Goal: Task Accomplishment & Management: Complete application form

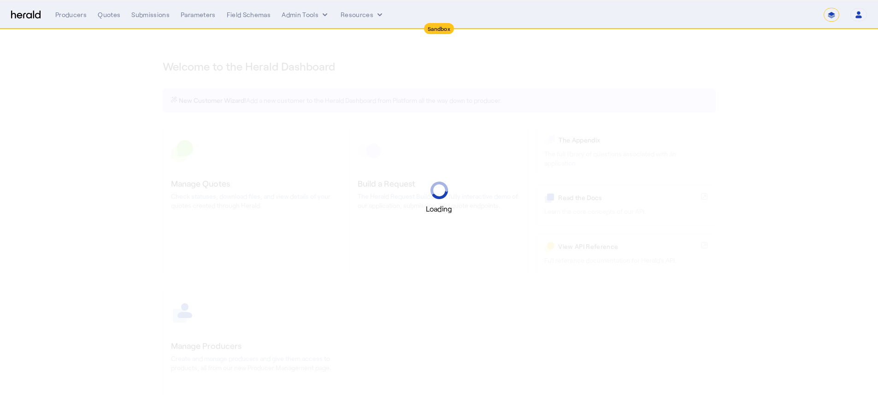
select select "*******"
select select "pfm_2v8p_herald_api"
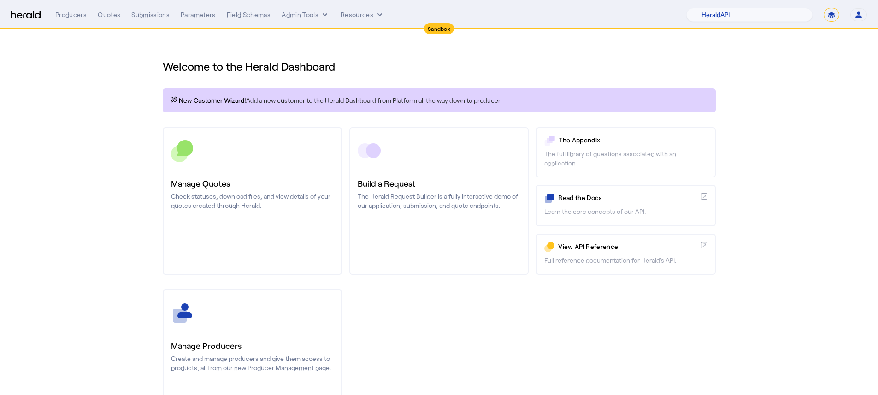
click at [827, 8] on select "**********" at bounding box center [831, 15] width 16 height 14
select select "**********"
click at [823, 8] on select "**********" at bounding box center [831, 15] width 16 height 14
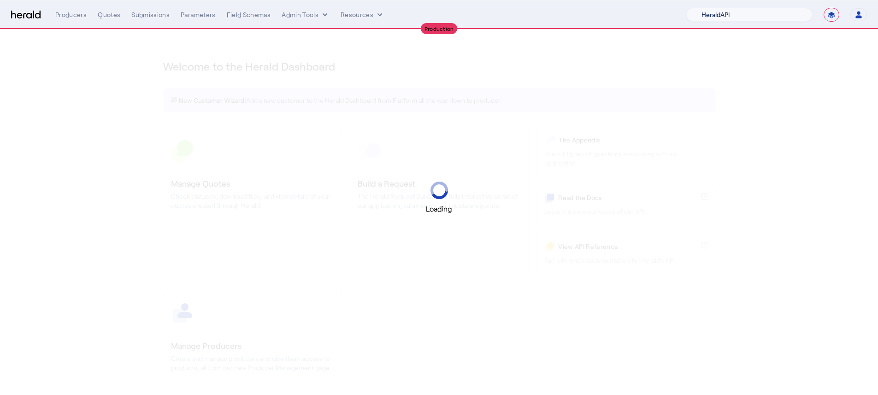
click at [740, 12] on select "1Fort Acrisure Acturis Affinity Advisors Affinity Risk Agentero AmWins Anzen Ao…" at bounding box center [749, 15] width 126 height 14
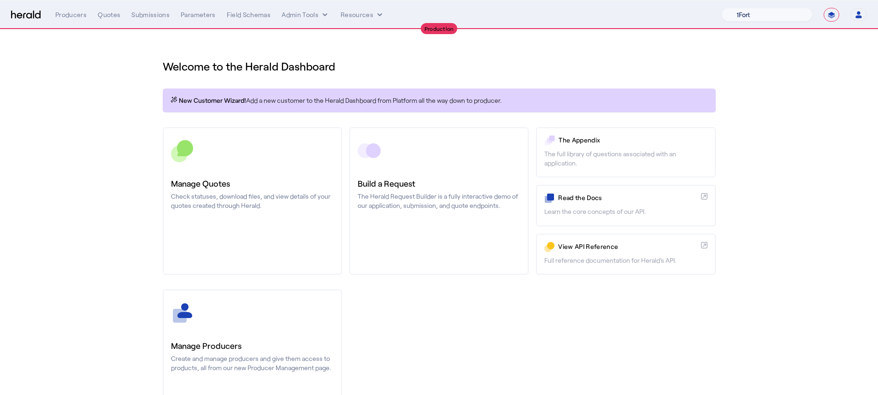
select select "pfm_4d40_mdo"
click at [721, 8] on select "1Fort Affinity Risk Billy BindHQ Bunker CRC Campus Coverage Citadel Fifthwall F…" at bounding box center [766, 15] width 91 height 14
click at [150, 193] on div "You are now impersonating the MDO platform." at bounding box center [439, 197] width 878 height 395
click at [199, 194] on div "You are now impersonating the MDO platform." at bounding box center [439, 197] width 878 height 395
click at [199, 191] on div "You are now impersonating the MDO platform." at bounding box center [439, 197] width 878 height 395
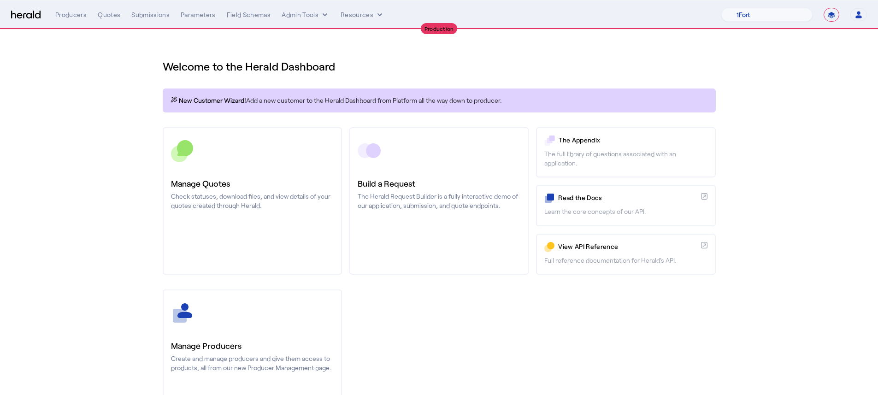
click at [199, 192] on p "Check statuses, download files, and view details of your quotes created through…" at bounding box center [252, 201] width 163 height 18
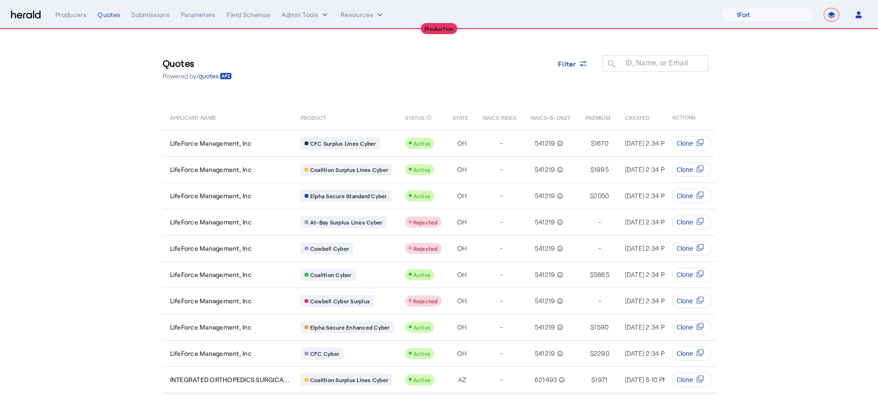
scroll to position [31, 0]
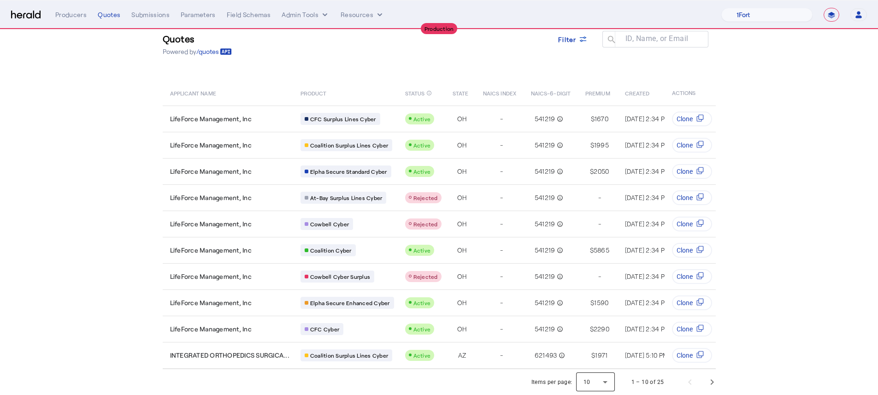
click at [603, 385] on div at bounding box center [595, 382] width 39 height 22
click at [606, 349] on mat-option "50" at bounding box center [599, 357] width 39 height 22
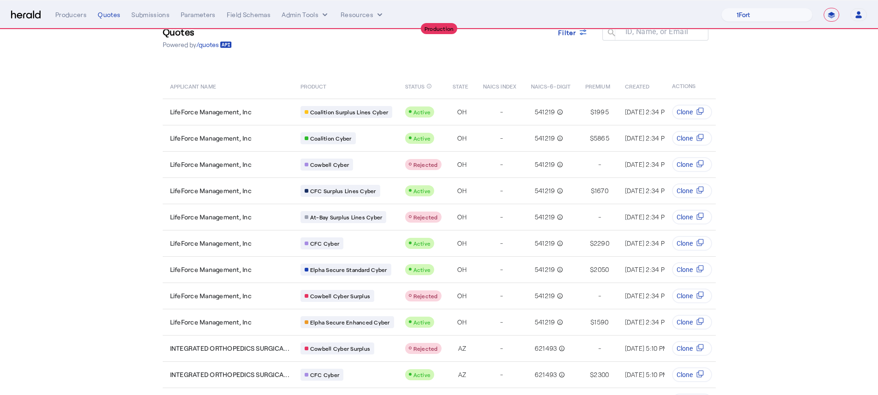
click at [118, 189] on section "Quotes Powered by /quotes Filter ID, Name, or Email search APPLICANT NAME PRODU…" at bounding box center [439, 390] width 878 height 784
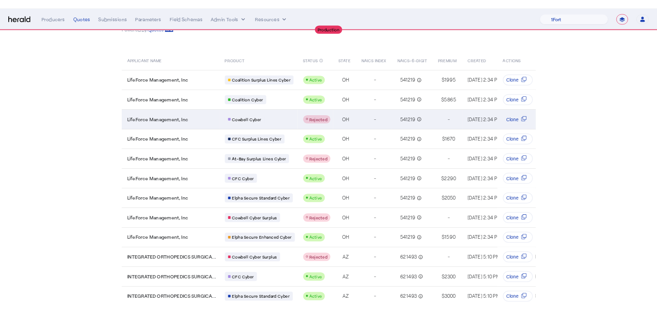
scroll to position [48, 0]
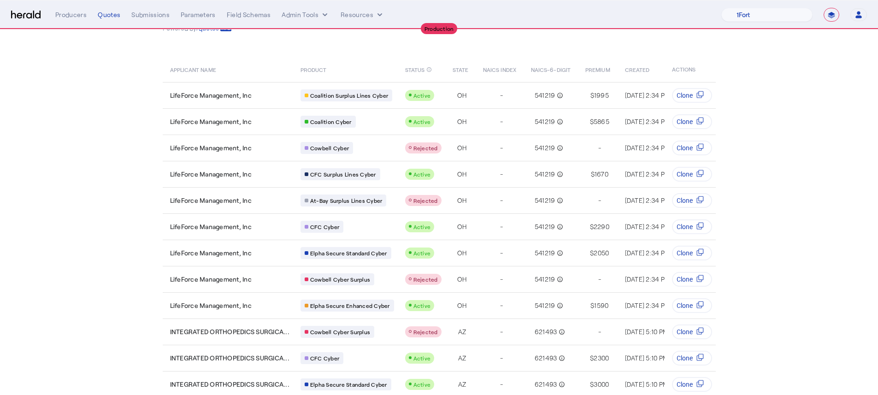
click at [81, 155] on section "Quotes Powered by /quotes Filter ID, Name, or Email search APPLICANT NAME PRODU…" at bounding box center [439, 374] width 878 height 784
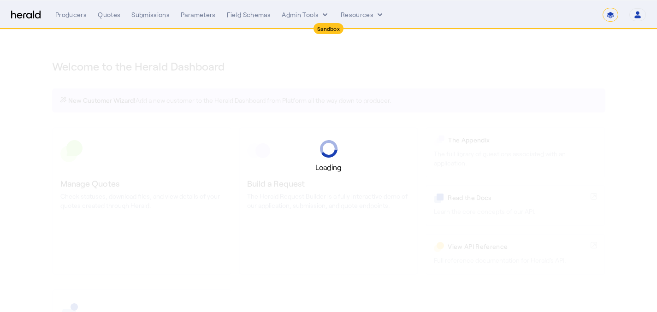
select select "*******"
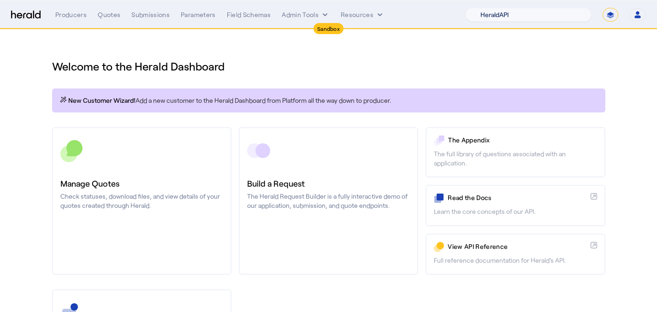
click at [542, 12] on select "1Fort Acrisure Acturis Affinity Advisors Affinity Risk Agentero AmWins Anzen Ao…" at bounding box center [528, 15] width 126 height 14
select select "pfm_lx2v_founder_shield"
click at [487, 8] on select "1Fort Acrisure Acturis Affinity Advisors Affinity Risk Agentero AmWins Anzen Ao…" at bounding box center [528, 15] width 126 height 14
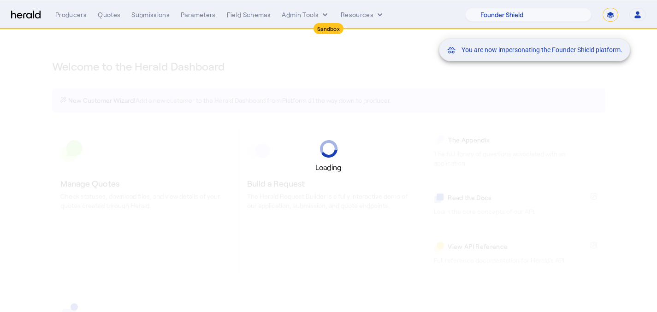
click at [610, 17] on mat-snack-bar-container "You are now impersonating the Founder Shield platform." at bounding box center [557, 15] width 191 height 23
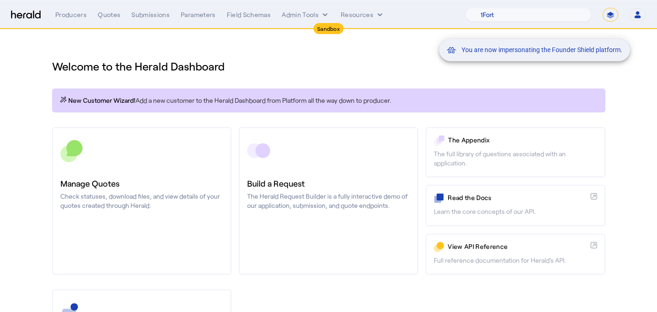
click at [610, 17] on mat-snack-bar-container "You are now impersonating the Founder Shield platform." at bounding box center [557, 15] width 191 height 23
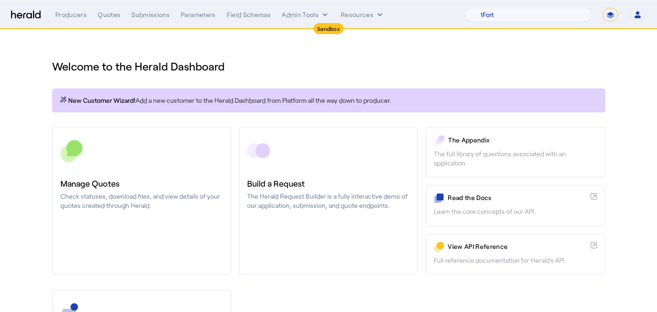
click at [608, 13] on select "**********" at bounding box center [610, 15] width 16 height 14
select select "**********"
click at [602, 8] on select "**********" at bounding box center [610, 15] width 16 height 14
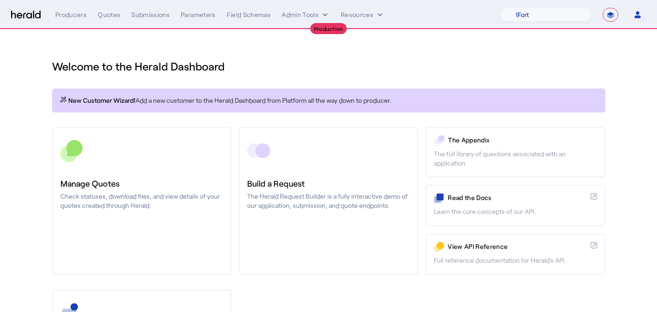
click at [134, 168] on link "Manage Quotes Check statuses, download files, and view details of your quotes c…" at bounding box center [141, 200] width 179 height 147
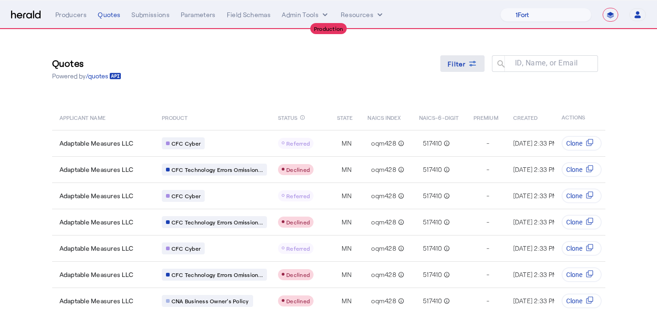
click at [472, 62] on icon at bounding box center [472, 63] width 9 height 9
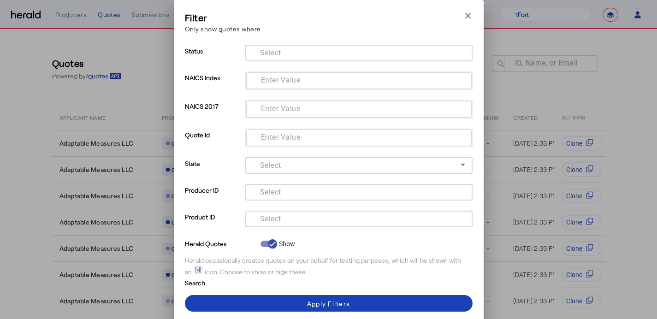
click at [292, 222] on input "Select" at bounding box center [356, 217] width 209 height 11
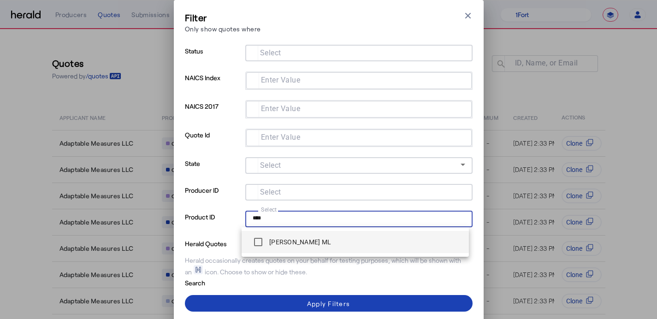
type input "****"
click at [293, 231] on mat-option "Berkley MP ML" at bounding box center [354, 242] width 227 height 22
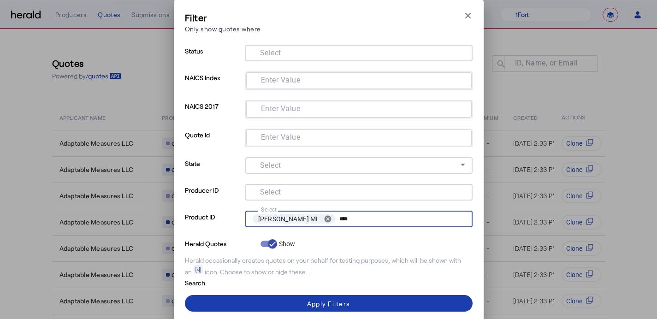
click at [291, 307] on span at bounding box center [328, 303] width 287 height 22
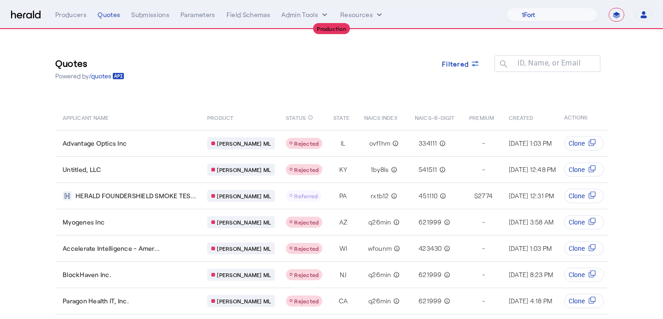
click at [541, 4] on nav "**********" at bounding box center [331, 14] width 663 height 29
click at [545, 16] on select "1Fort Affinity Risk Billy BindHQ Bunker CRC Campus Coverage Citadel Fifthwall F…" at bounding box center [552, 15] width 91 height 14
select select "pfm_4d40_mdo"
click at [507, 8] on select "1Fort Affinity Risk Billy BindHQ Bunker CRC Campus Coverage Citadel Fifthwall F…" at bounding box center [552, 15] width 91 height 14
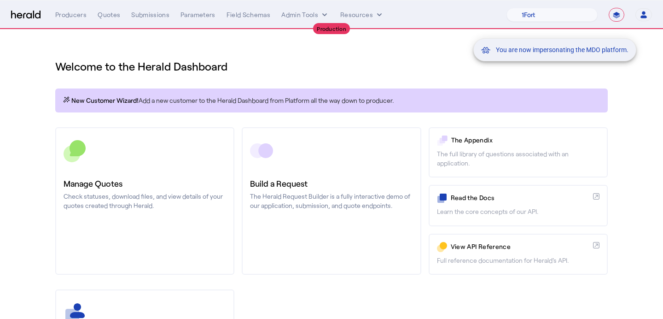
click at [157, 224] on div "You are now impersonating the MDO platform." at bounding box center [331, 159] width 663 height 319
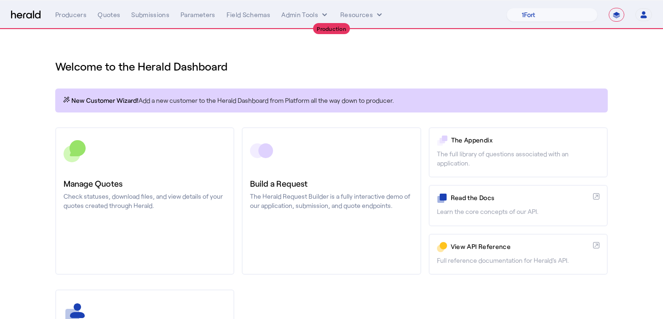
click at [157, 224] on link "Manage Quotes Check statuses, download files, and view details of your quotes c…" at bounding box center [144, 200] width 179 height 147
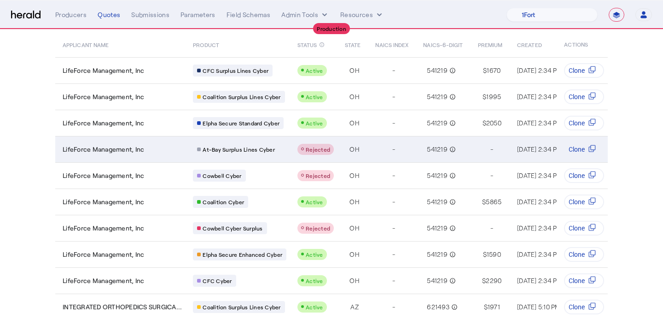
scroll to position [100, 0]
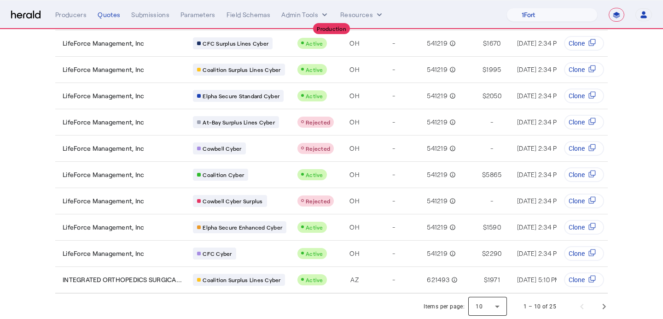
click at [494, 298] on div at bounding box center [488, 306] width 39 height 22
click at [491, 266] on mat-option "25" at bounding box center [488, 259] width 39 height 22
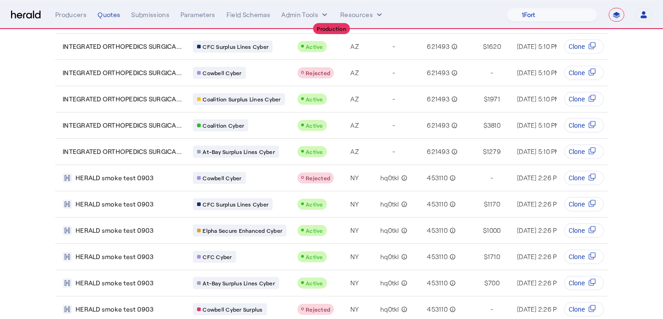
scroll to position [494, 0]
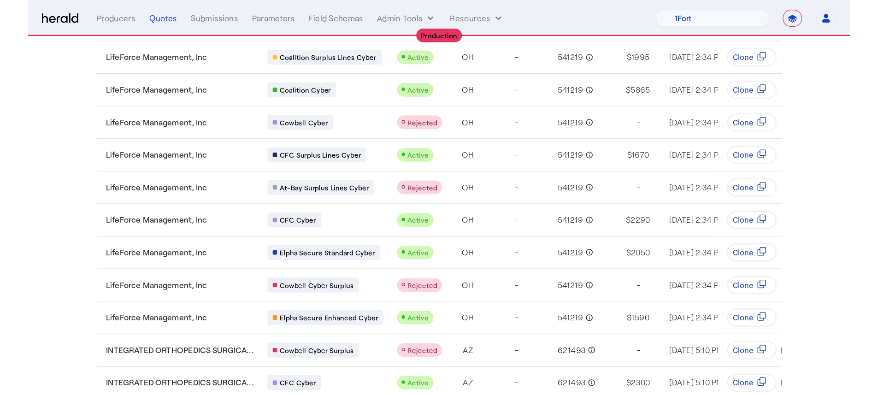
scroll to position [0, 0]
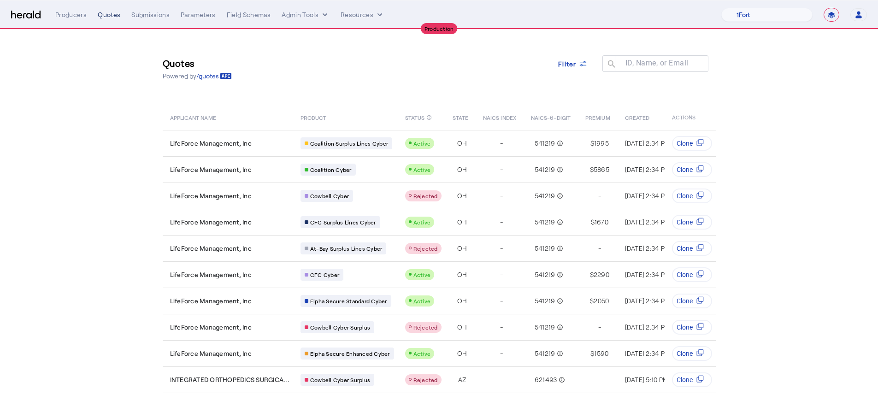
click at [106, 17] on div "Quotes" at bounding box center [109, 14] width 23 height 9
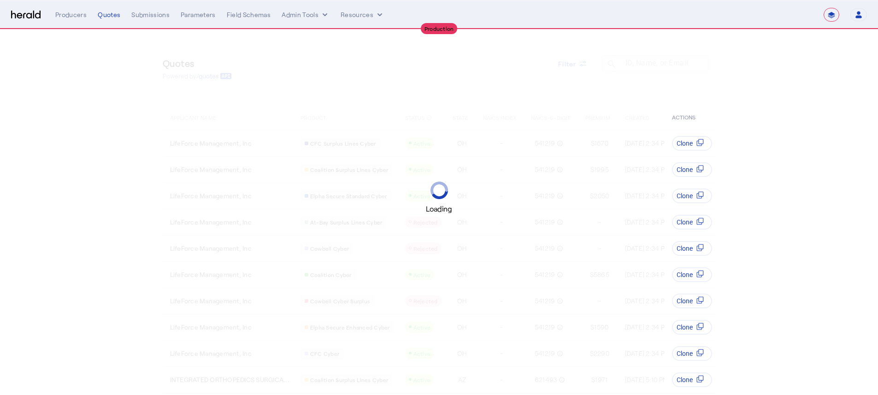
select select "**********"
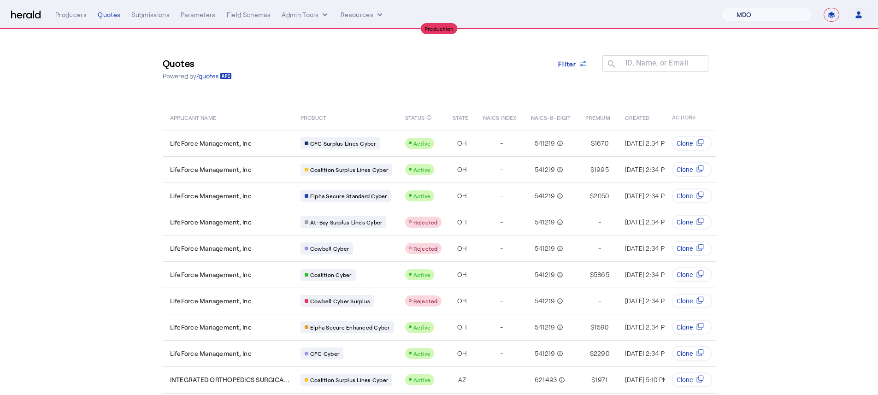
click at [790, 19] on select "1Fort Affinity Risk [PERSON_NAME] [PERSON_NAME] CRC Campus Coverage Citadel Fif…" at bounding box center [766, 15] width 91 height 14
select select "pfm_a9p2_hib_marketplace"
click at [721, 8] on select "1Fort Affinity Risk [PERSON_NAME] [PERSON_NAME] CRC Campus Coverage Citadel Fif…" at bounding box center [766, 15] width 91 height 14
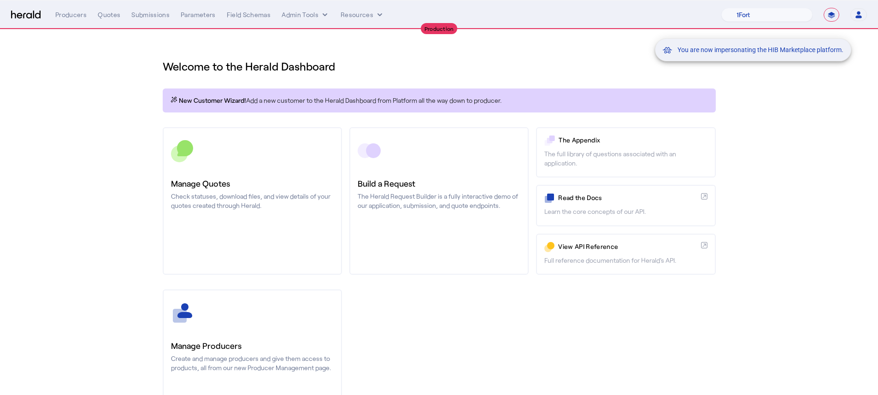
click at [259, 180] on div "You are now impersonating the HIB Marketplace platform." at bounding box center [439, 197] width 878 height 395
click at [258, 181] on div "You are now impersonating the HIB Marketplace platform." at bounding box center [439, 197] width 878 height 395
click at [258, 181] on h3 "Manage Quotes" at bounding box center [252, 183] width 163 height 13
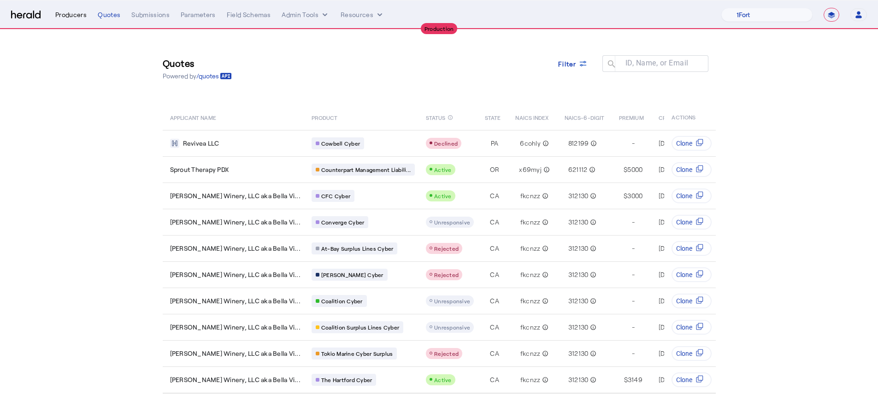
click at [77, 18] on div "Producers" at bounding box center [70, 14] width 31 height 9
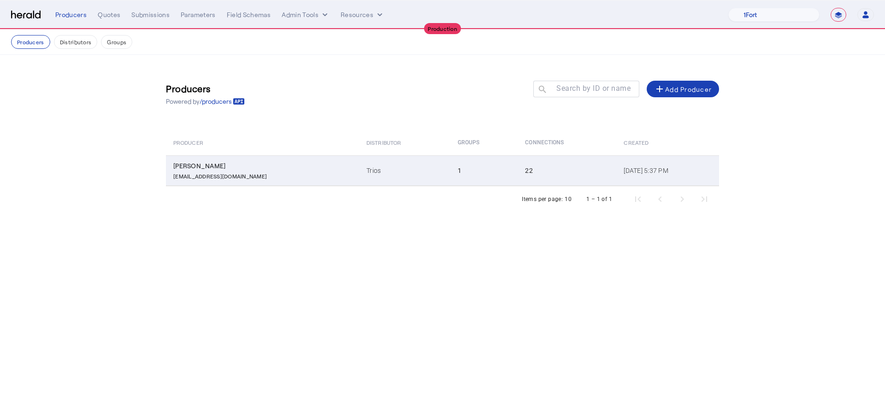
click at [368, 183] on td "Trios" at bounding box center [404, 170] width 91 height 30
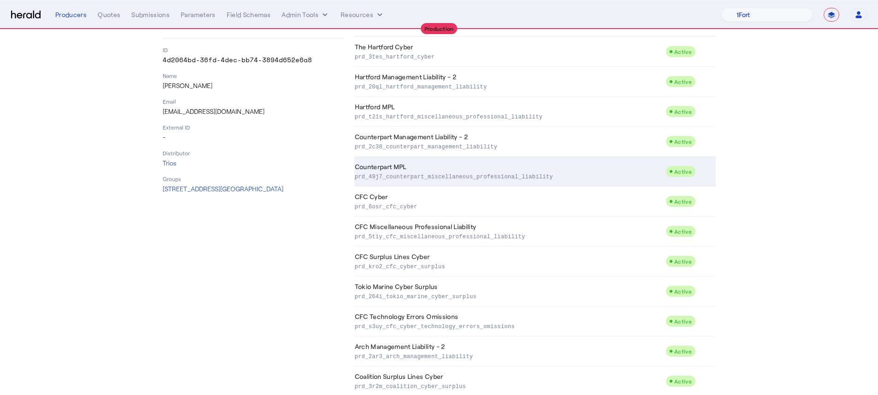
scroll to position [192, 0]
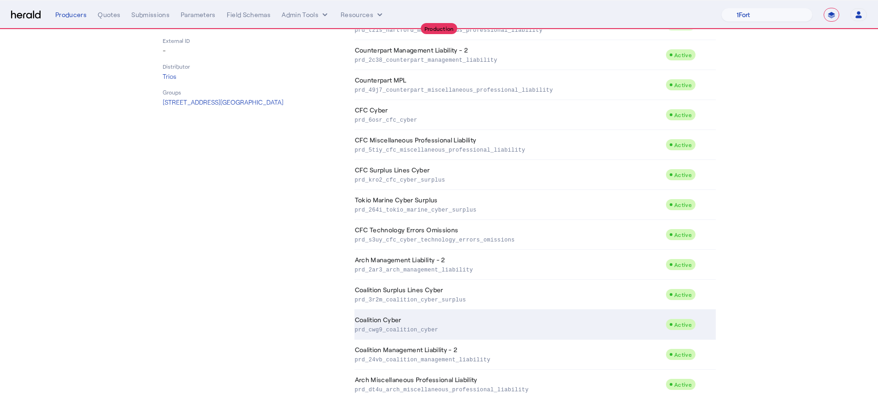
click at [539, 317] on td "Coalition Cyber prd_cwg9_coalition_cyber" at bounding box center [509, 325] width 311 height 30
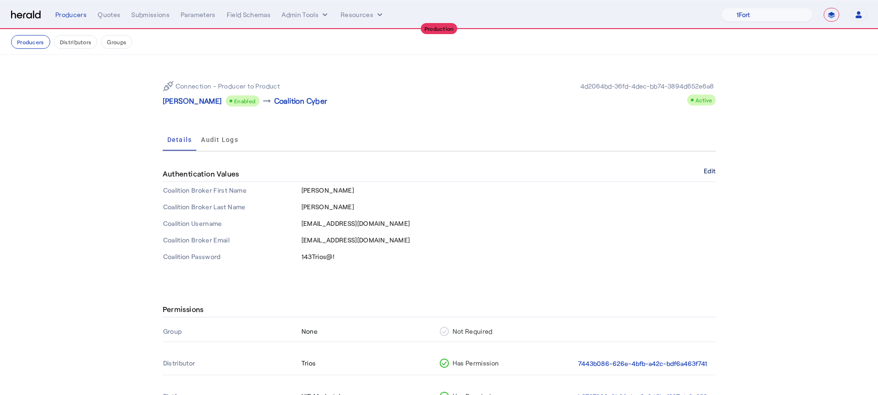
click at [715, 168] on button "Edit" at bounding box center [709, 171] width 12 height 6
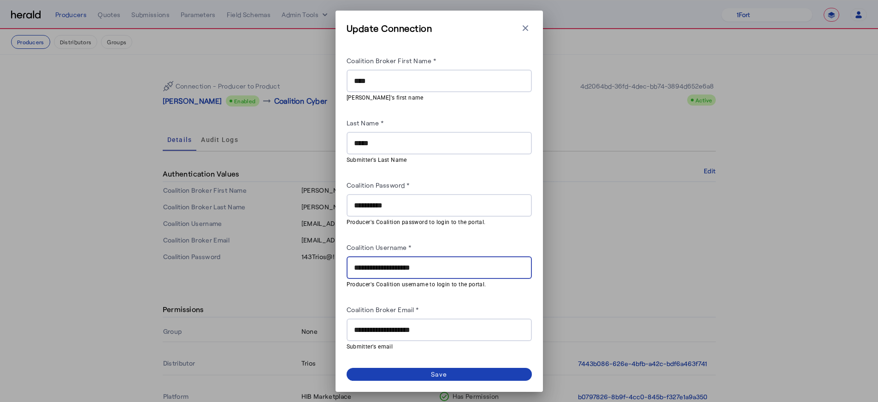
drag, startPoint x: 446, startPoint y: 266, endPoint x: 335, endPoint y: 271, distance: 111.1
click at [335, 271] on div "**********" at bounding box center [438, 201] width 207 height 381
paste input "text"
type input "**********"
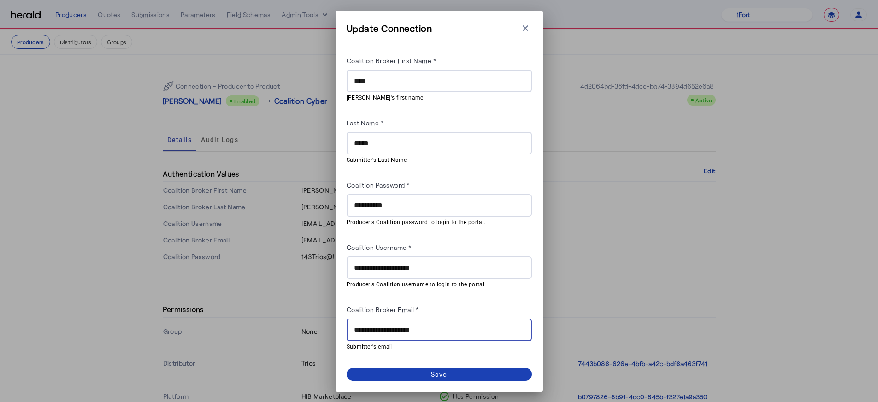
drag, startPoint x: 450, startPoint y: 329, endPoint x: 343, endPoint y: 328, distance: 106.4
click at [343, 328] on div "**********" at bounding box center [438, 201] width 207 height 381
paste input "text"
type input "**********"
click at [475, 264] on input "**********" at bounding box center [439, 267] width 170 height 11
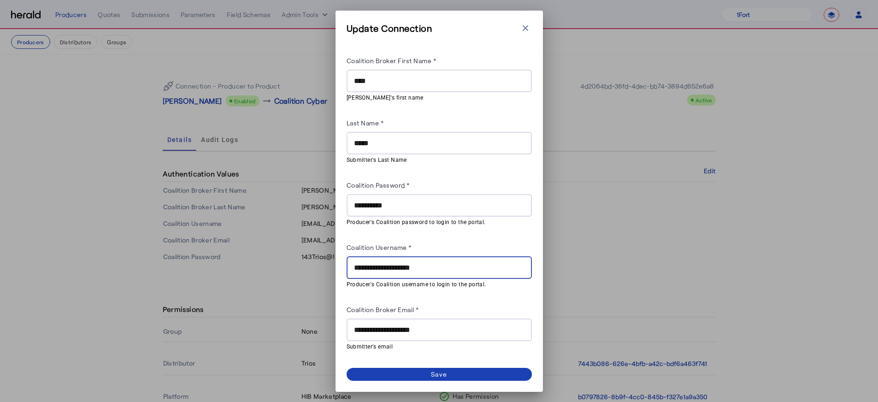
click at [474, 210] on input "**********" at bounding box center [439, 205] width 170 height 11
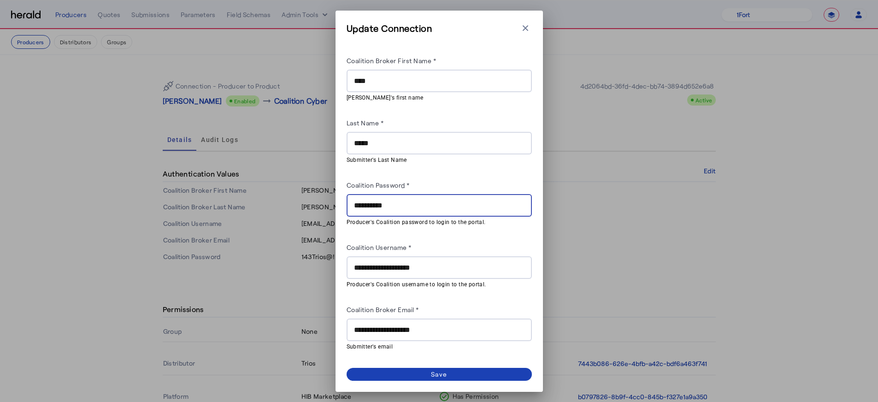
drag, startPoint x: 433, startPoint y: 204, endPoint x: 335, endPoint y: 206, distance: 97.7
click at [335, 206] on div "**********" at bounding box center [438, 201] width 207 height 381
paste input "**"
type input "**********"
click at [494, 372] on span at bounding box center [438, 374] width 185 height 13
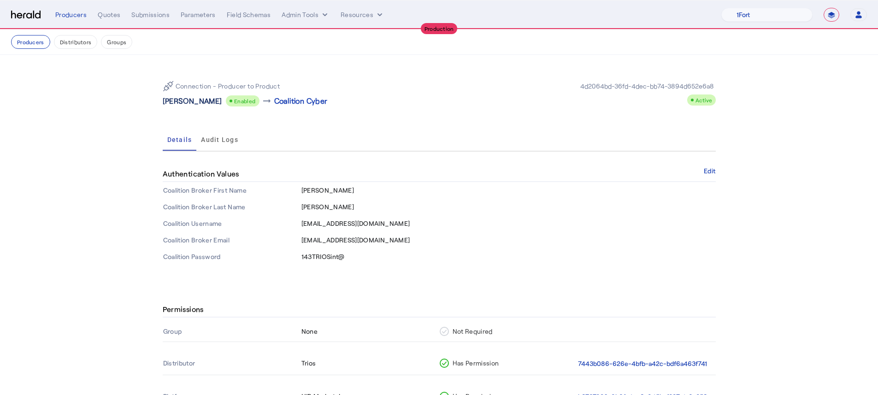
click at [188, 105] on p "[PERSON_NAME]" at bounding box center [192, 100] width 59 height 11
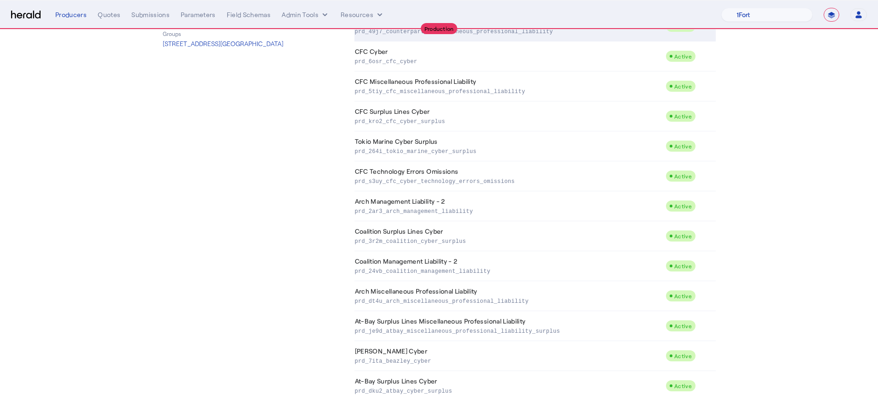
scroll to position [327, 0]
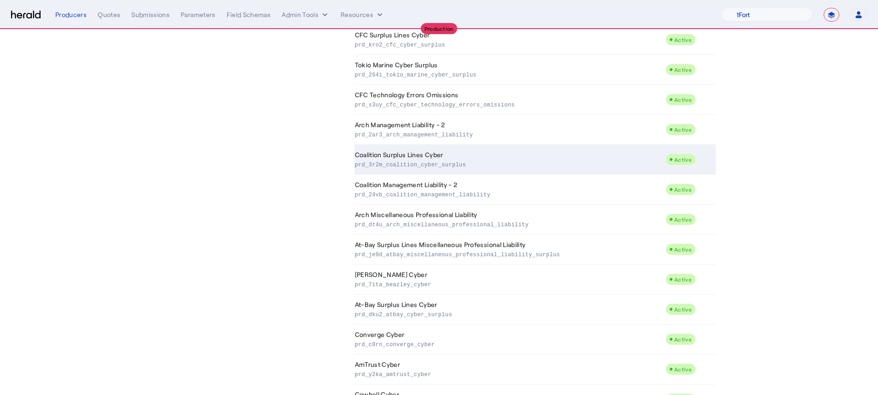
click at [452, 158] on td "Coalition Surplus Lines Cyber prd_3r2m_coalition_cyber_surplus" at bounding box center [509, 160] width 311 height 30
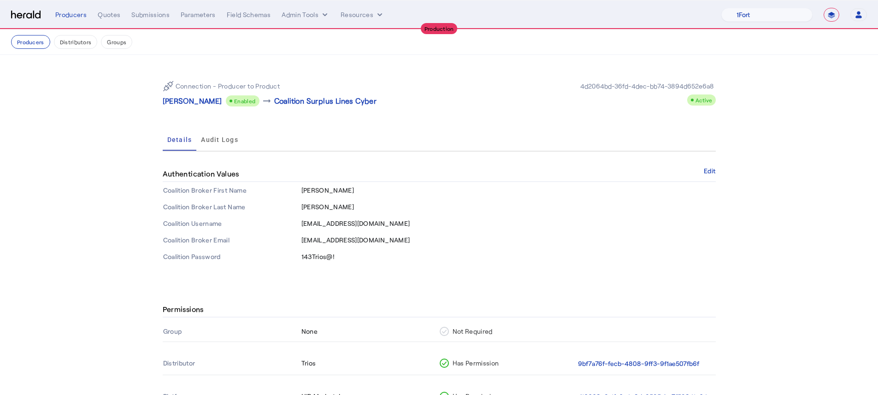
click at [721, 169] on div "Connection - Producer to Product Ryan Apgar Enabled arrow_right_alt Coalition S…" at bounding box center [439, 169] width 590 height 229
click at [719, 168] on div "Connection - Producer to Product Ryan Apgar Enabled arrow_right_alt Coalition S…" at bounding box center [439, 169] width 590 height 229
click at [715, 169] on button "Edit" at bounding box center [709, 171] width 12 height 6
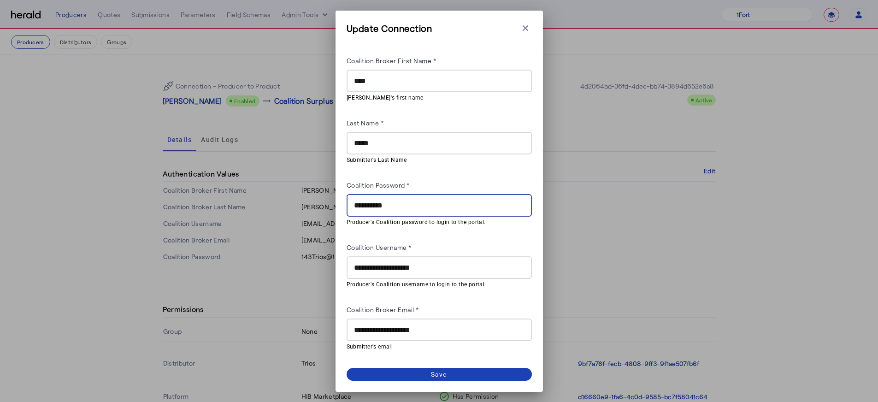
drag, startPoint x: 428, startPoint y: 205, endPoint x: 315, endPoint y: 204, distance: 113.8
click at [315, 204] on div "**********" at bounding box center [439, 201] width 878 height 402
paste input "**"
type input "**********"
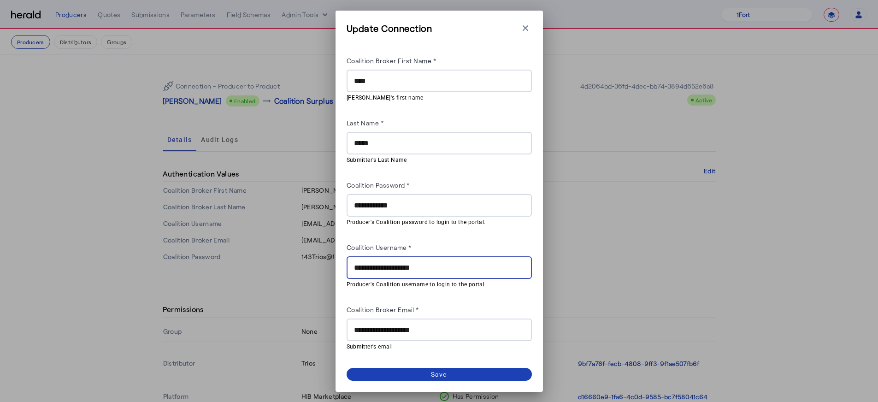
drag, startPoint x: 478, startPoint y: 269, endPoint x: 337, endPoint y: 269, distance: 140.5
click at [337, 269] on div "**********" at bounding box center [438, 201] width 207 height 381
paste input "text"
type input "**********"
click at [473, 375] on span at bounding box center [438, 374] width 185 height 13
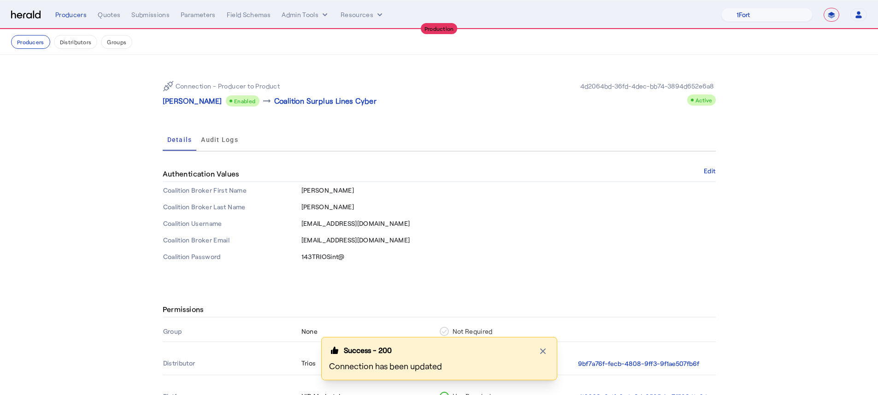
click at [182, 103] on p "[PERSON_NAME]" at bounding box center [192, 100] width 59 height 11
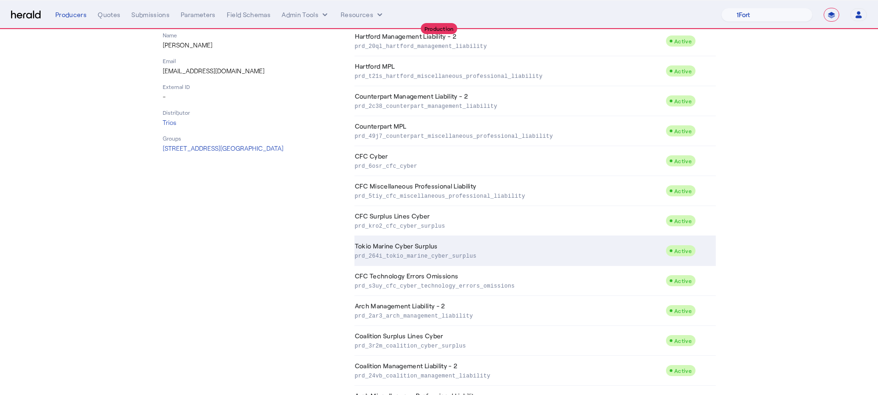
scroll to position [225, 0]
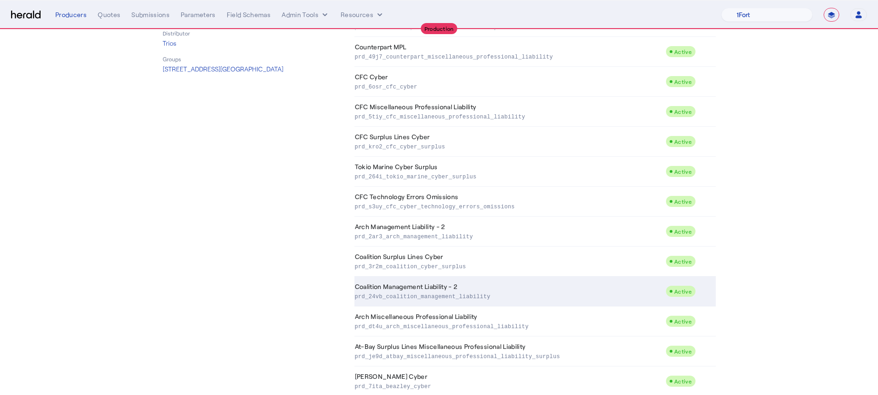
click at [504, 293] on p "prd_24vb_coalition_management_liability" at bounding box center [508, 295] width 307 height 9
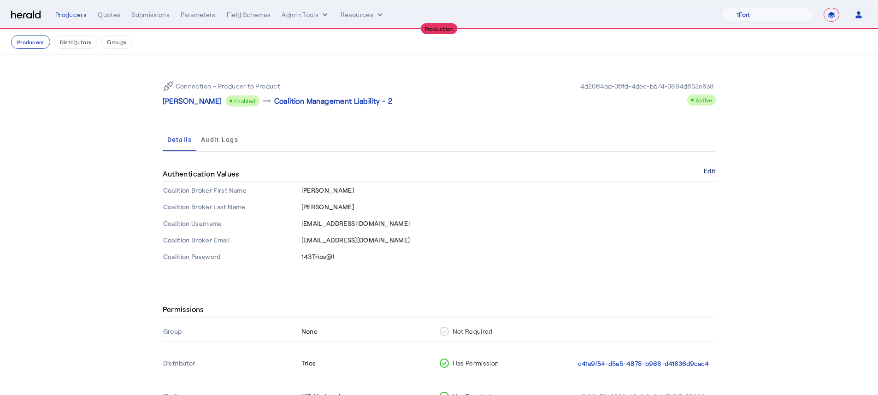
click at [707, 173] on button "Edit" at bounding box center [709, 171] width 12 height 6
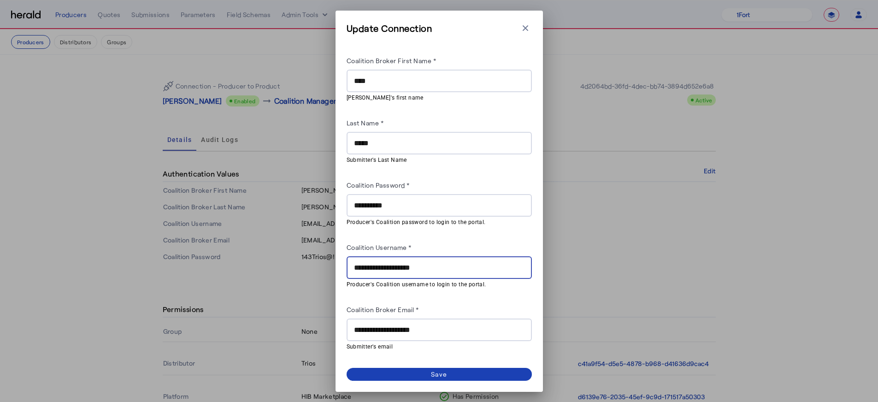
drag, startPoint x: 468, startPoint y: 263, endPoint x: 335, endPoint y: 270, distance: 132.4
click at [335, 270] on div "**********" at bounding box center [438, 201] width 207 height 381
paste input "text"
type input "**********"
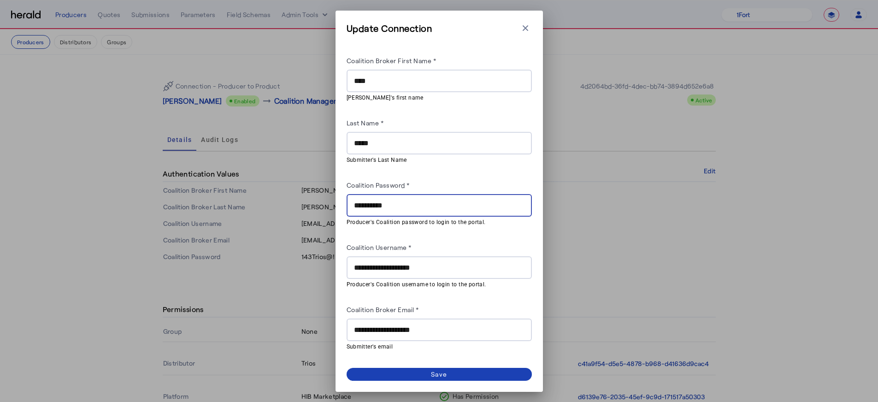
drag, startPoint x: 402, startPoint y: 202, endPoint x: 343, endPoint y: 208, distance: 58.8
click at [343, 208] on div "**********" at bounding box center [438, 201] width 207 height 381
paste input "**"
type input "**********"
click at [475, 377] on span at bounding box center [438, 374] width 185 height 13
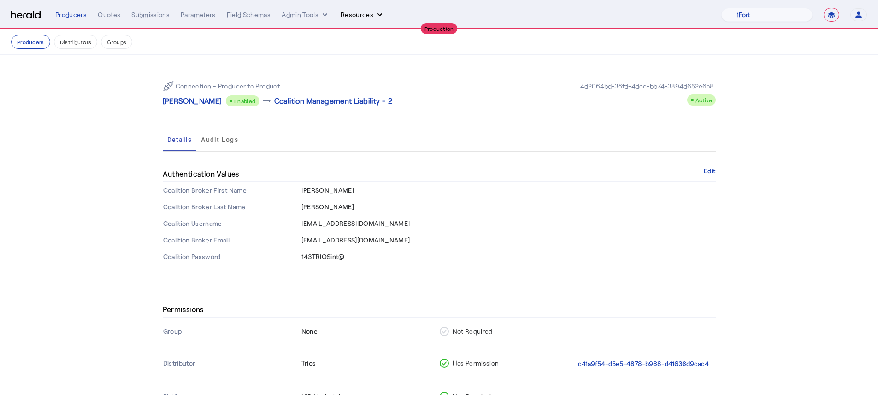
click at [351, 12] on button "Resources" at bounding box center [362, 14] width 44 height 9
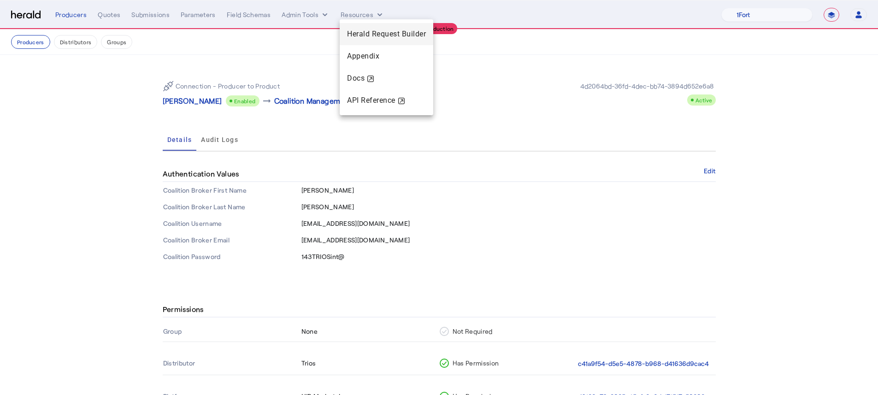
click at [356, 44] on div "Herald Request Builder" at bounding box center [387, 34] width 94 height 22
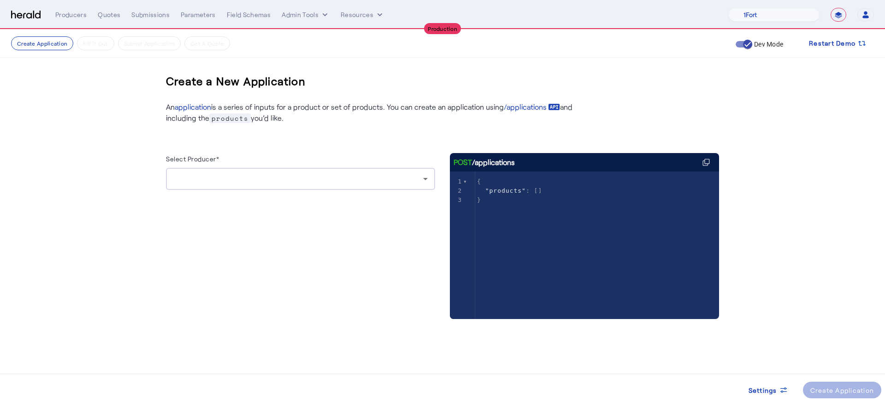
click at [223, 184] on div at bounding box center [300, 179] width 254 height 22
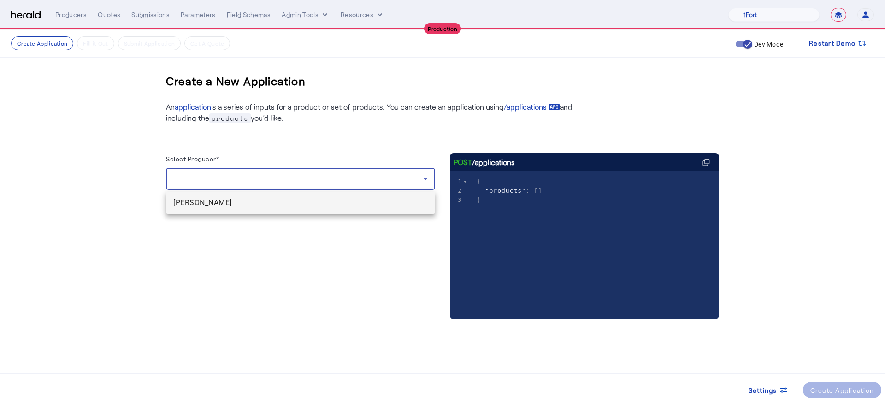
click at [217, 204] on span "[PERSON_NAME]" at bounding box center [300, 202] width 254 height 11
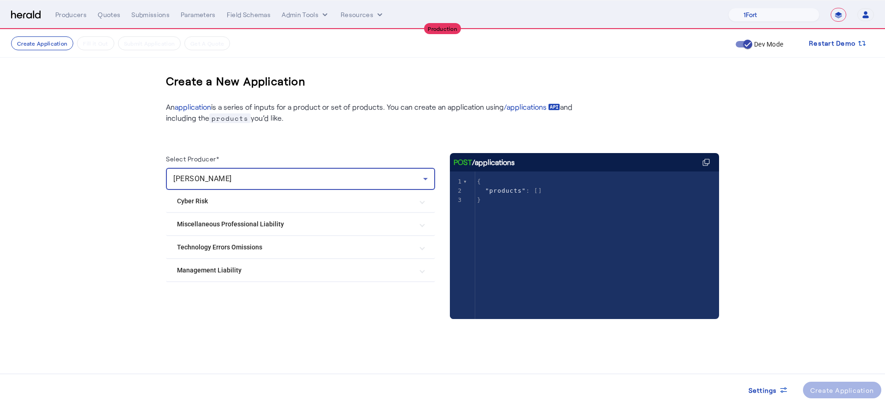
click at [240, 197] on Risk "Cyber Risk" at bounding box center [295, 201] width 236 height 10
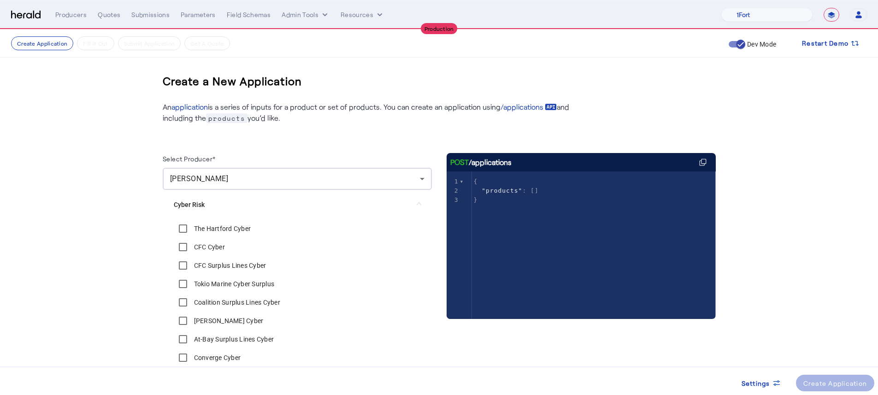
click at [250, 305] on label "Coalition Surplus Lines Cyber" at bounding box center [236, 302] width 88 height 9
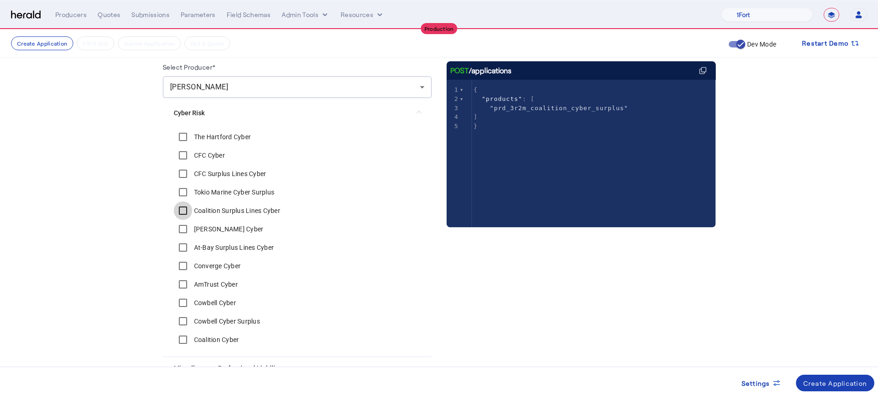
scroll to position [147, 0]
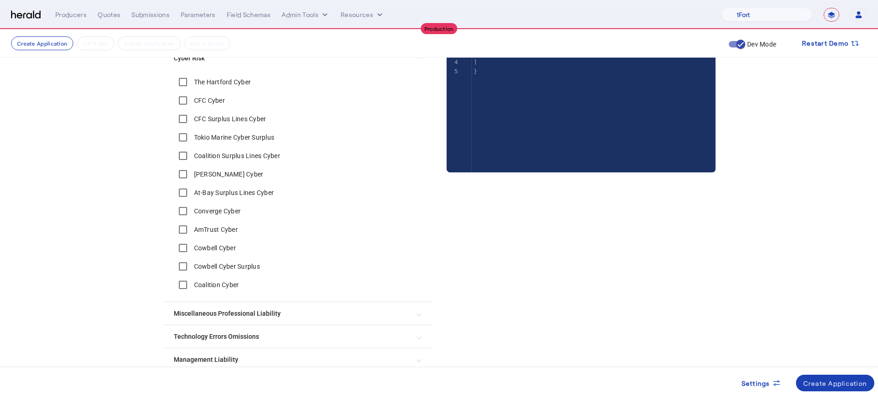
click at [234, 282] on label "Coalition Cyber" at bounding box center [215, 284] width 47 height 9
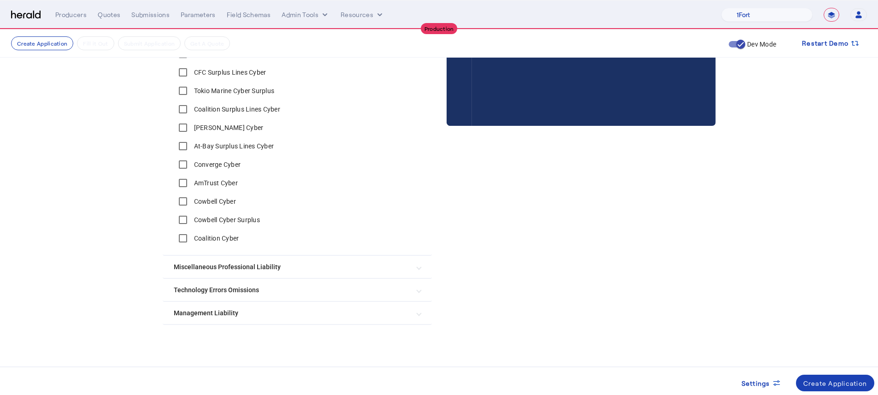
click at [268, 314] on Liability "Management Liability" at bounding box center [292, 313] width 236 height 10
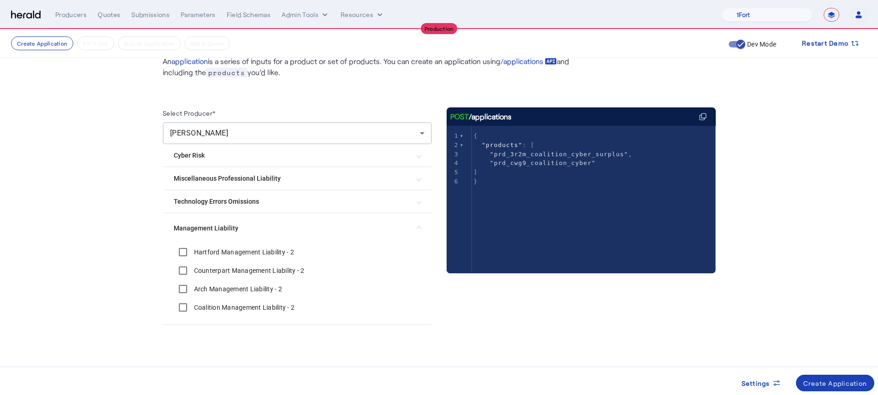
scroll to position [46, 0]
click at [242, 304] on label "Coalition Management Liability - 2" at bounding box center [243, 307] width 103 height 9
click at [832, 386] on div "Create Application" at bounding box center [835, 383] width 64 height 10
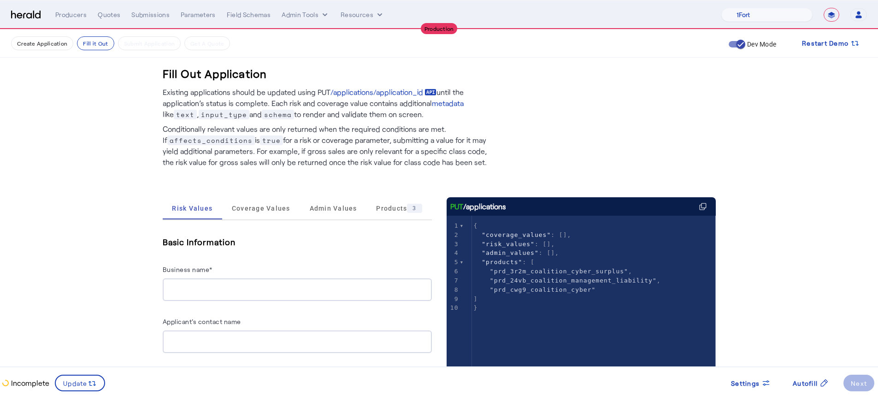
click at [254, 284] on input "Business name*" at bounding box center [297, 289] width 254 height 11
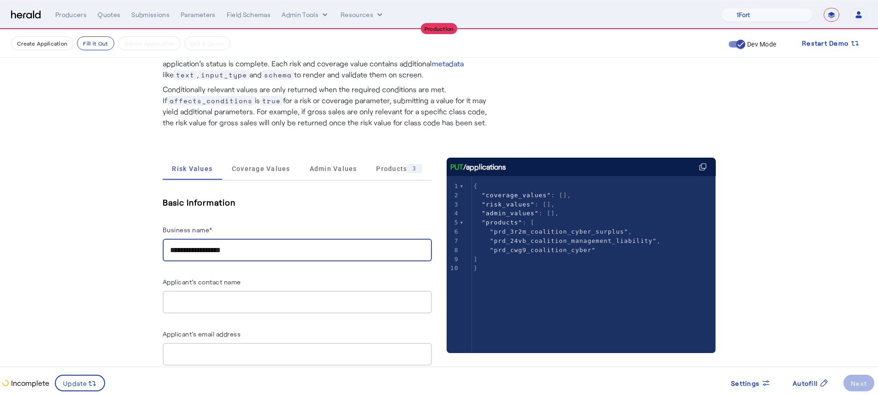
scroll to position [85, 0]
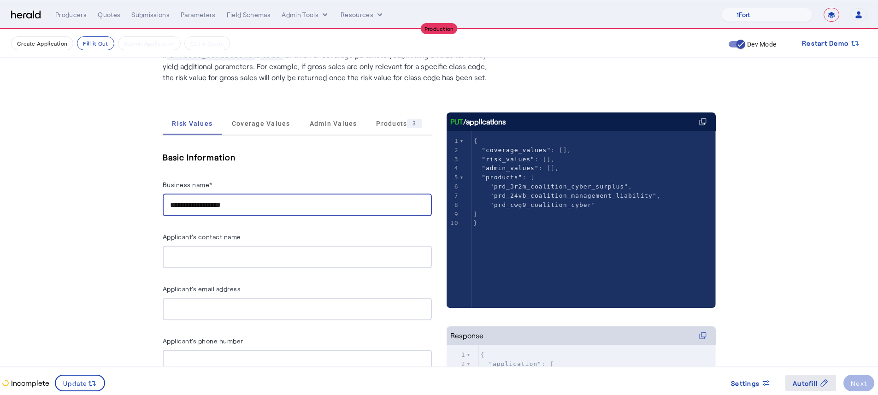
type input "**********"
click at [796, 384] on span "Autofill" at bounding box center [804, 383] width 25 height 10
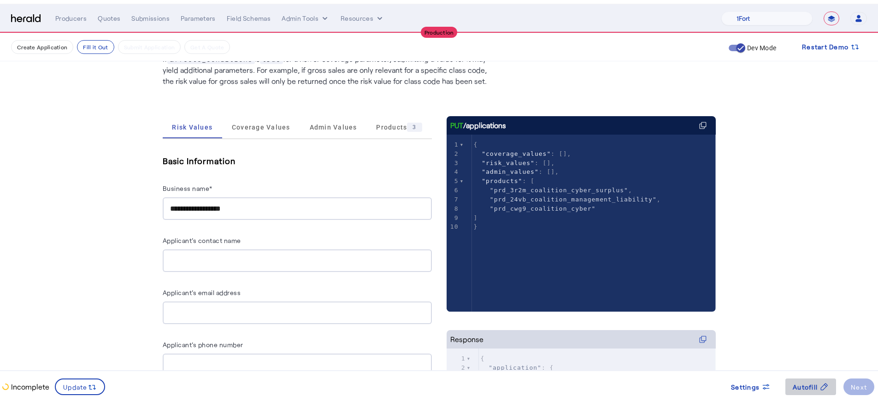
scroll to position [0, 0]
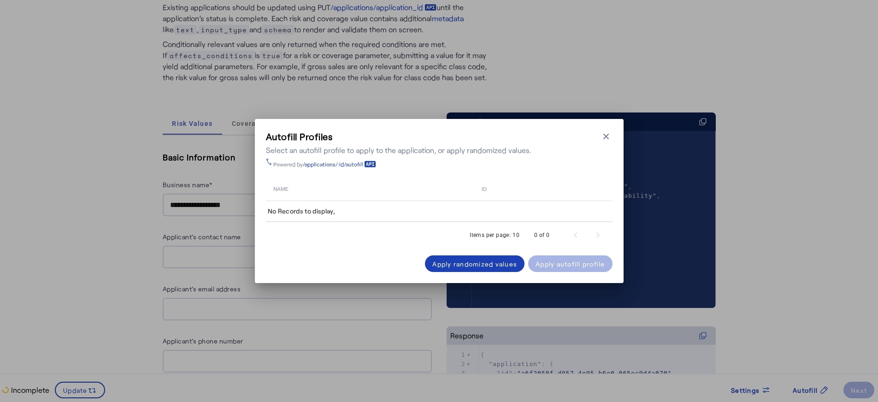
click at [439, 218] on td "No Records to display," at bounding box center [439, 211] width 346 height 21
click at [607, 137] on icon "button" at bounding box center [605, 136] width 9 height 9
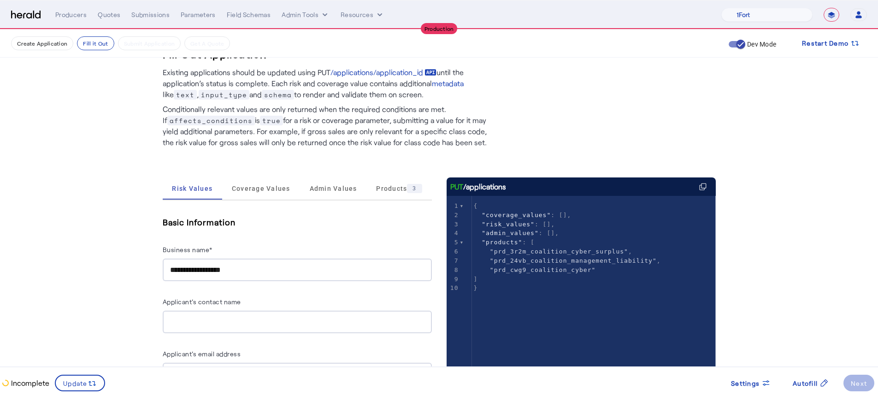
scroll to position [102, 0]
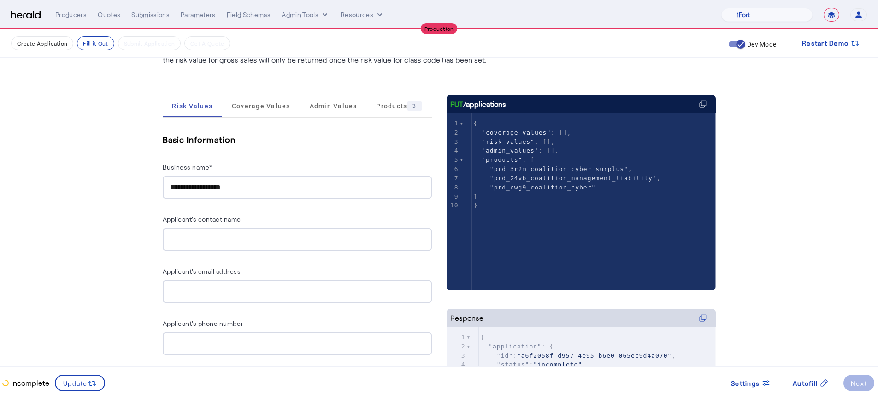
click at [223, 244] on input "Applicant's contact name" at bounding box center [297, 239] width 254 height 11
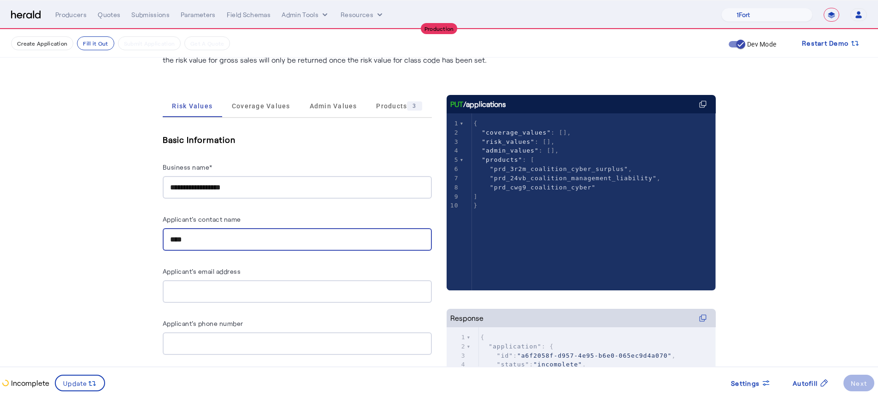
type input "****"
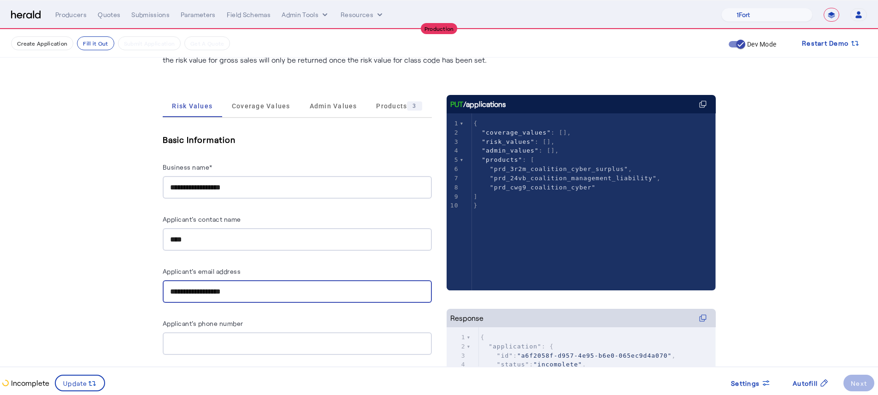
type input "**********"
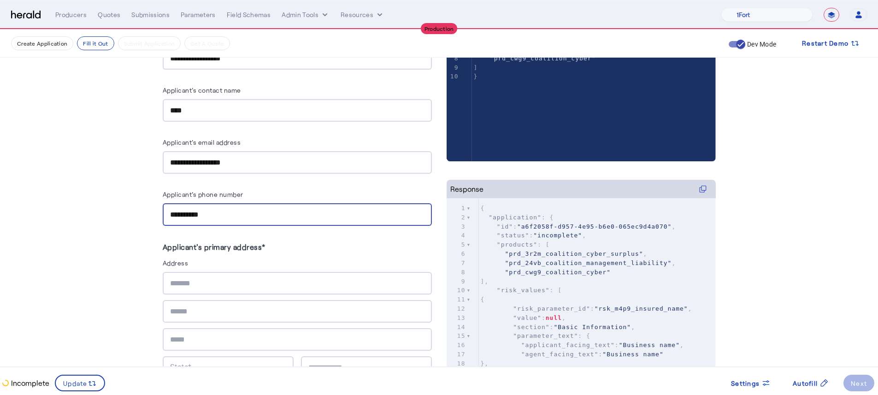
scroll to position [350, 0]
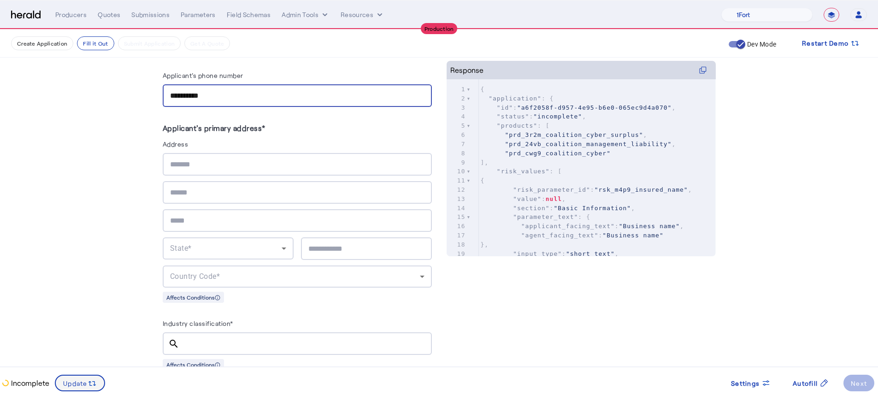
type input "**********"
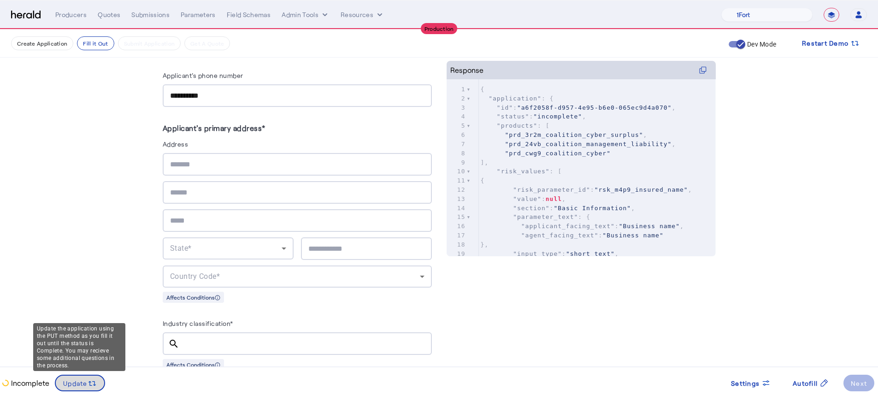
click at [92, 379] on icon at bounding box center [92, 383] width 9 height 9
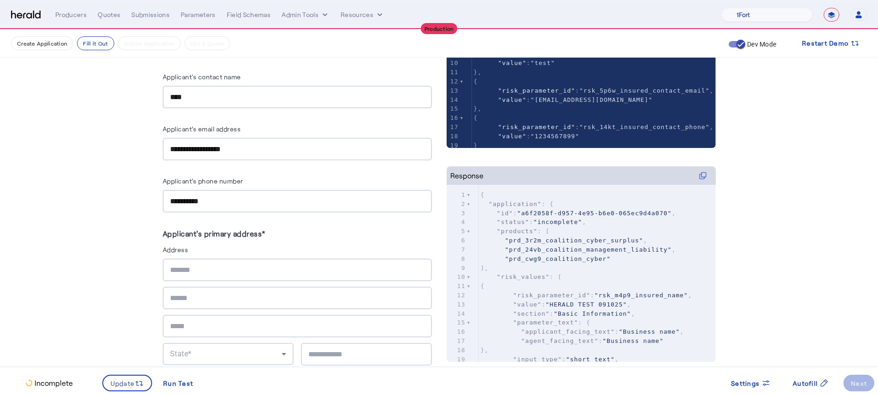
scroll to position [291, 0]
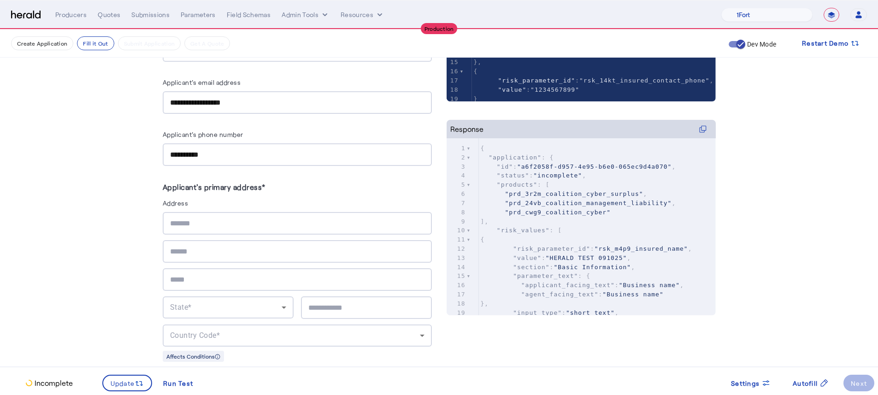
click at [195, 224] on input "text" at bounding box center [297, 223] width 254 height 11
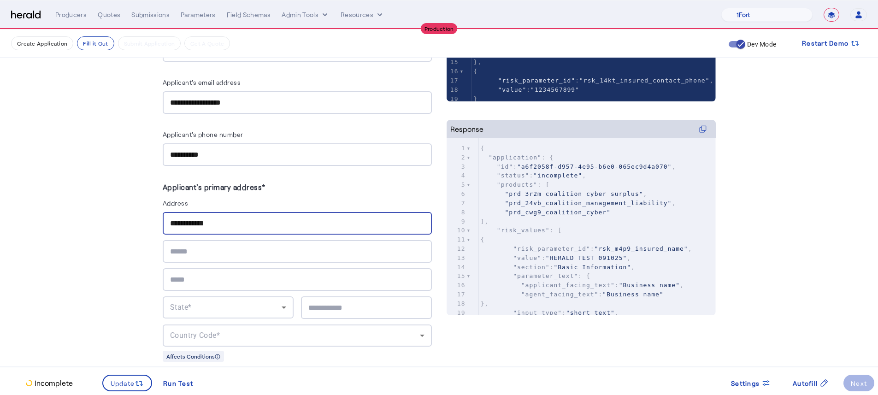
type input "**********"
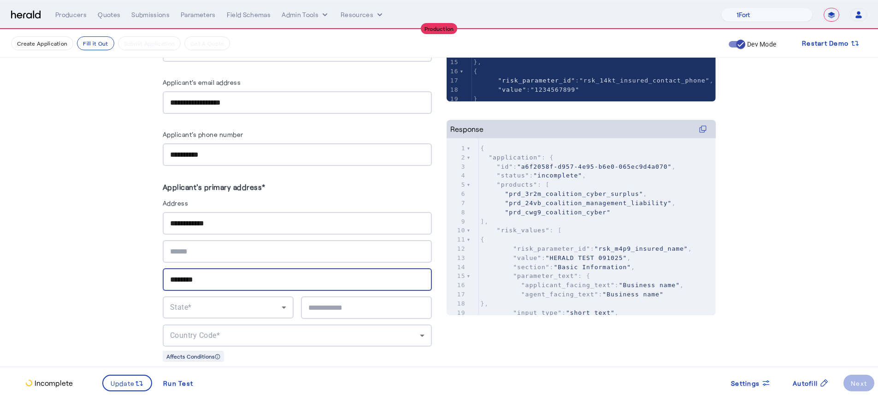
type input "********"
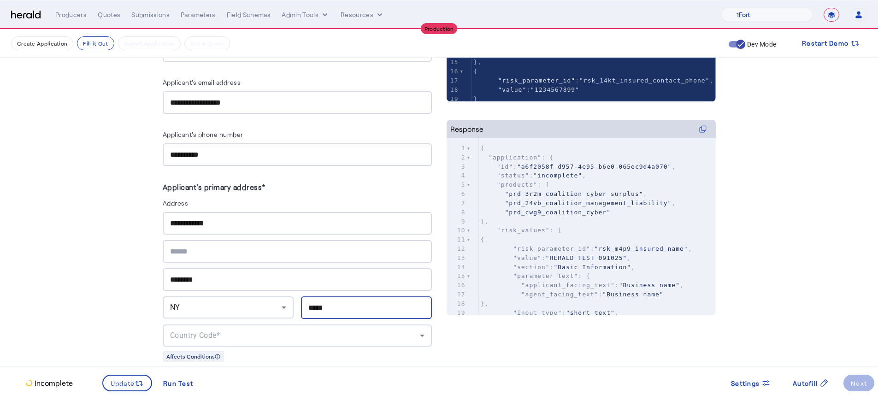
type input "*****"
click at [217, 332] on span "Country Code*" at bounding box center [195, 335] width 50 height 9
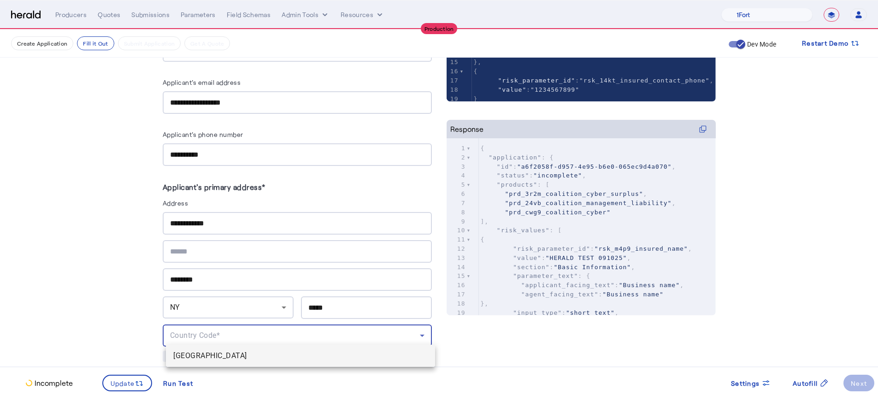
click at [217, 348] on mat-option "USA" at bounding box center [300, 356] width 269 height 22
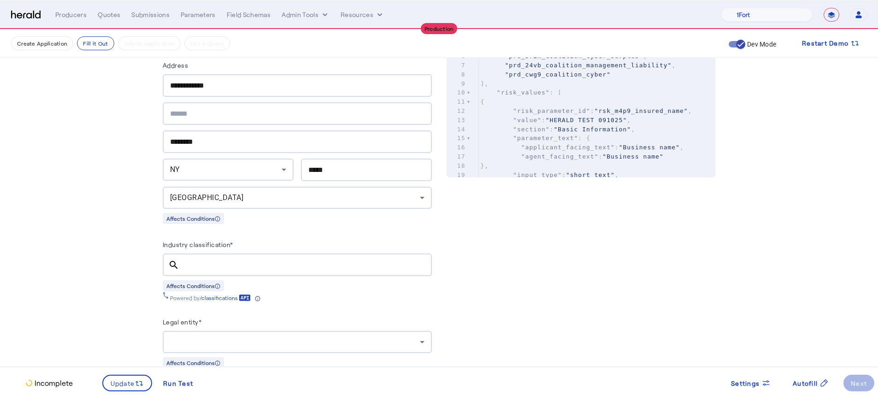
scroll to position [496, 0]
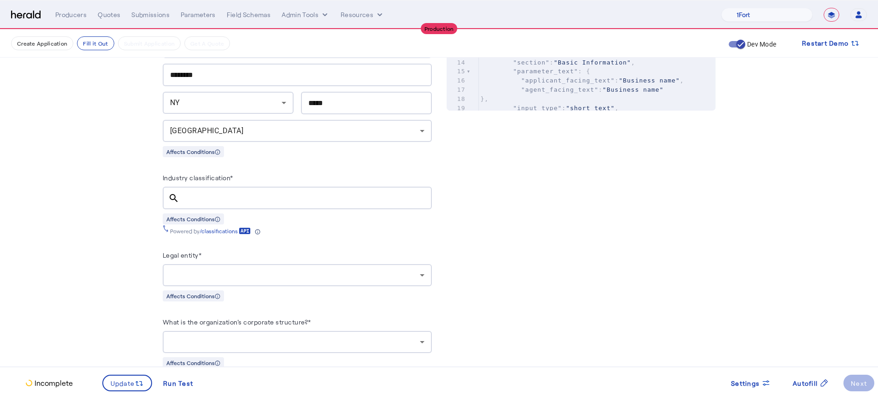
click at [256, 193] on input "Industry classification*" at bounding box center [306, 198] width 238 height 11
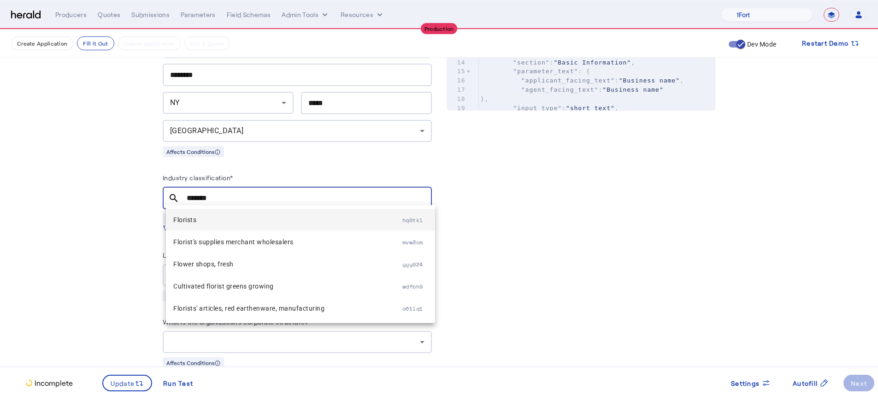
type input "*******"
click at [287, 215] on span "Florists" at bounding box center [287, 219] width 229 height 11
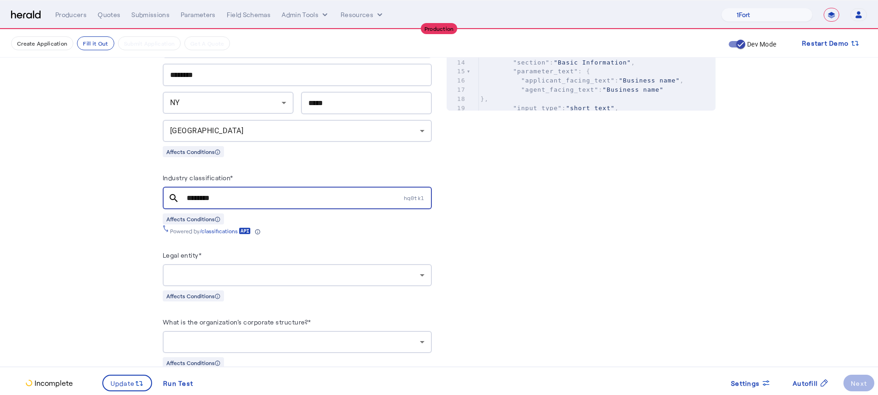
click at [255, 264] on div at bounding box center [297, 275] width 254 height 22
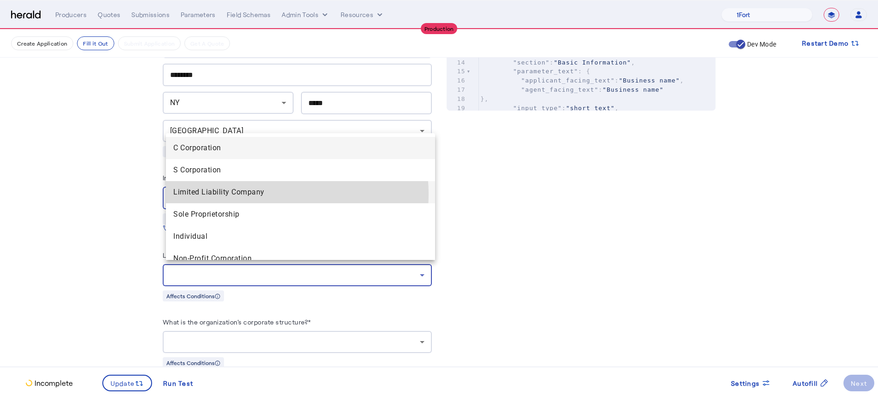
click at [265, 194] on span "Limited Liability Company" at bounding box center [300, 192] width 254 height 11
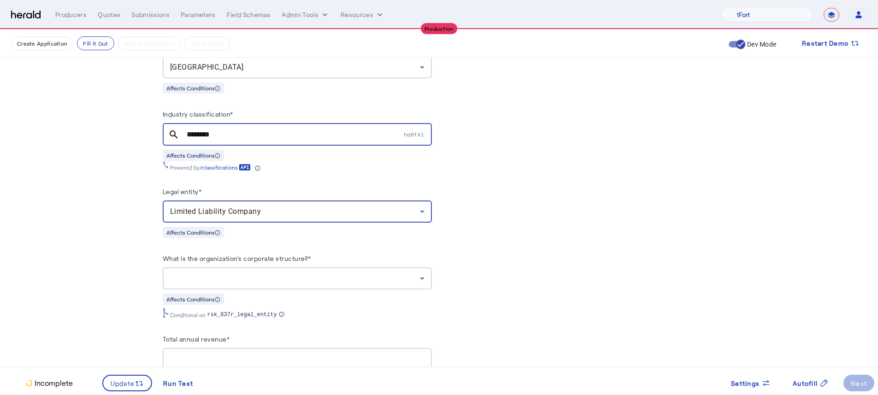
scroll to position [569, 0]
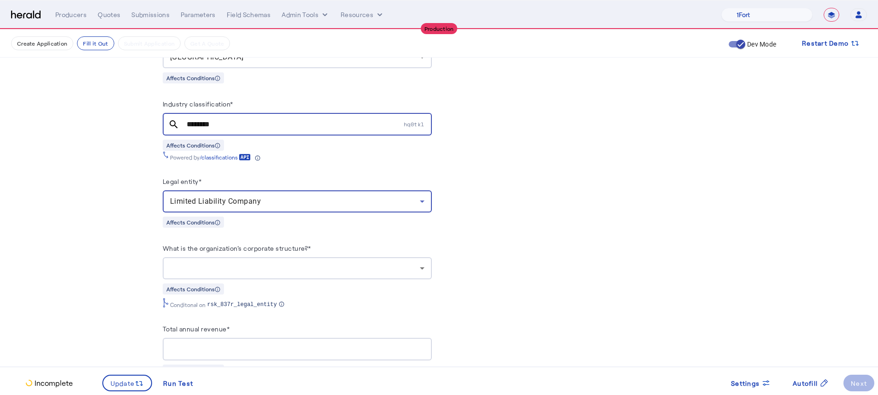
click at [266, 267] on div at bounding box center [295, 268] width 250 height 11
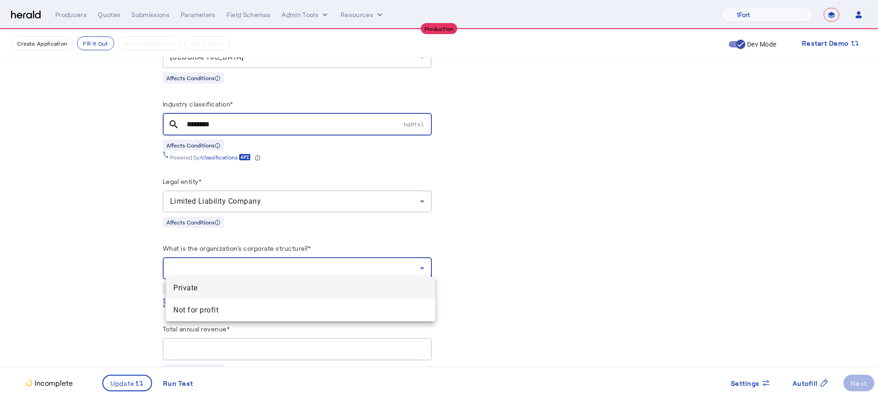
click at [264, 287] on span "Private" at bounding box center [300, 287] width 254 height 11
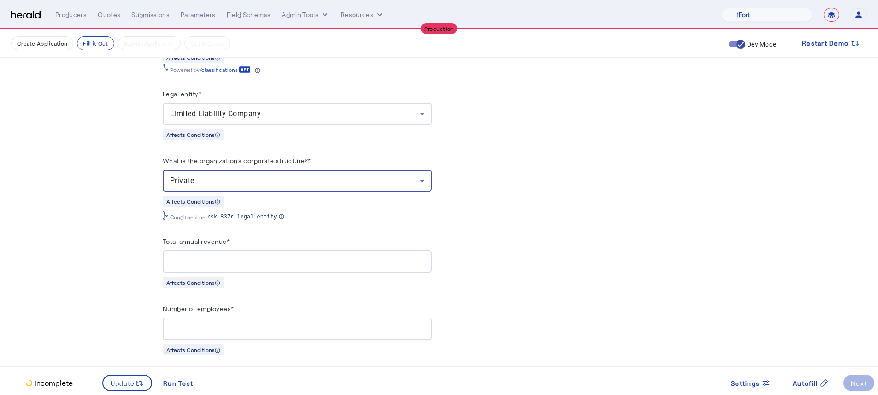
scroll to position [758, 0]
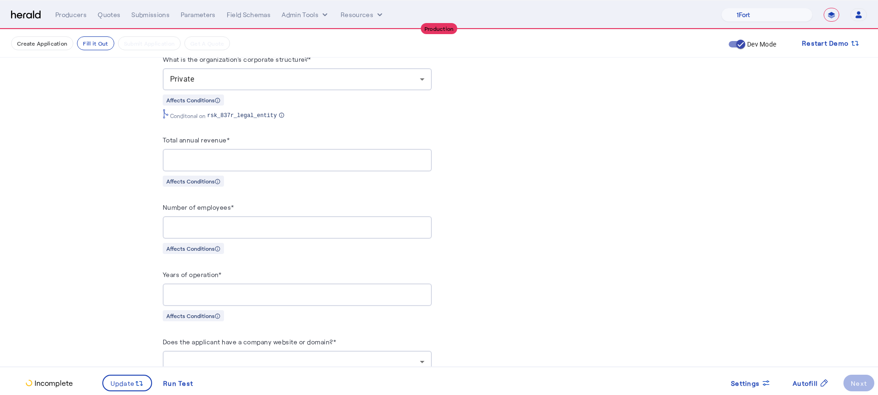
click at [257, 143] on div "Total annual revenue*" at bounding box center [297, 141] width 269 height 15
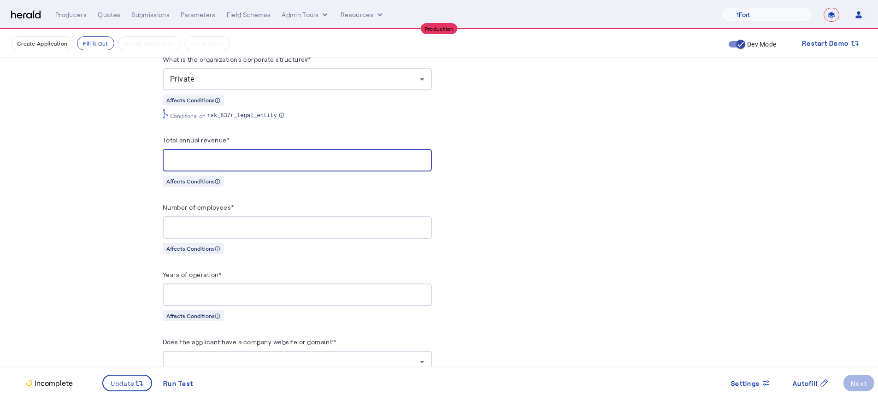
click at [257, 156] on input "Total annual revenue*" at bounding box center [297, 160] width 254 height 11
type input "**********"
click at [254, 222] on input "Number of employees*" at bounding box center [297, 227] width 254 height 11
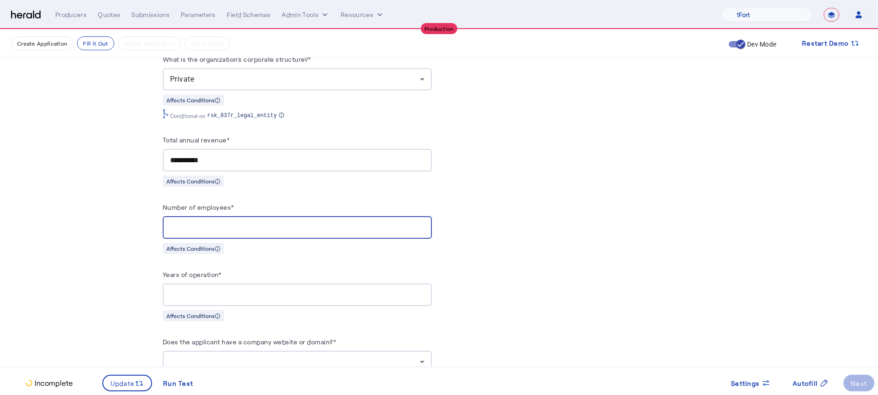
type input "**"
click at [265, 290] on input "Years of operation*" at bounding box center [297, 294] width 254 height 11
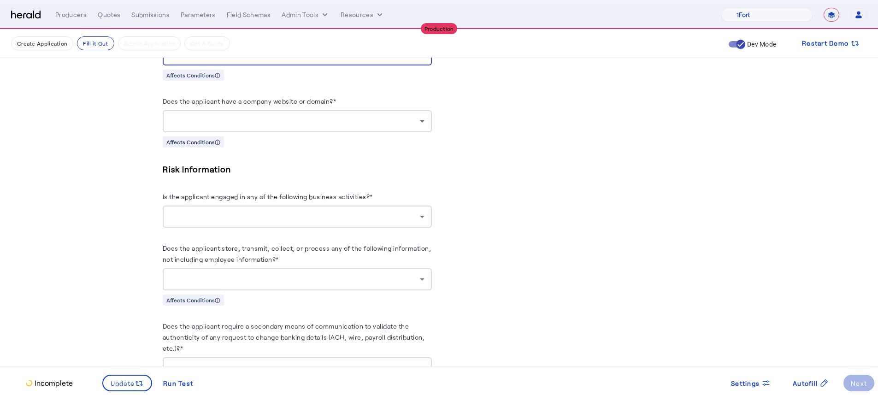
scroll to position [994, 0]
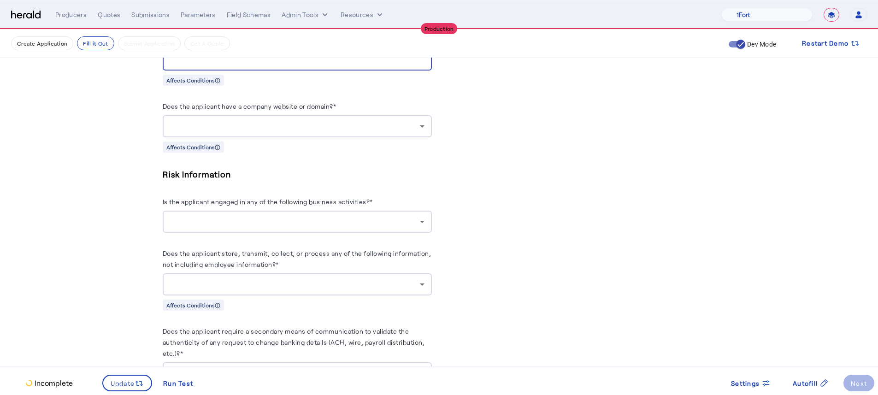
type input "**"
click at [306, 108] on herald-label "Does the applicant have a company website or domain?*" at bounding box center [250, 107] width 174 height 15
click at [304, 123] on div at bounding box center [295, 126] width 250 height 11
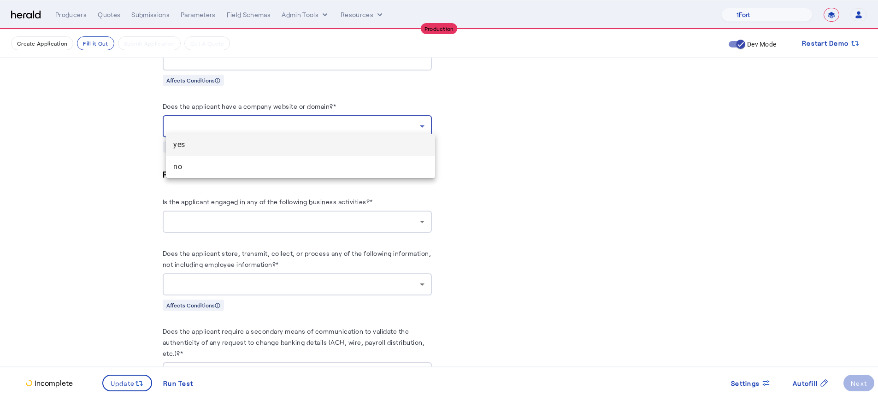
click at [293, 145] on span "yes" at bounding box center [300, 144] width 254 height 11
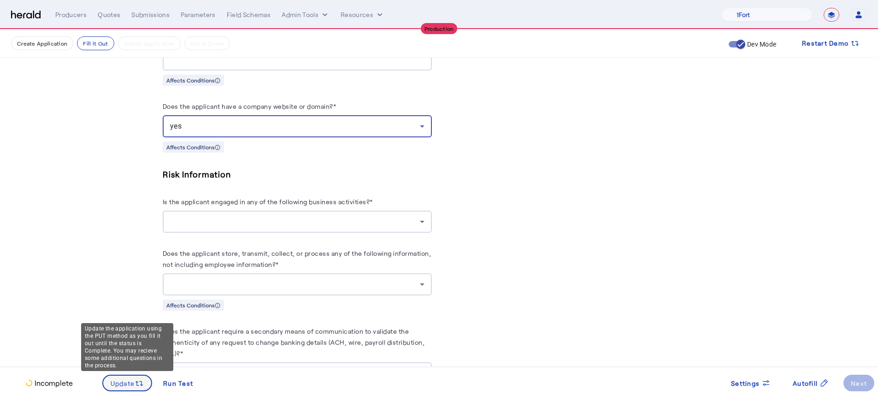
click at [135, 389] on span at bounding box center [127, 383] width 48 height 22
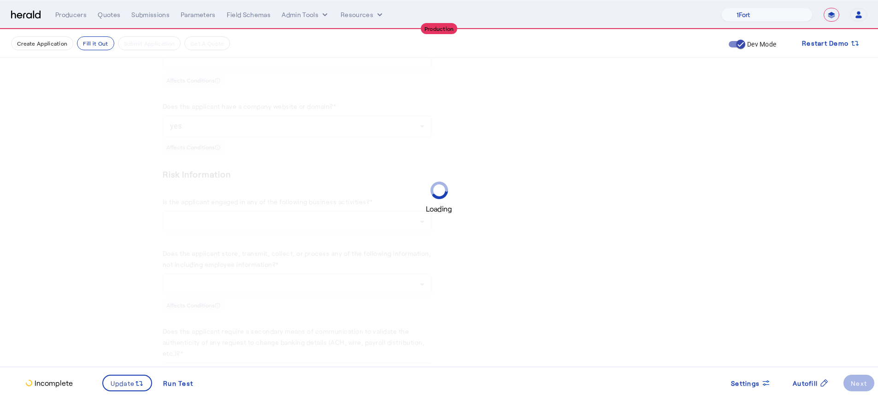
scroll to position [0, 0]
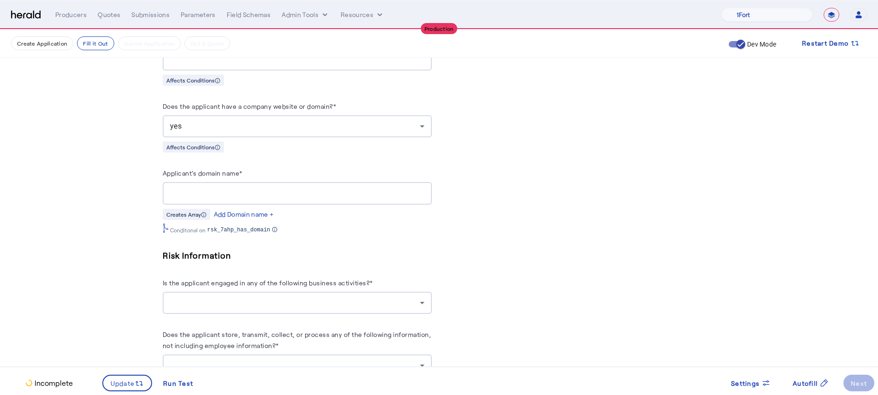
click at [266, 182] on div at bounding box center [297, 193] width 254 height 23
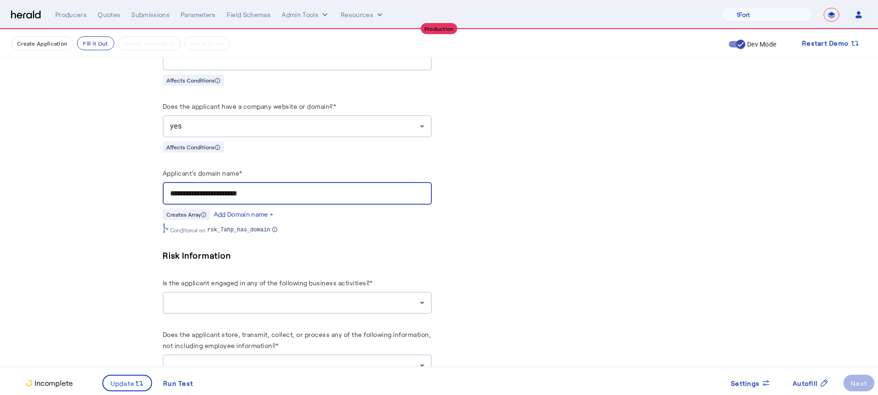
type input "**********"
click at [129, 188] on fill-application-step "**********" at bounding box center [439, 238] width 878 height 2404
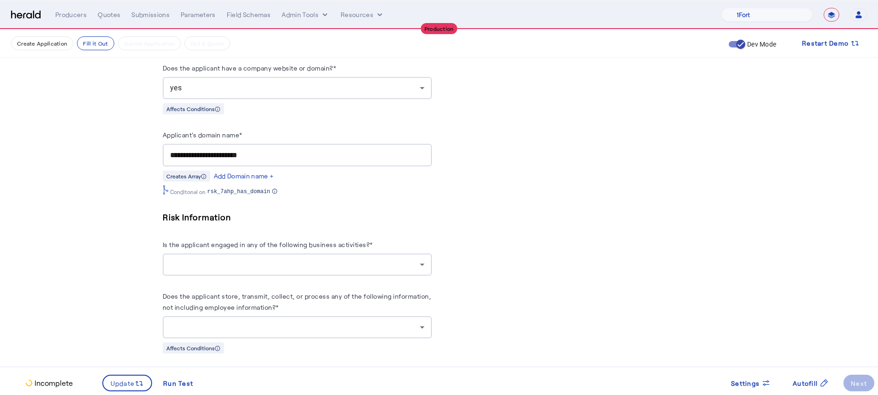
scroll to position [1042, 0]
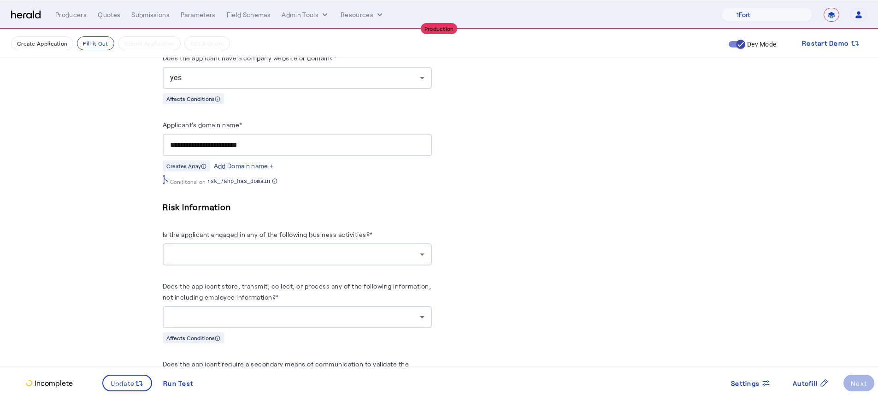
click at [223, 243] on div at bounding box center [297, 254] width 254 height 22
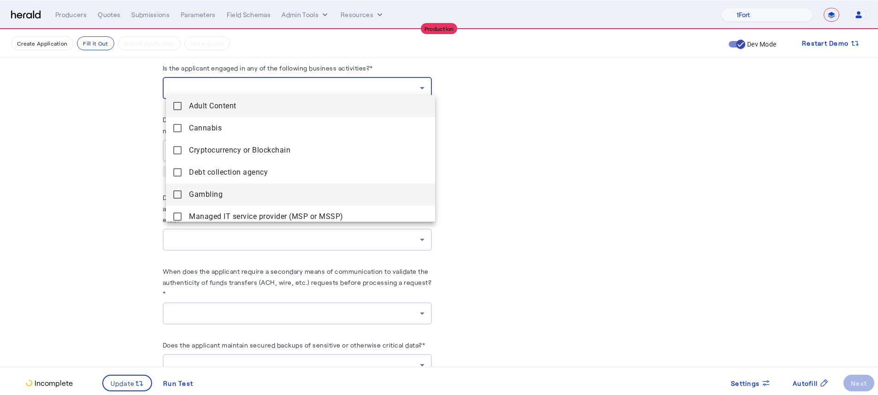
scroll to position [94, 0]
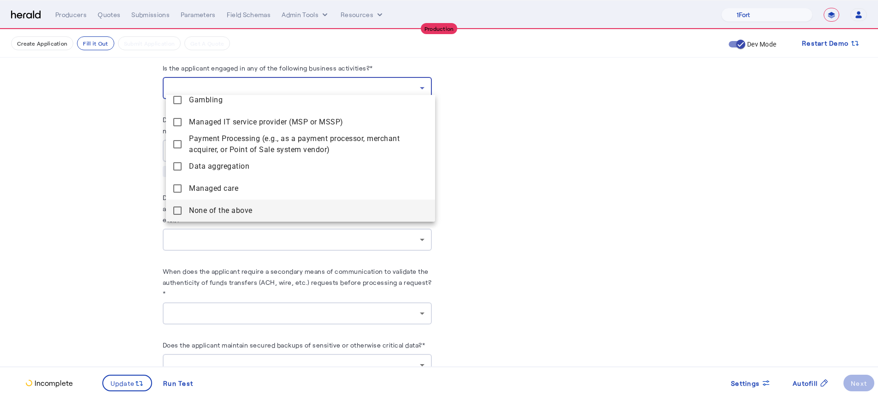
click at [229, 205] on span "None of the above" at bounding box center [308, 210] width 239 height 11
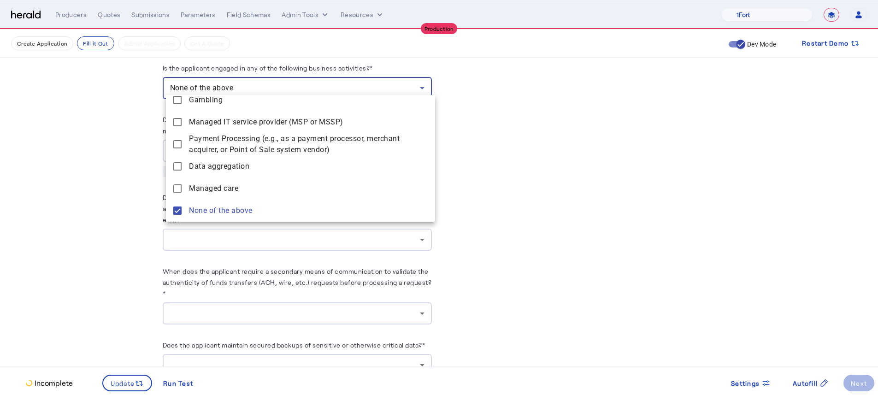
click at [66, 214] on div at bounding box center [439, 197] width 878 height 395
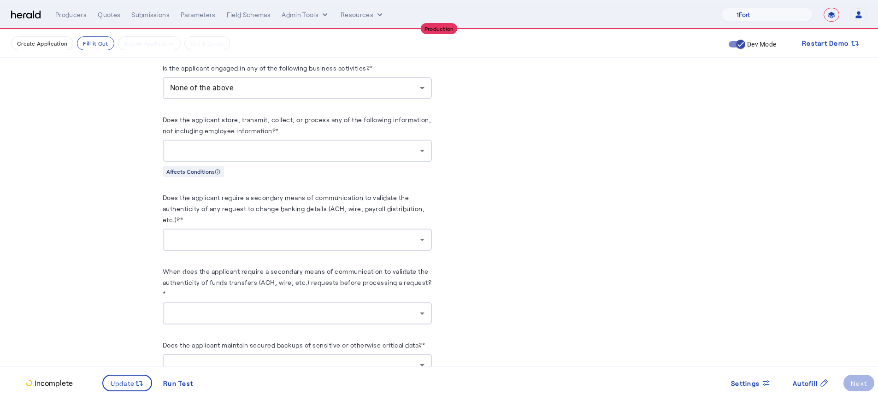
click at [274, 234] on div at bounding box center [295, 239] width 250 height 11
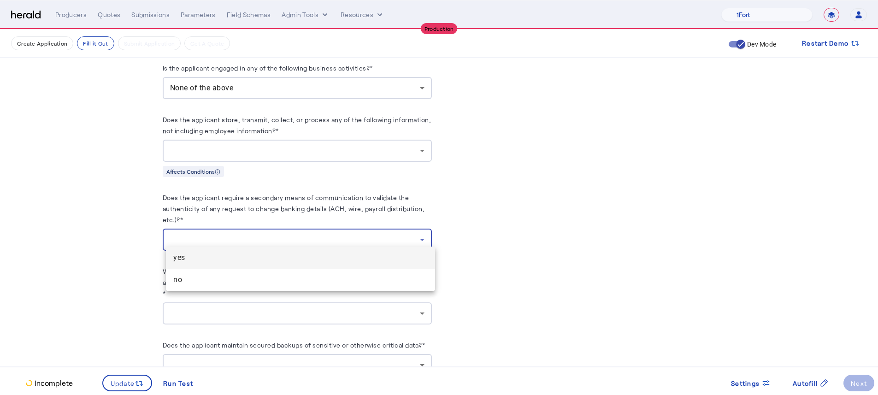
click at [252, 251] on mat-option "yes" at bounding box center [300, 257] width 269 height 22
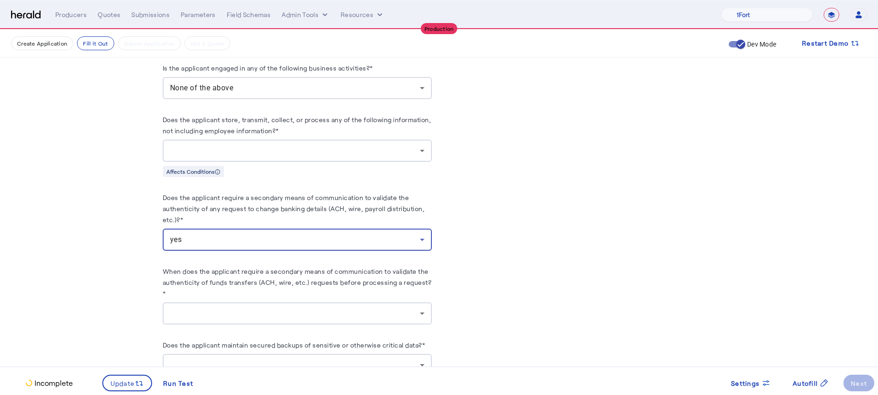
click at [101, 245] on fill-application-step "**********" at bounding box center [439, 23] width 878 height 2404
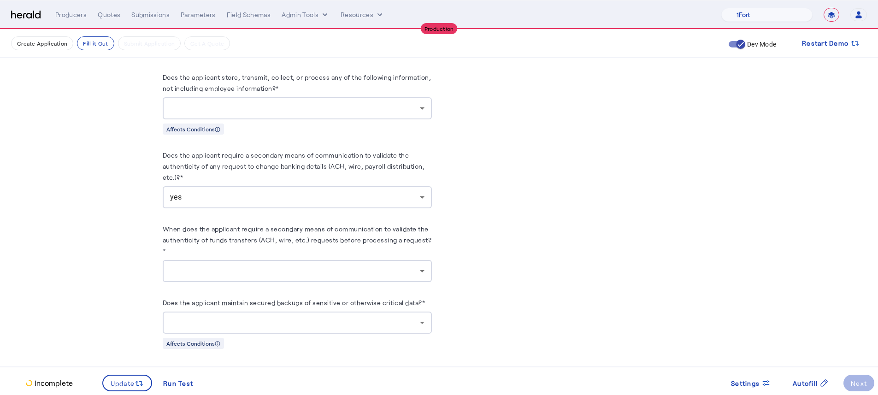
scroll to position [1296, 0]
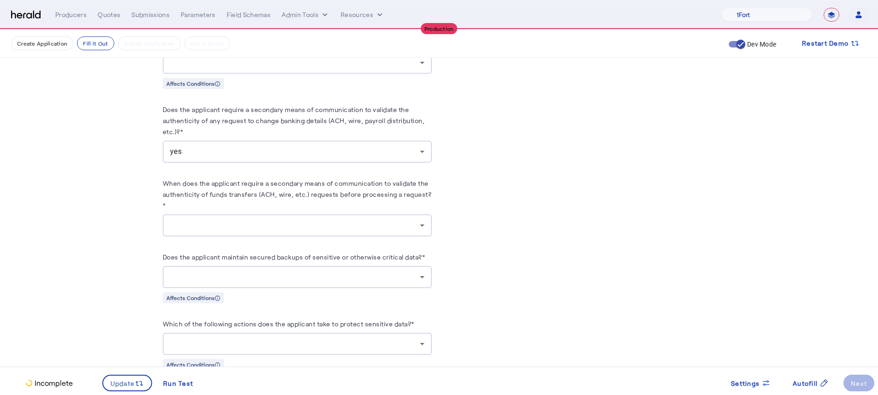
click at [242, 220] on div at bounding box center [295, 225] width 250 height 11
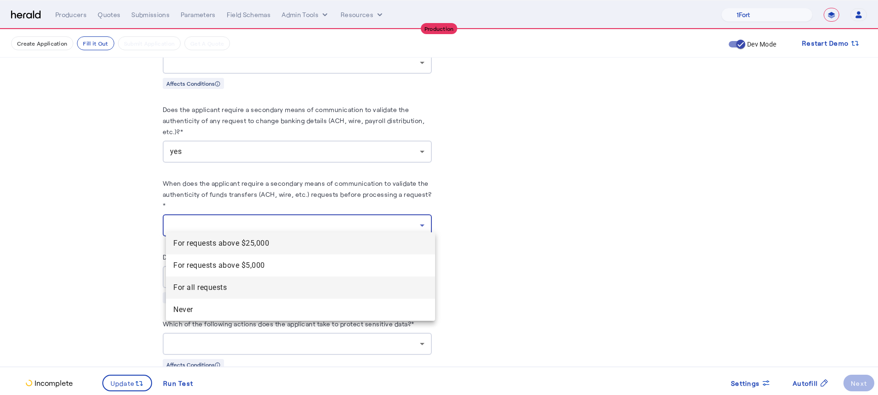
click at [239, 284] on span "For all requests" at bounding box center [300, 287] width 254 height 11
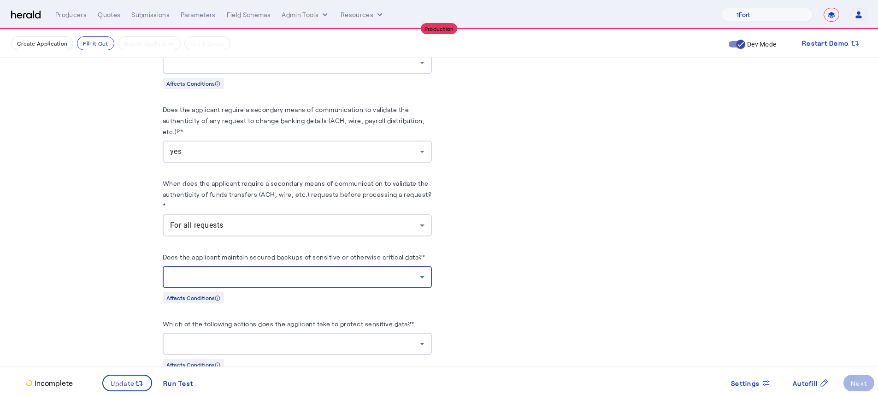
click at [243, 271] on div at bounding box center [295, 276] width 250 height 11
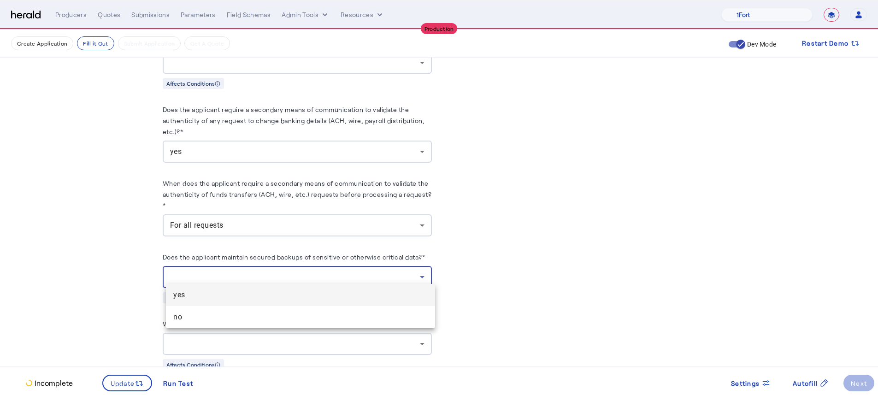
click at [241, 296] on span "yes" at bounding box center [300, 294] width 254 height 11
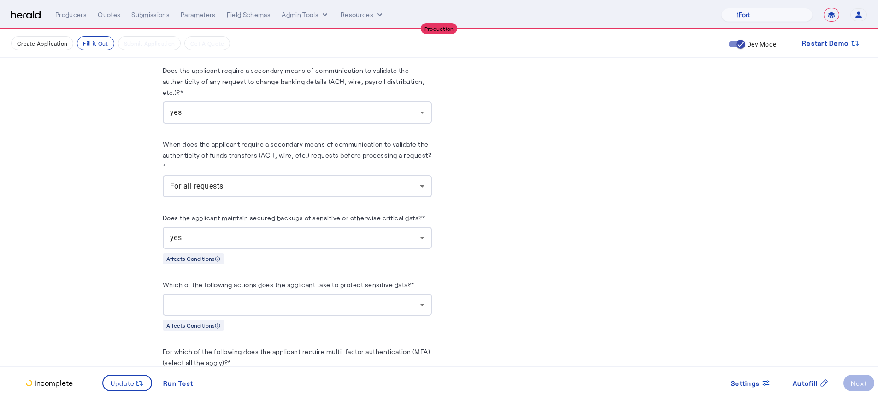
scroll to position [1381, 0]
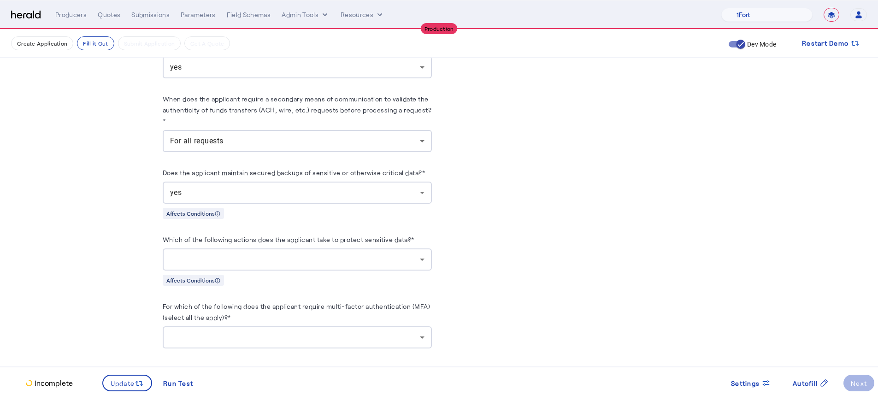
click at [409, 254] on div at bounding box center [295, 259] width 250 height 11
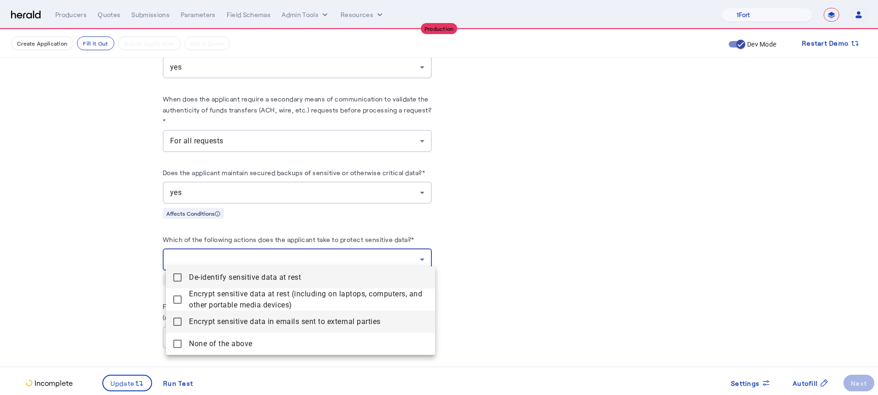
click at [281, 323] on span "Encrypt sensitive data in emails sent to external parties" at bounding box center [308, 321] width 239 height 11
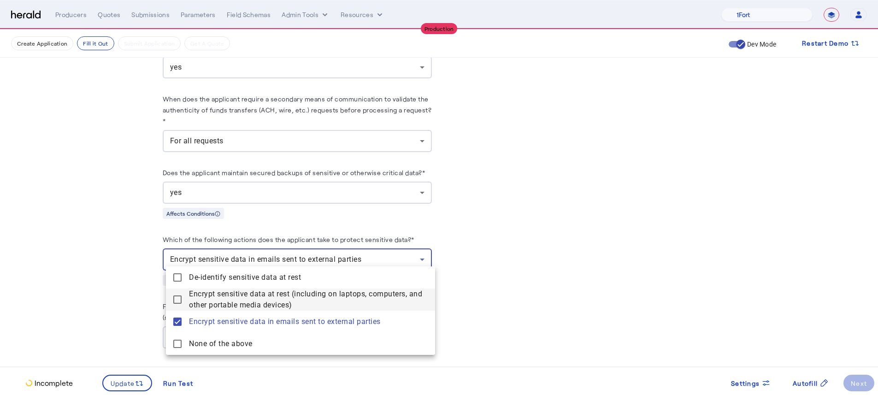
click at [280, 295] on span "Encrypt sensitive data at rest (including on laptops, computers, and other port…" at bounding box center [308, 299] width 239 height 22
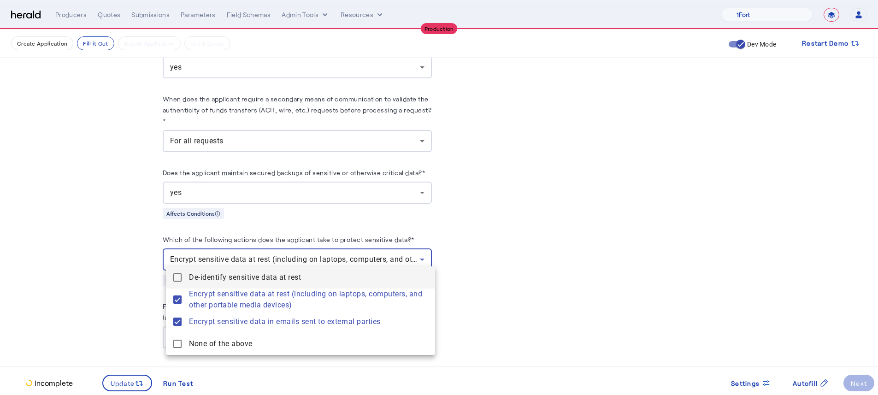
click at [276, 276] on span "De-identify sensitive data at rest" at bounding box center [308, 277] width 239 height 11
click at [117, 263] on div at bounding box center [439, 197] width 878 height 395
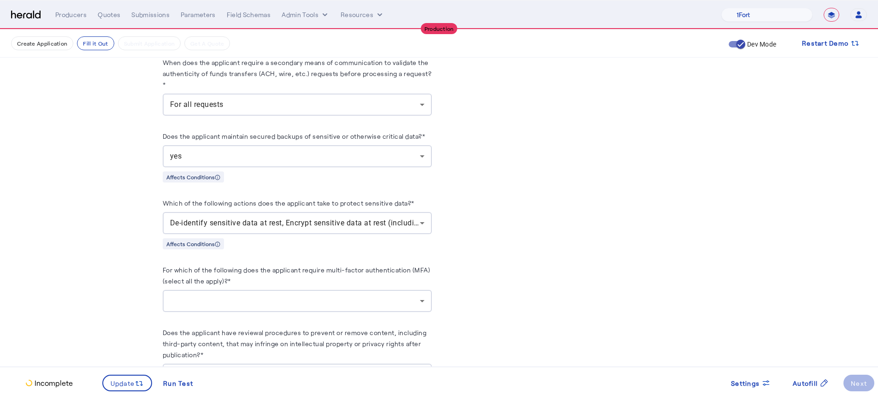
scroll to position [1460, 0]
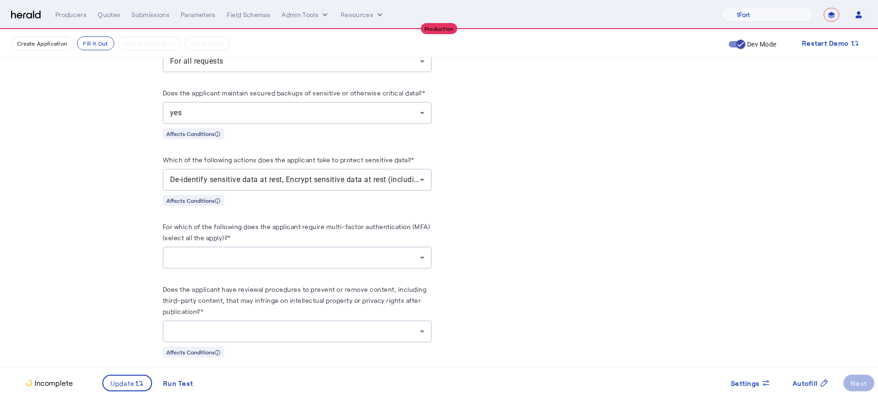
click at [235, 252] on div at bounding box center [295, 257] width 250 height 11
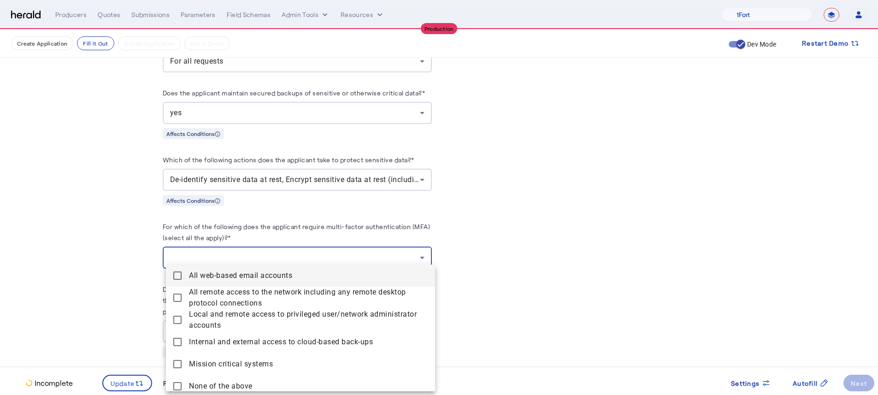
click at [235, 269] on accounts "All web-based email accounts" at bounding box center [300, 275] width 269 height 22
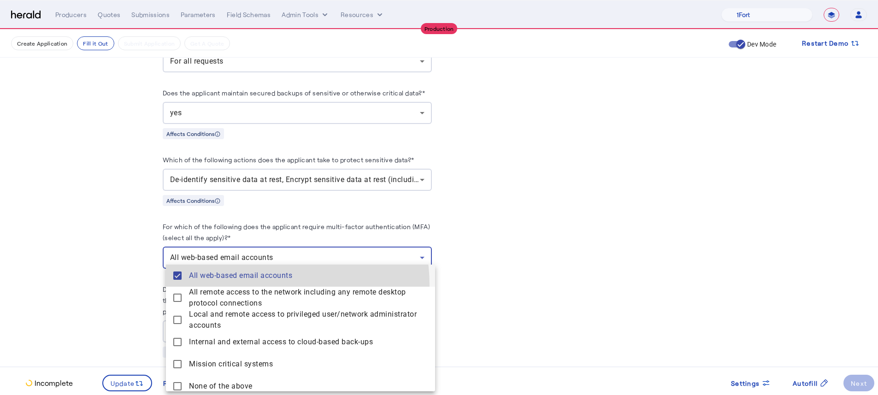
click at [239, 286] on accounts "All web-based email accounts" at bounding box center [300, 275] width 269 height 22
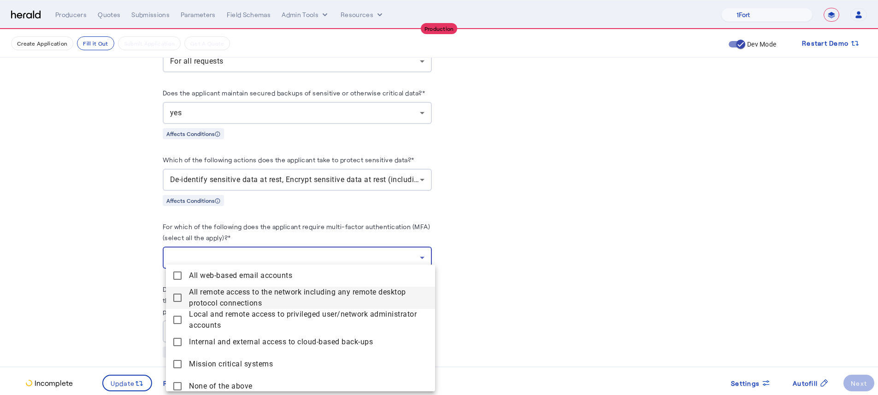
click at [241, 303] on span "All remote access to the network including any remote desktop protocol connecti…" at bounding box center [308, 298] width 239 height 22
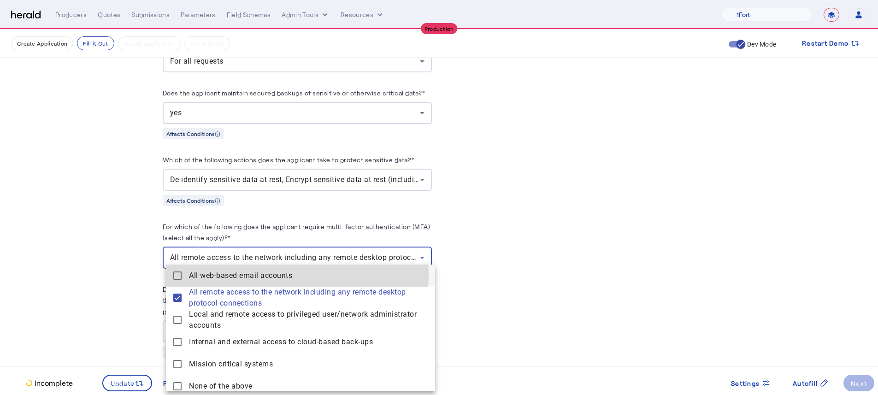
click at [240, 275] on span "All web-based email accounts" at bounding box center [308, 275] width 239 height 11
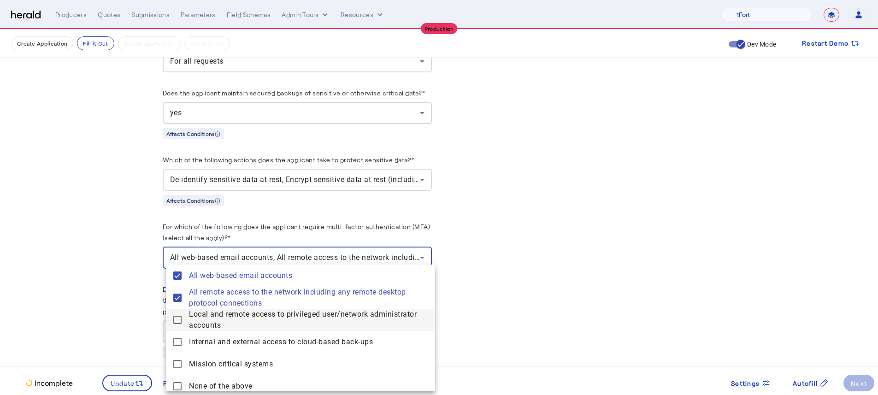
click at [248, 321] on span "Local and remote access to privileged user/network administrator accounts" at bounding box center [308, 320] width 239 height 22
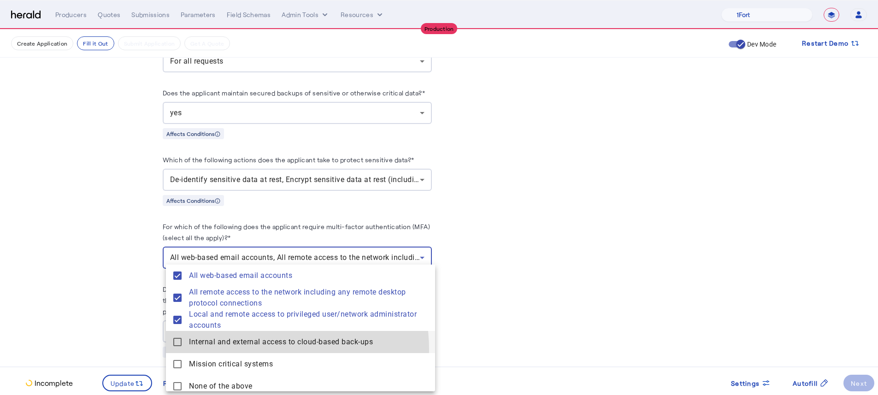
click at [247, 350] on back-ups "Internal and external access to cloud-based back-ups" at bounding box center [300, 342] width 269 height 22
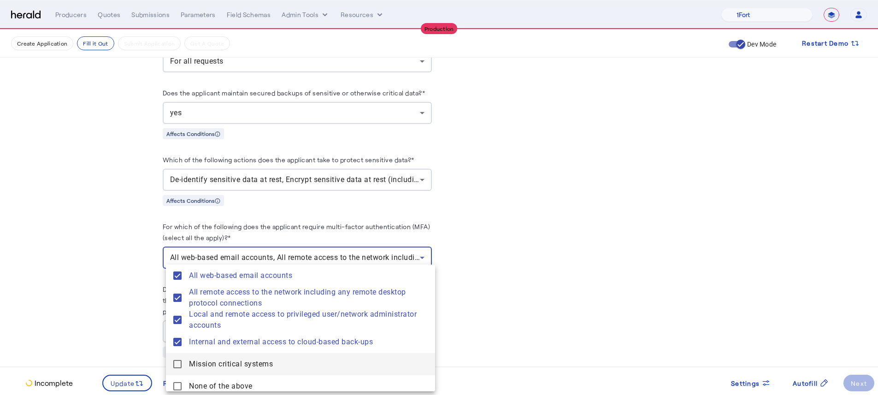
click at [247, 363] on span "Mission critical systems" at bounding box center [308, 363] width 239 height 11
click at [129, 328] on div at bounding box center [439, 197] width 878 height 395
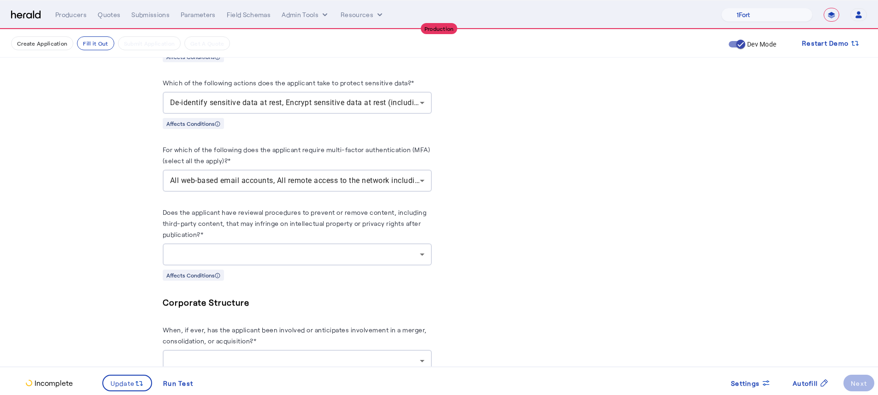
scroll to position [1542, 0]
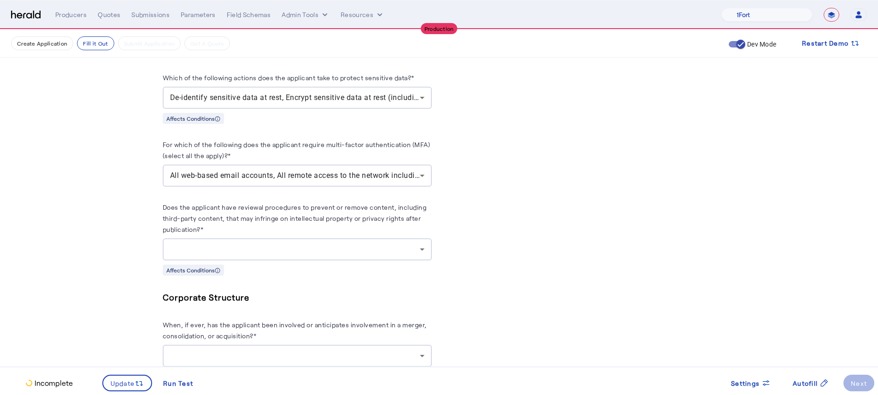
drag, startPoint x: 269, startPoint y: 279, endPoint x: 276, endPoint y: 276, distance: 7.4
click at [298, 244] on div at bounding box center [295, 249] width 250 height 11
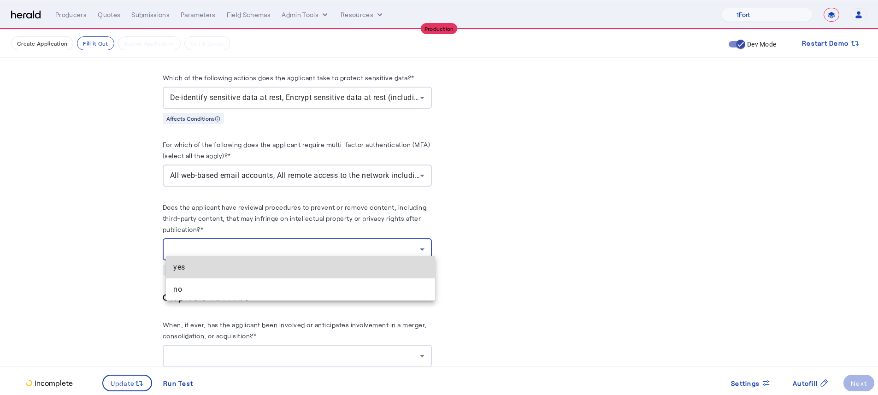
click at [309, 263] on span "yes" at bounding box center [300, 267] width 254 height 11
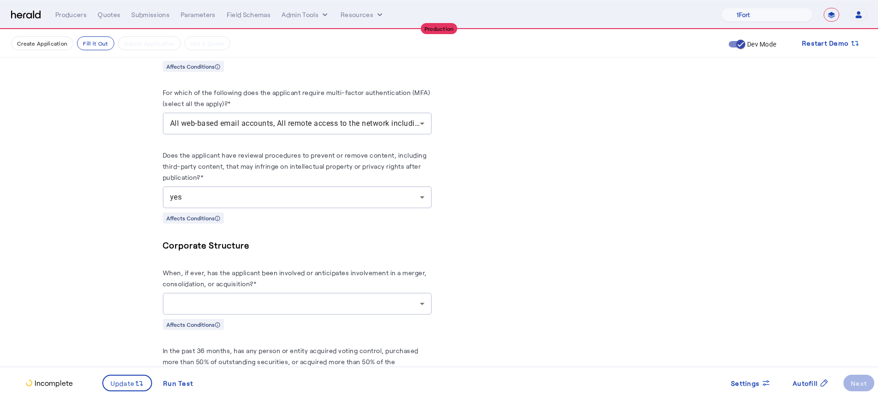
scroll to position [1634, 0]
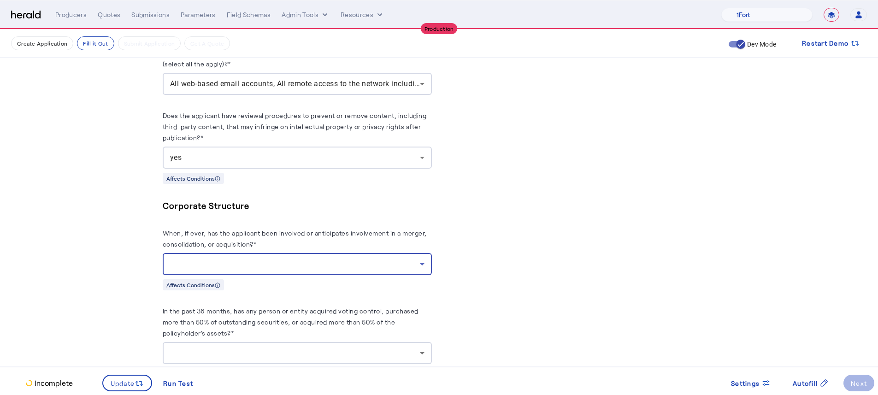
click at [238, 263] on div at bounding box center [295, 263] width 250 height 11
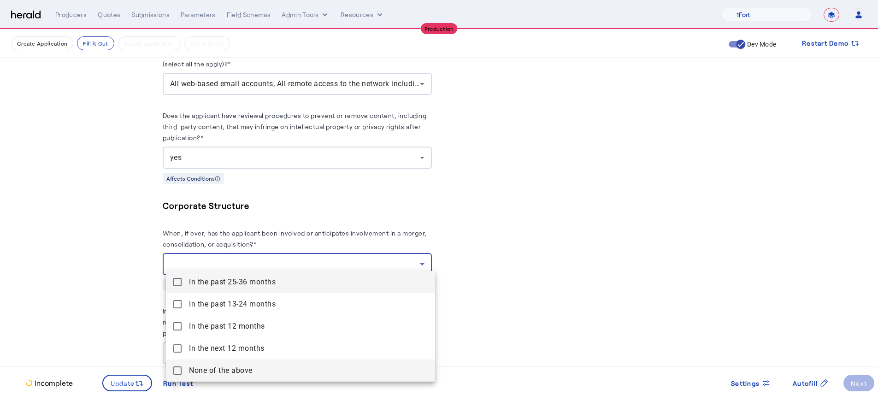
click at [234, 363] on above "None of the above" at bounding box center [300, 370] width 269 height 22
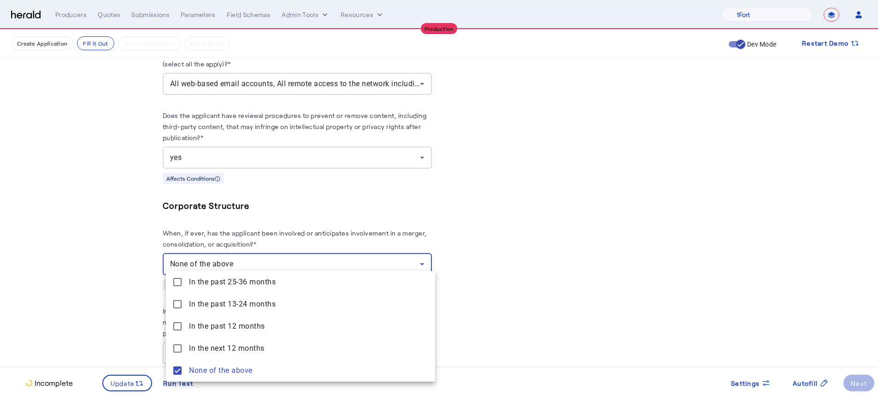
click at [86, 259] on div at bounding box center [439, 197] width 878 height 395
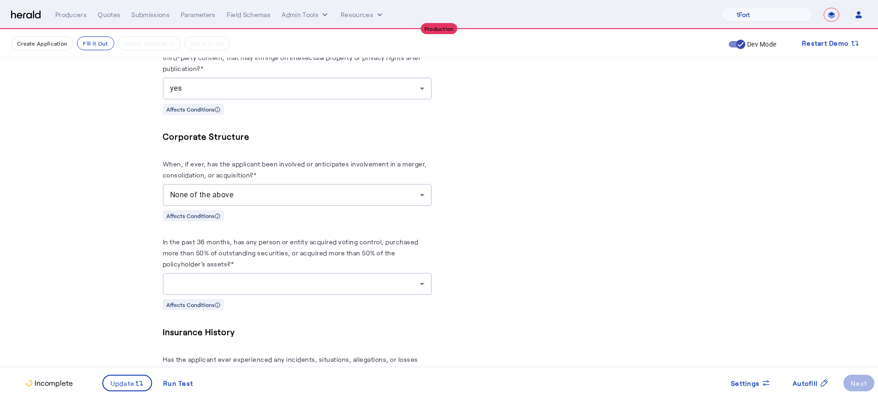
scroll to position [1715, 0]
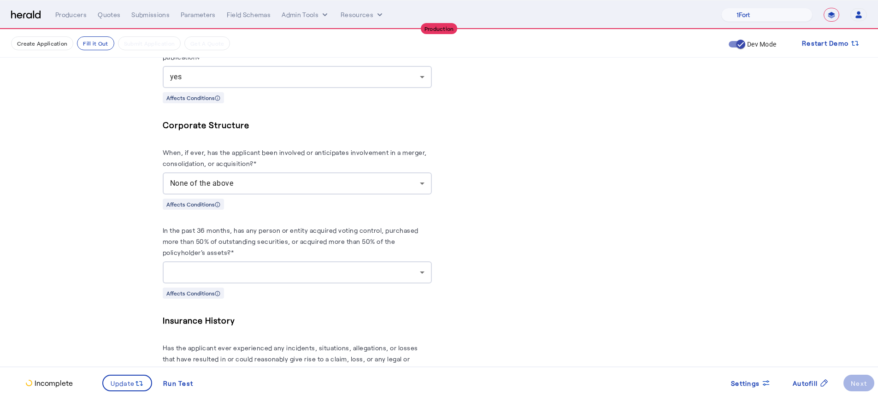
click at [259, 267] on div at bounding box center [295, 272] width 250 height 11
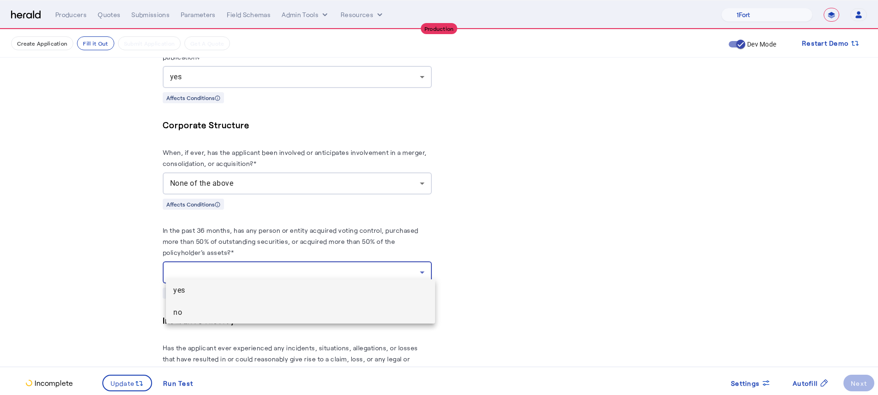
click at [250, 310] on span "no" at bounding box center [300, 312] width 254 height 11
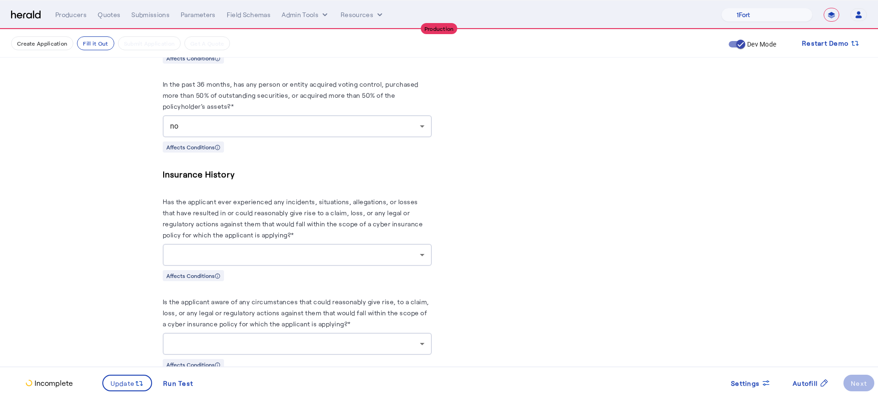
scroll to position [1894, 0]
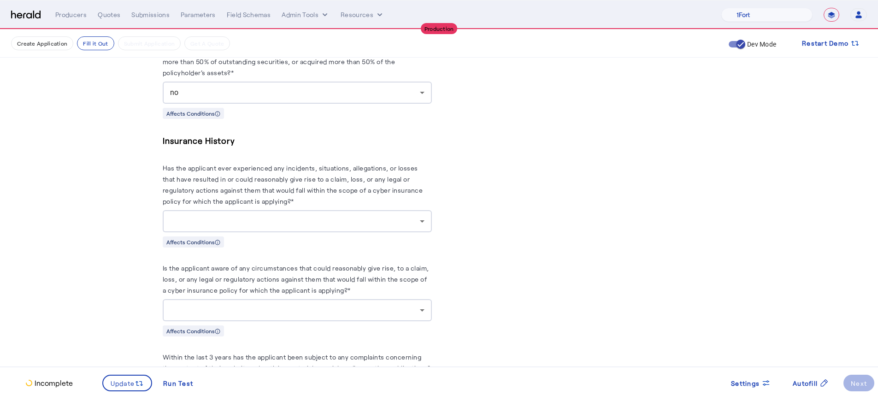
click at [223, 210] on div at bounding box center [297, 221] width 254 height 22
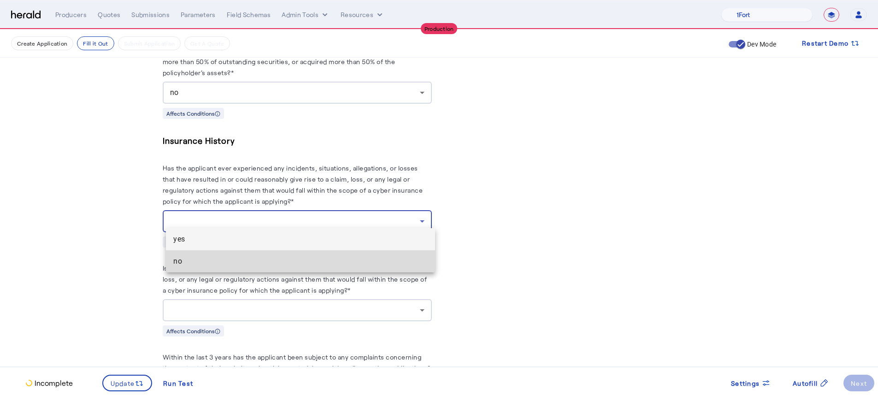
click at [228, 256] on span "no" at bounding box center [300, 261] width 254 height 11
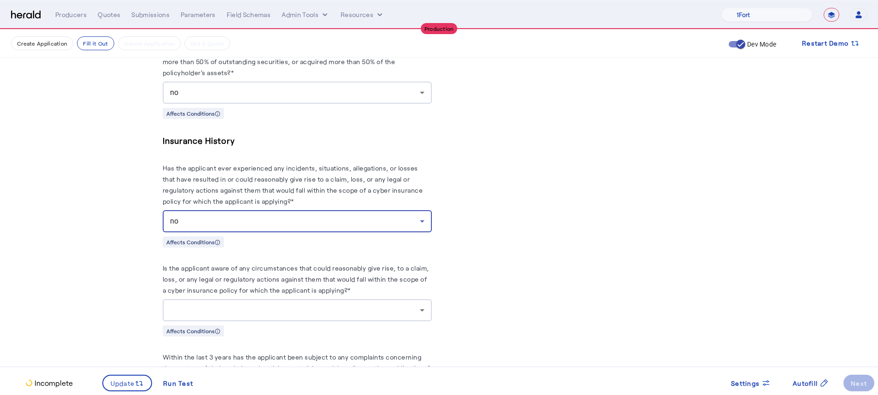
click at [175, 264] on label "Is the applicant aware of any circumstances that could reasonably give rise, to…" at bounding box center [296, 279] width 266 height 30
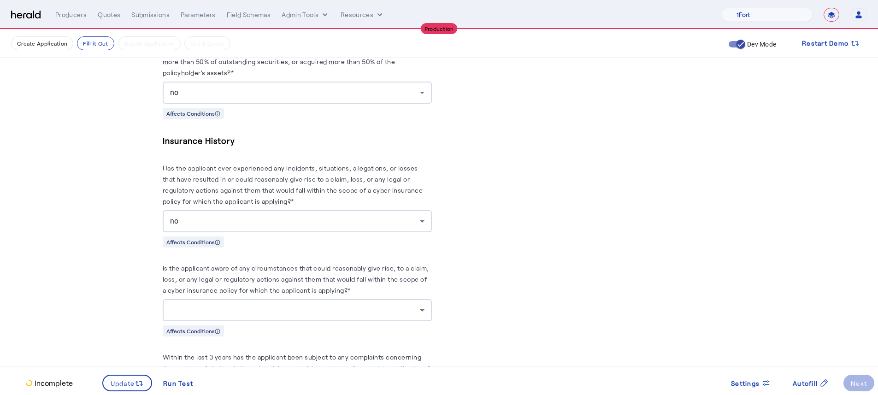
click at [229, 291] on herald-label "Is the applicant aware of any circumstances that could reasonably give rise, to…" at bounding box center [297, 280] width 269 height 37
click at [230, 305] on div at bounding box center [295, 310] width 250 height 11
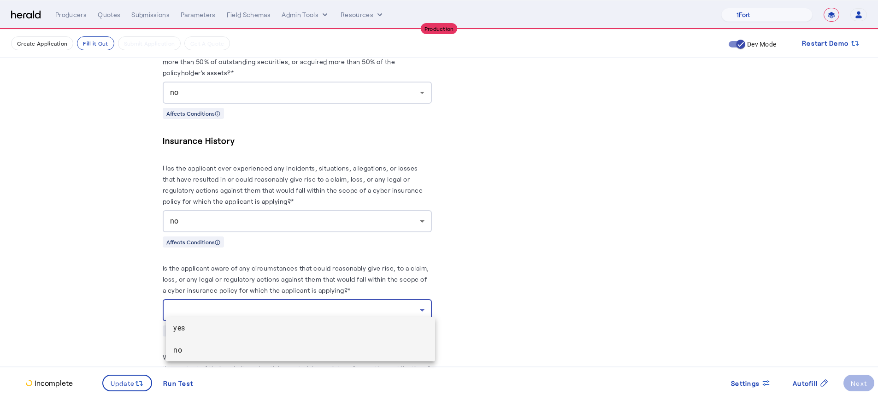
click at [260, 346] on span "no" at bounding box center [300, 350] width 254 height 11
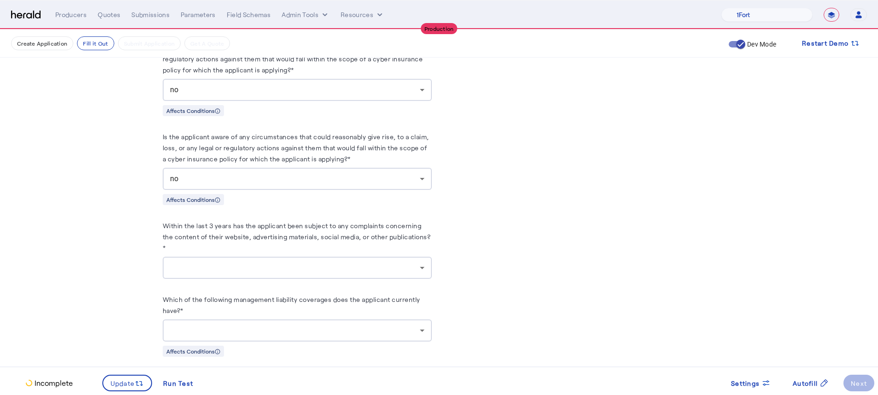
scroll to position [2033, 0]
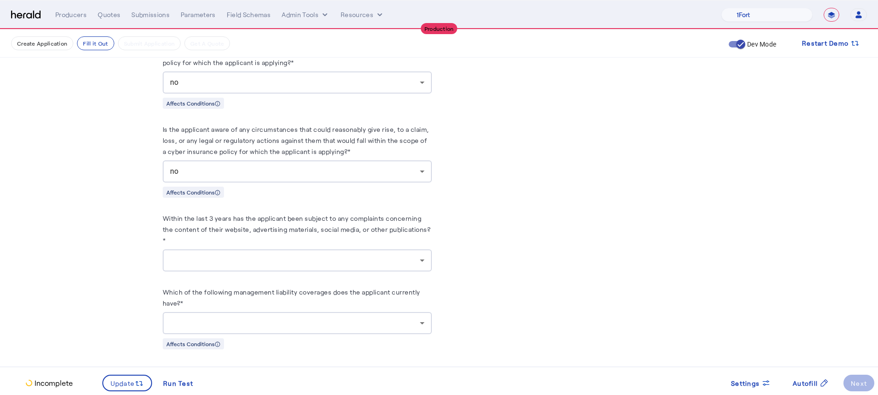
click at [219, 256] on div at bounding box center [295, 260] width 250 height 11
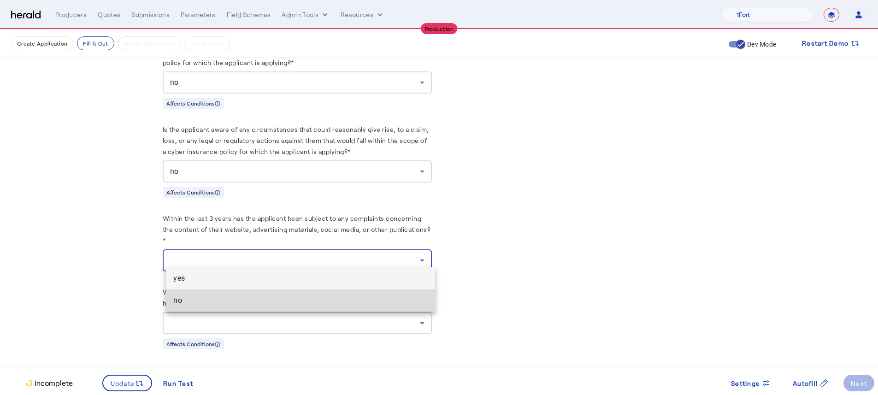
click at [226, 291] on mat-option "no" at bounding box center [300, 300] width 269 height 22
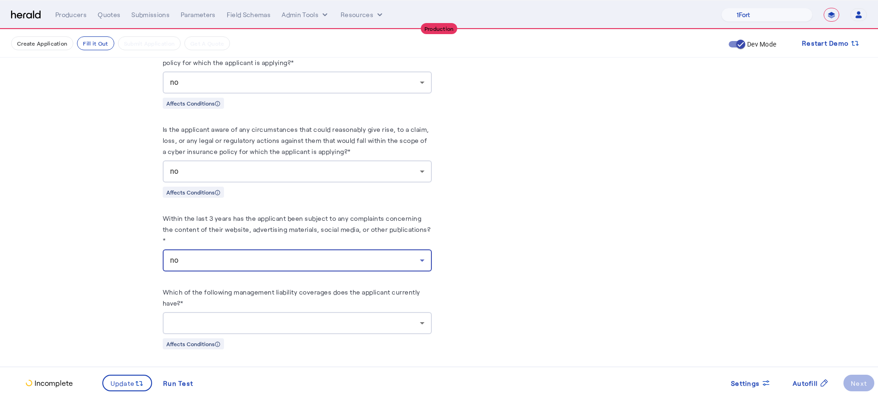
click at [245, 318] on div at bounding box center [295, 322] width 250 height 11
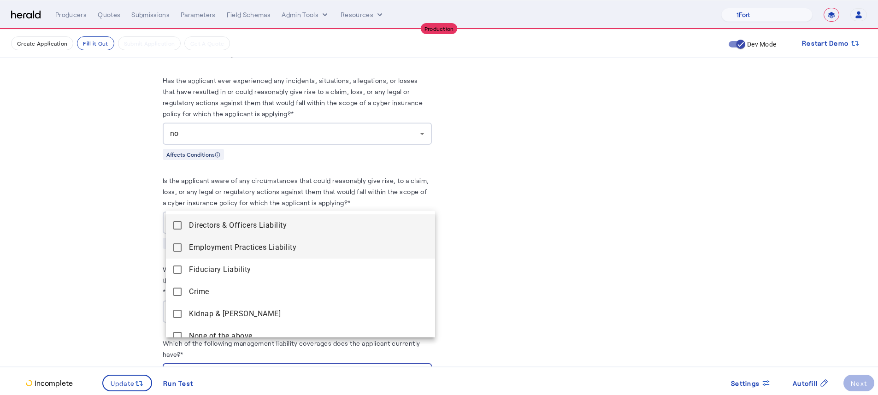
scroll to position [1975, 0]
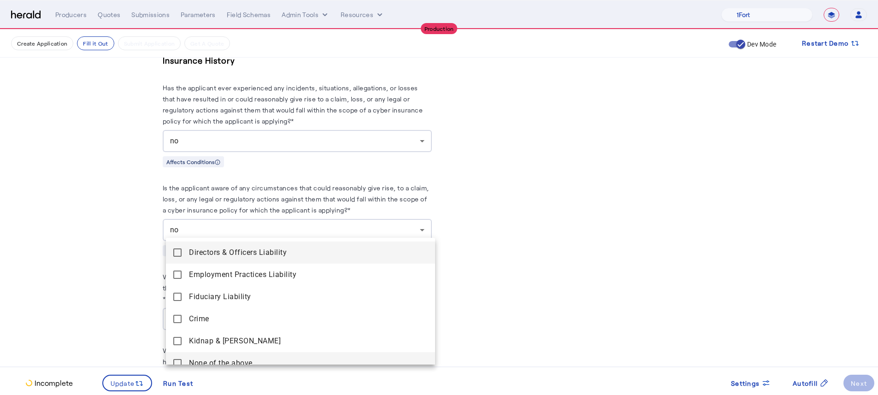
click at [211, 361] on span "None of the above" at bounding box center [308, 363] width 239 height 11
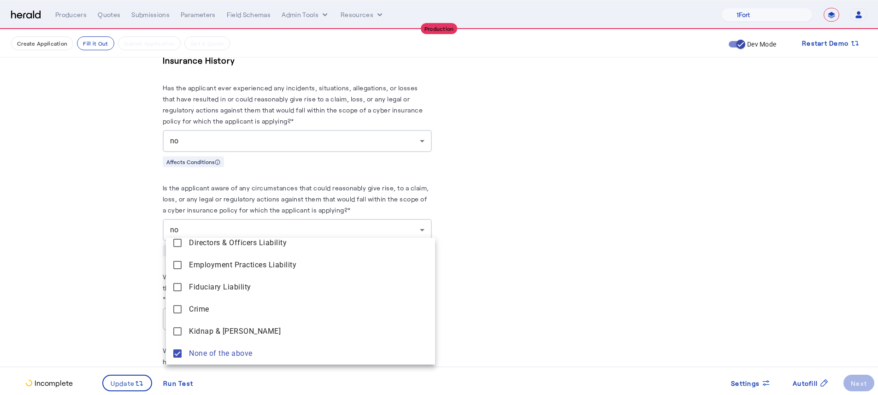
click at [127, 319] on div at bounding box center [439, 197] width 878 height 395
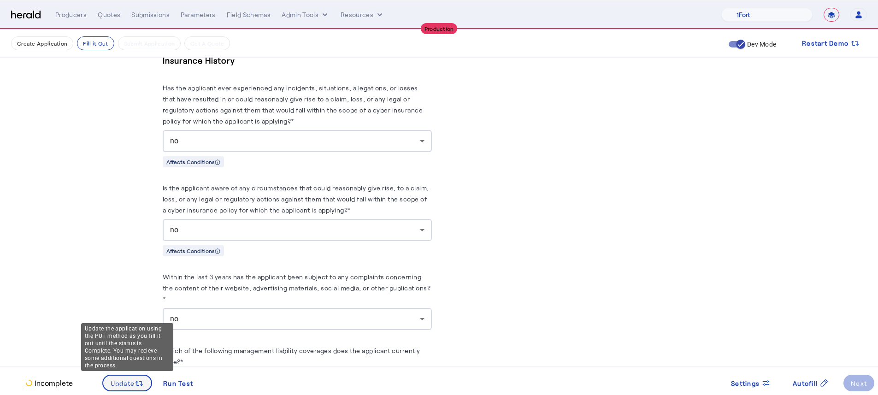
click at [144, 386] on span at bounding box center [127, 383] width 48 height 22
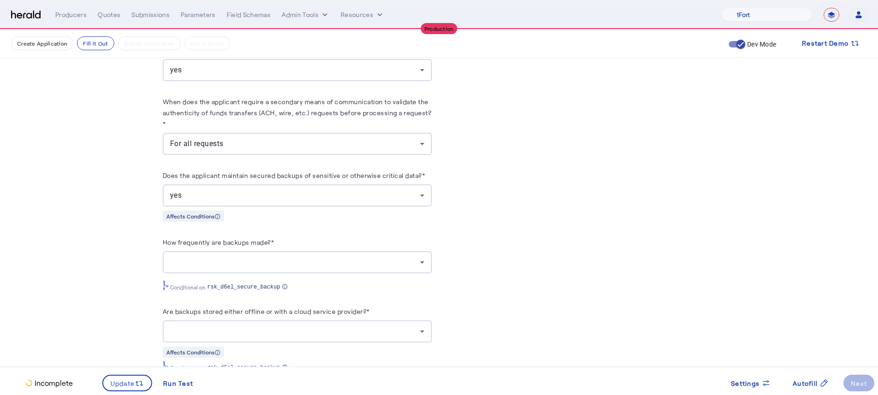
scroll to position [1379, 0]
click at [290, 263] on div at bounding box center [297, 261] width 254 height 22
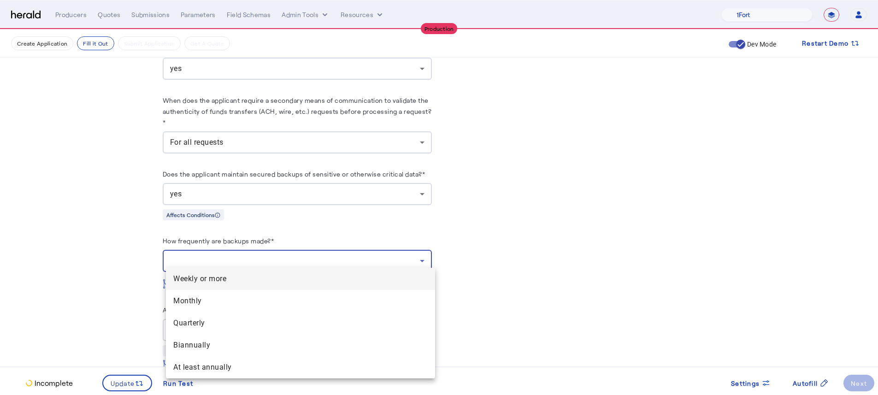
click at [278, 281] on span "Weekly or more" at bounding box center [300, 278] width 254 height 11
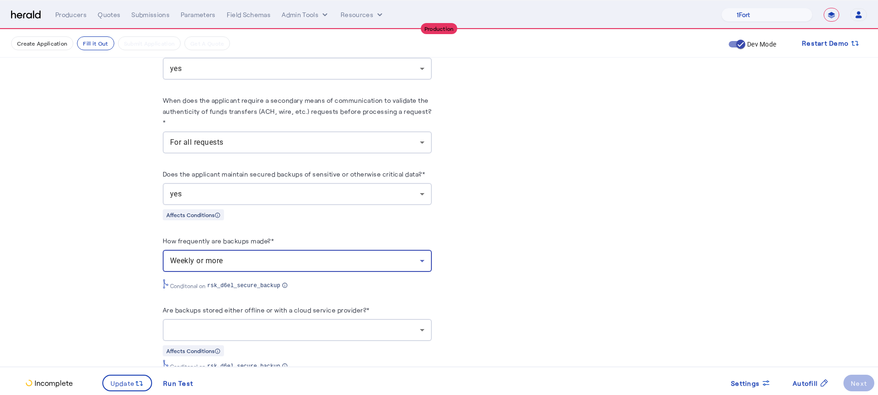
click at [157, 270] on div "**********" at bounding box center [439, 18] width 590 height 2737
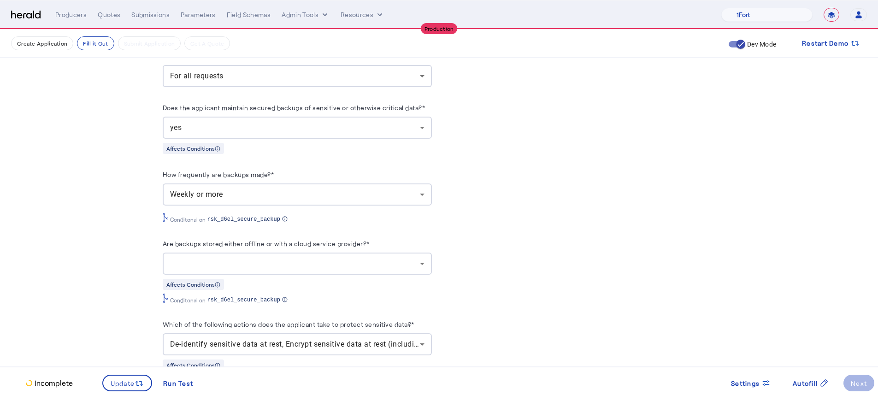
scroll to position [1447, 0]
click at [243, 257] on div at bounding box center [295, 262] width 250 height 11
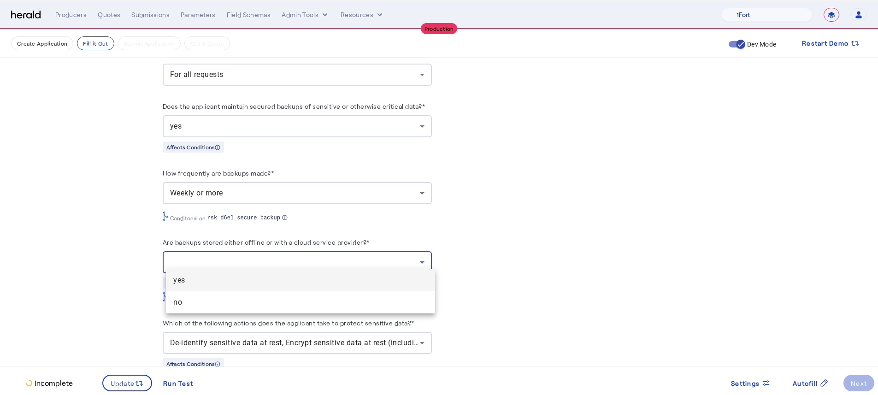
click at [235, 277] on span "yes" at bounding box center [300, 280] width 254 height 11
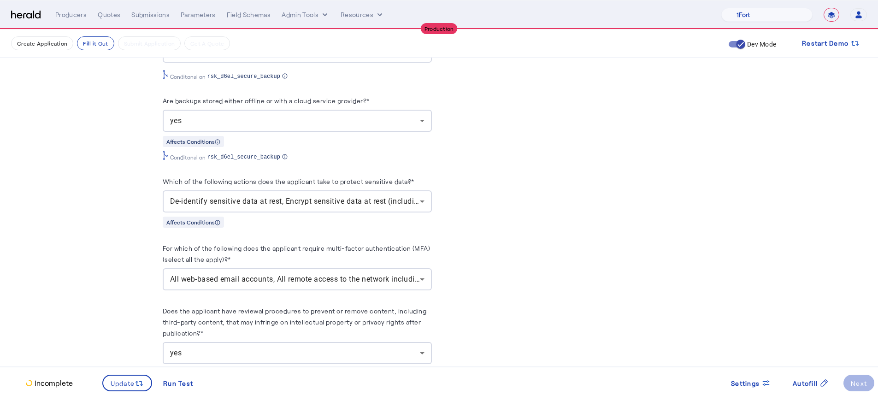
scroll to position [1589, 0]
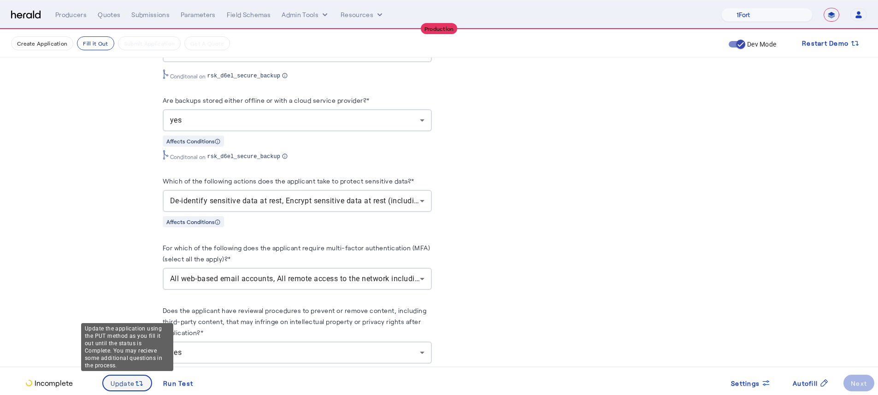
click at [137, 378] on svg-icon at bounding box center [139, 383] width 9 height 10
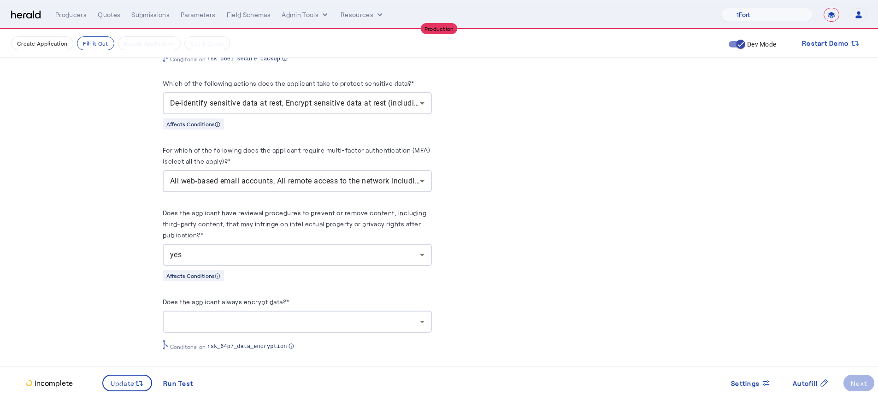
scroll to position [1790, 0]
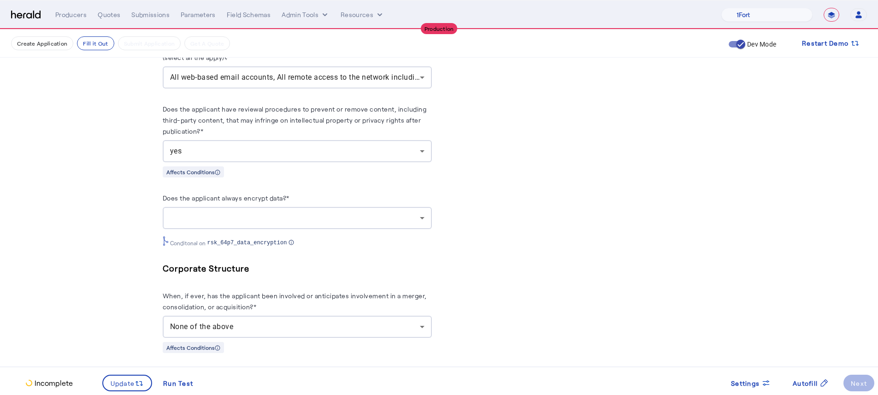
click at [273, 223] on div "Does the applicant always encrypt data?* Conditonal on rsk_64p7_data_encryption" at bounding box center [297, 219] width 269 height 54
click at [272, 212] on div at bounding box center [295, 217] width 250 height 11
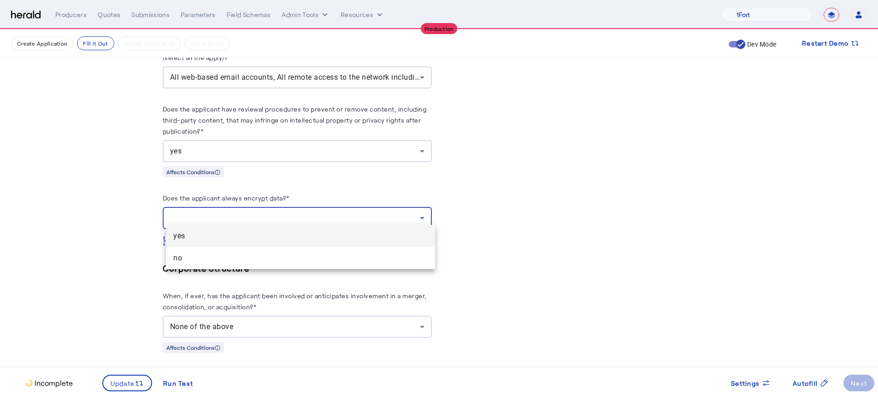
click at [270, 238] on span "yes" at bounding box center [300, 235] width 254 height 11
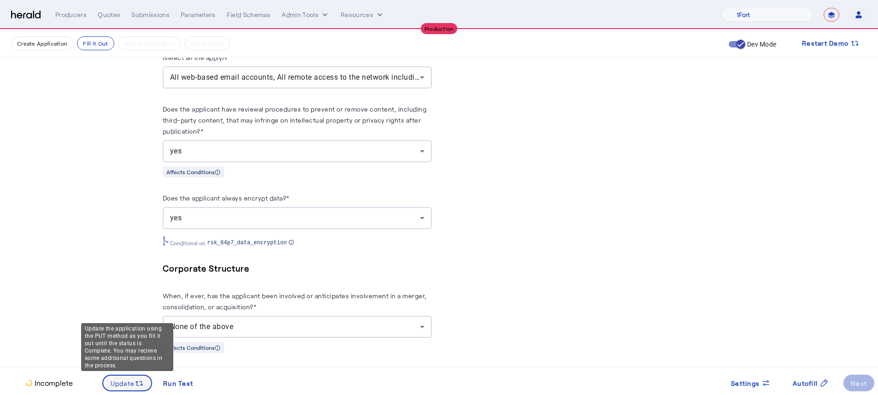
click at [123, 385] on span "Update" at bounding box center [123, 383] width 24 height 10
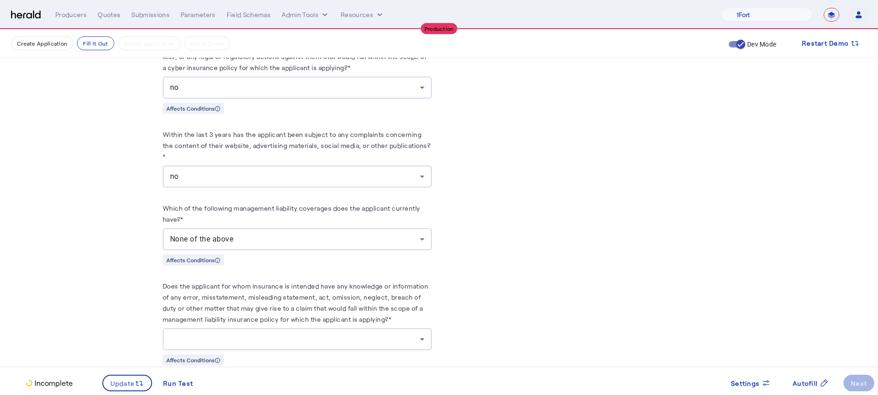
scroll to position [2366, 0]
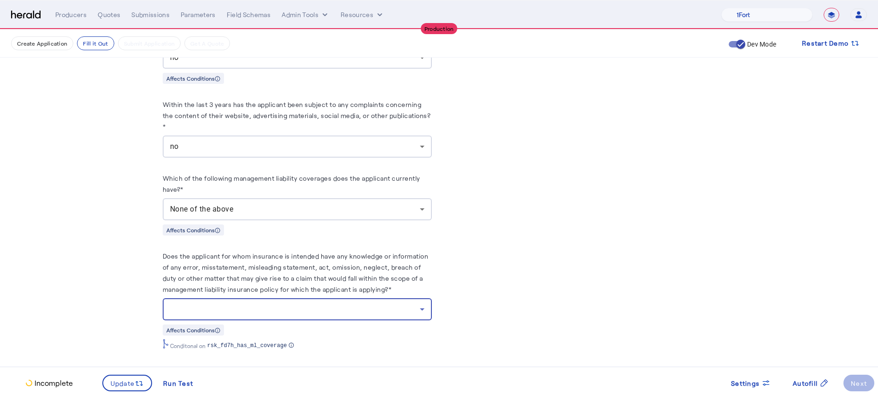
click at [204, 304] on div at bounding box center [295, 309] width 250 height 11
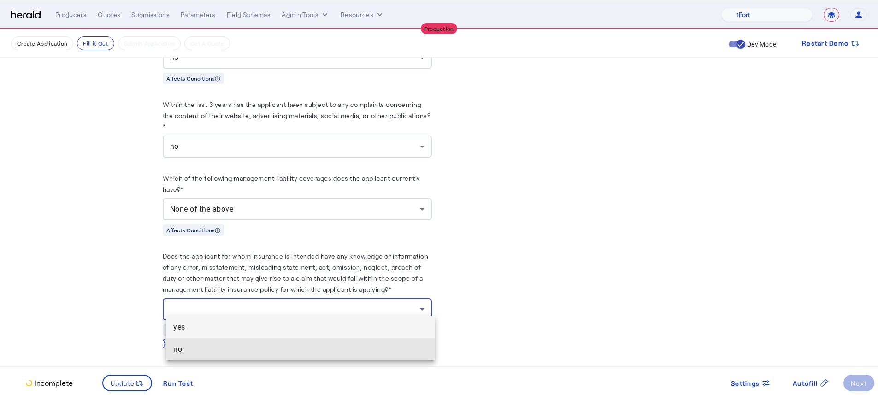
click at [206, 352] on span "no" at bounding box center [300, 349] width 254 height 11
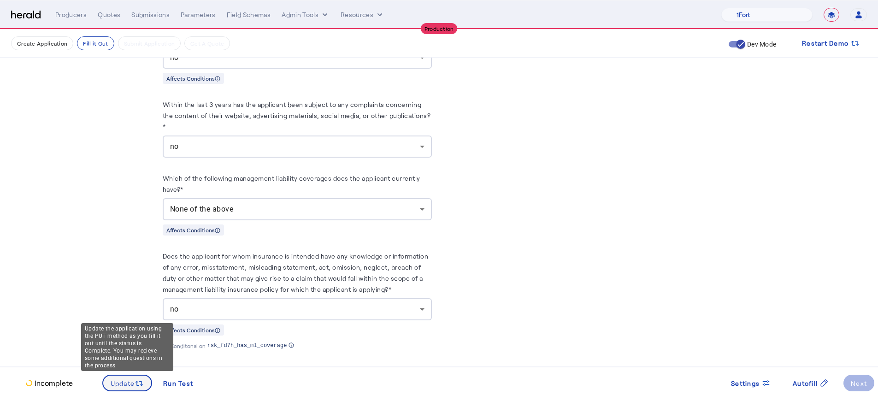
click at [126, 378] on span "Update" at bounding box center [123, 383] width 24 height 10
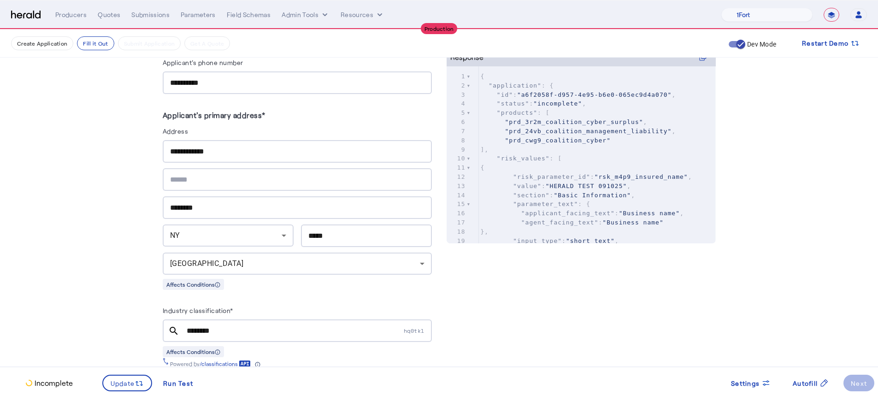
scroll to position [0, 0]
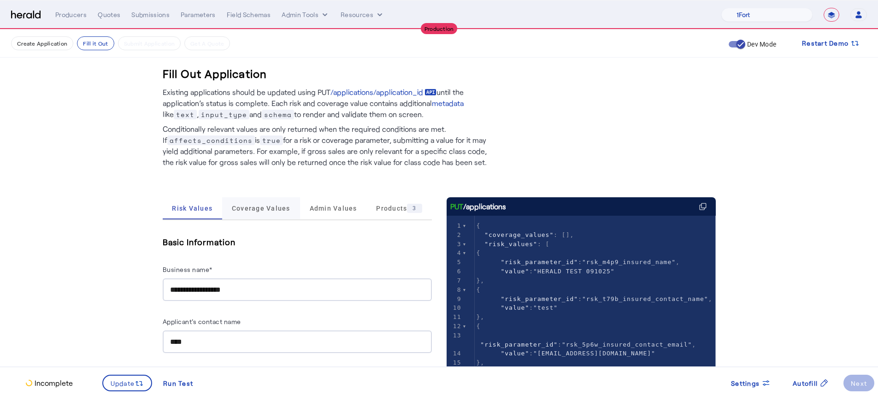
click at [253, 216] on span "Coverage Values" at bounding box center [261, 208] width 59 height 22
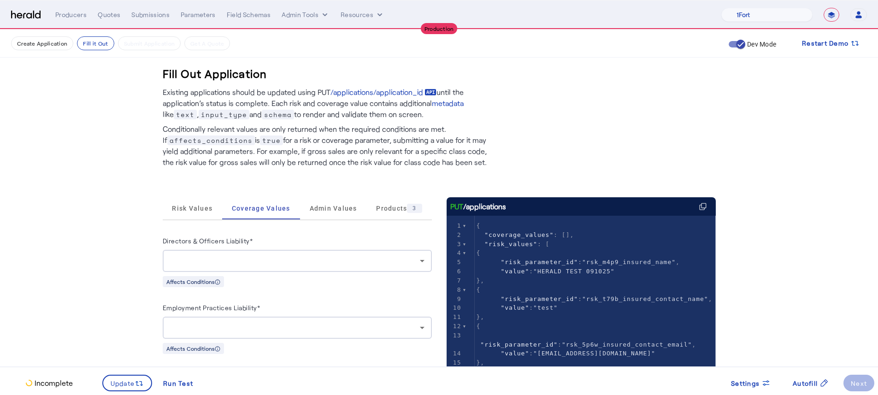
click at [419, 259] on div at bounding box center [295, 260] width 250 height 11
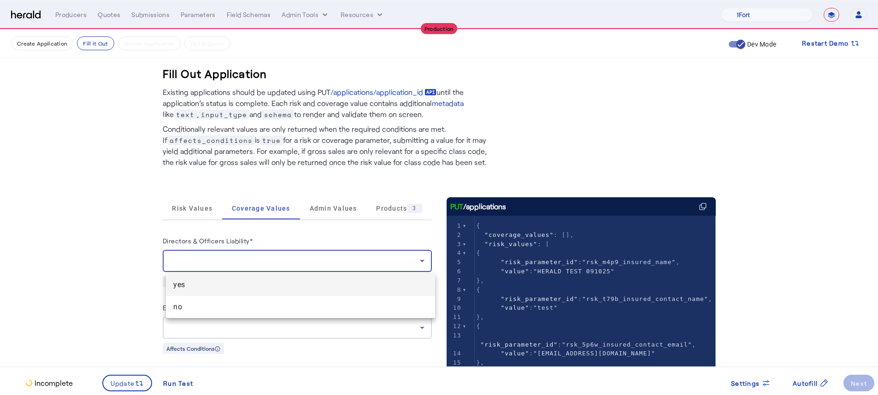
click at [319, 289] on span "yes" at bounding box center [300, 284] width 254 height 11
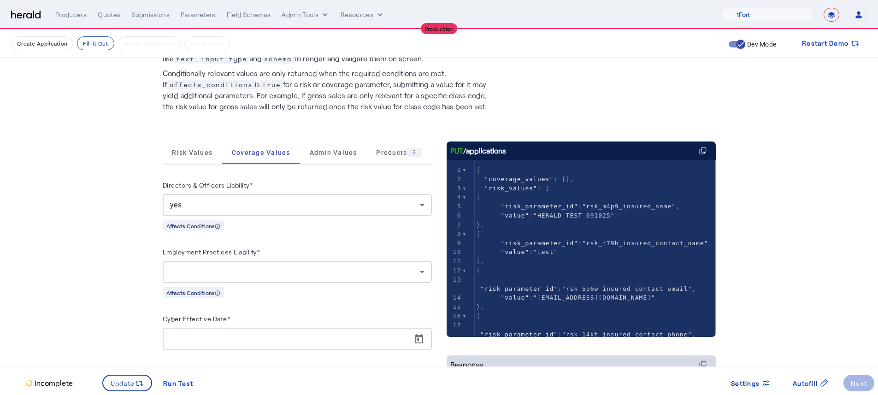
scroll to position [65, 0]
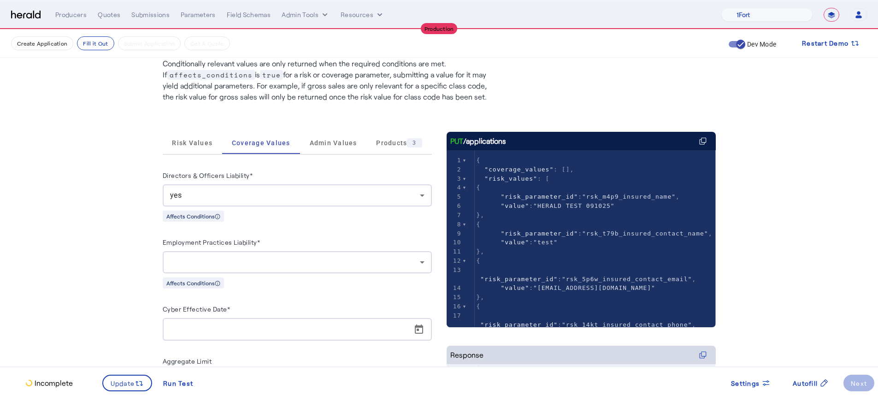
click at [403, 181] on div "Directors & Officers Liability*" at bounding box center [297, 177] width 269 height 15
click at [398, 187] on div "yes" at bounding box center [297, 195] width 254 height 22
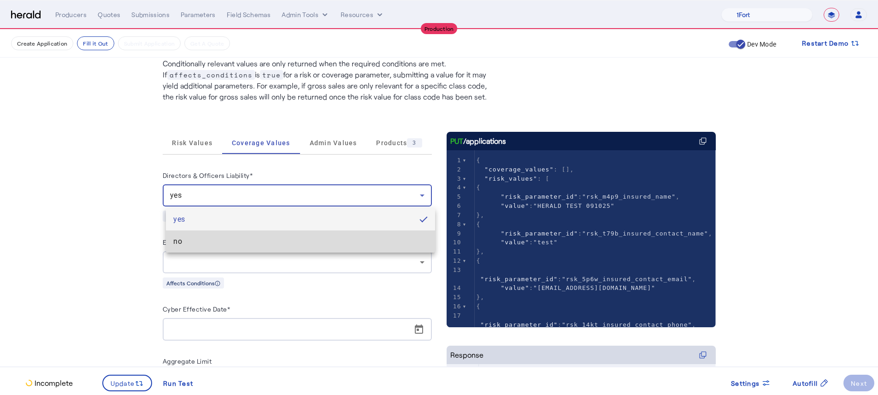
click at [375, 233] on mat-option "no" at bounding box center [300, 241] width 269 height 22
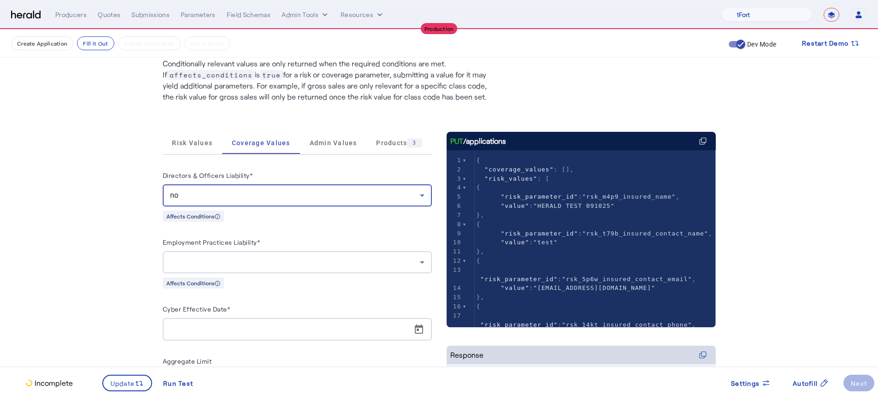
click at [345, 257] on div at bounding box center [295, 262] width 250 height 11
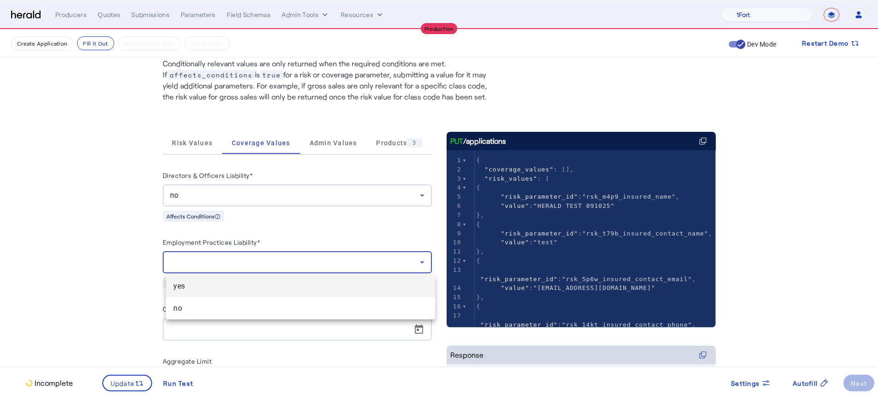
click at [346, 286] on span "yes" at bounding box center [300, 286] width 254 height 11
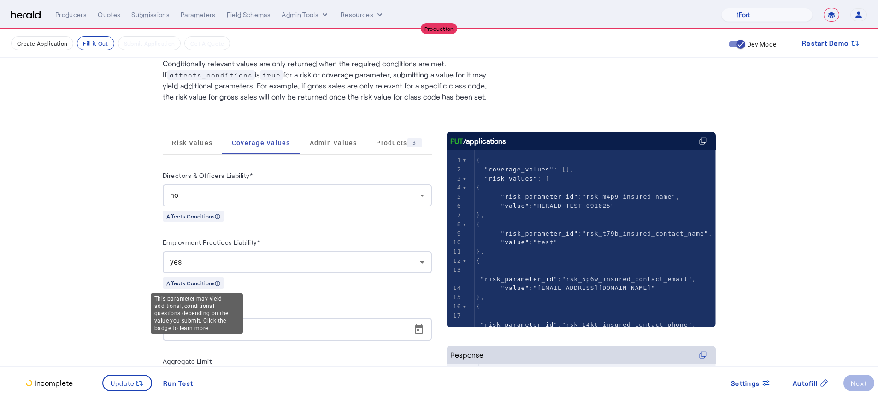
click at [161, 299] on div "This parameter may yield additional, conditional questions depending on the val…" at bounding box center [197, 313] width 92 height 41
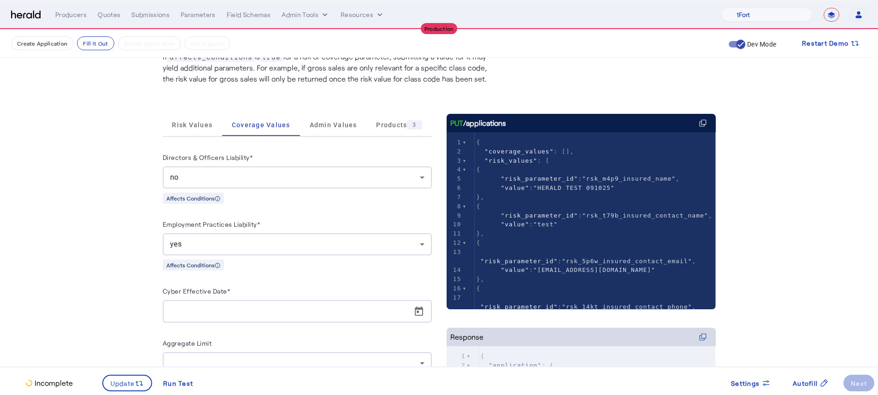
scroll to position [146, 0]
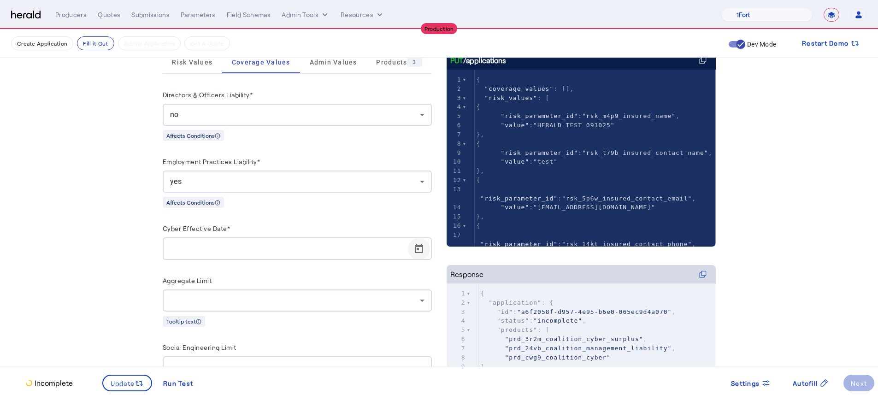
click at [426, 251] on span "Open calendar" at bounding box center [419, 249] width 22 height 22
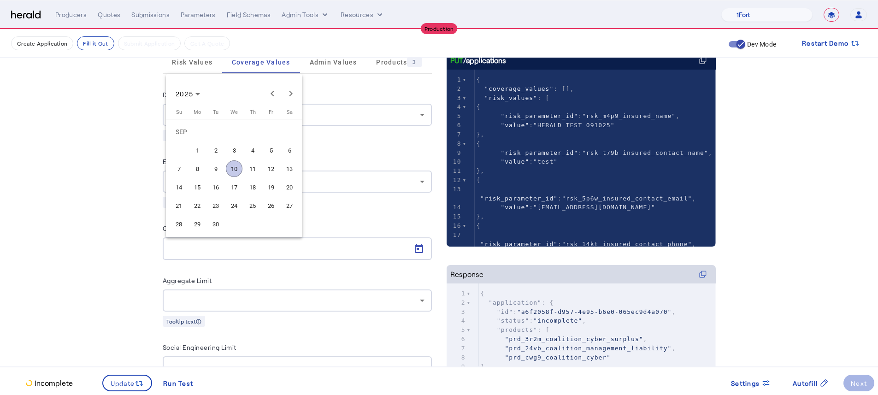
click at [237, 170] on span "10" at bounding box center [234, 168] width 17 height 17
type input "**********"
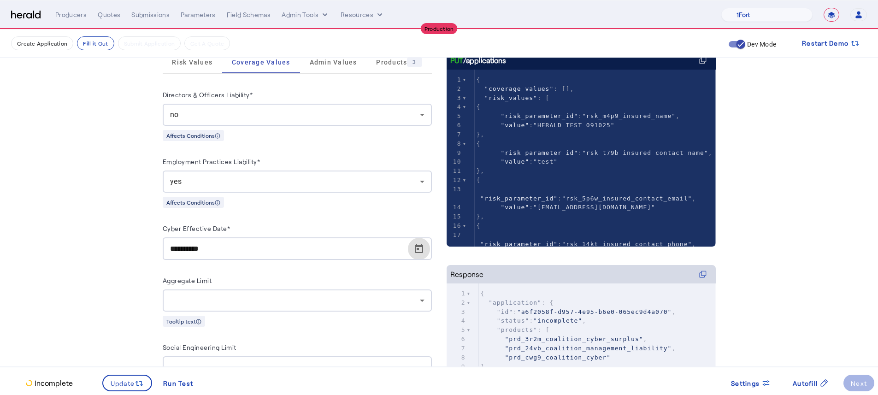
click at [78, 257] on fill-application-step "Create Application Fill it Out Submit Application Get A Quote Dev Mode Restart …" at bounding box center [439, 285] width 878 height 805
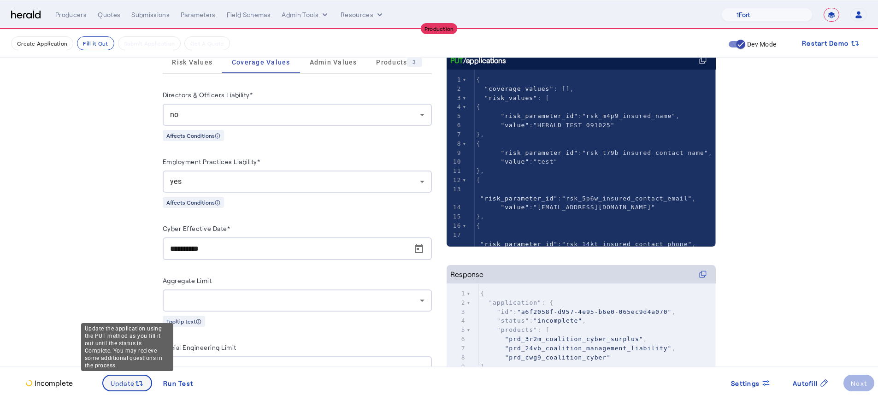
click at [130, 379] on span "Update" at bounding box center [123, 383] width 24 height 10
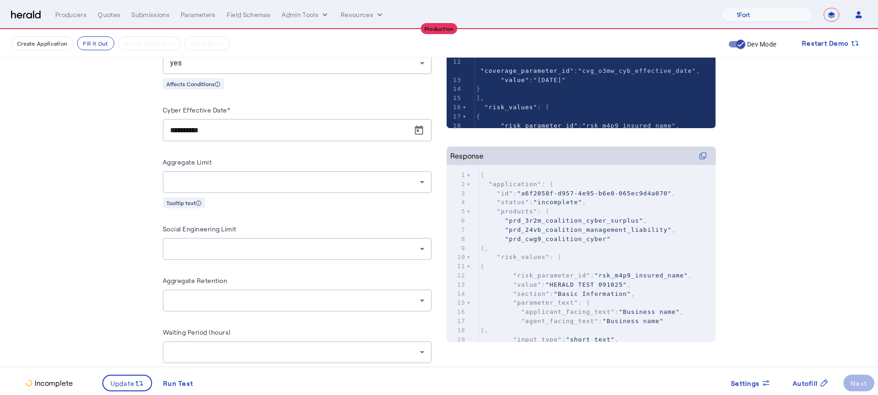
scroll to position [0, 0]
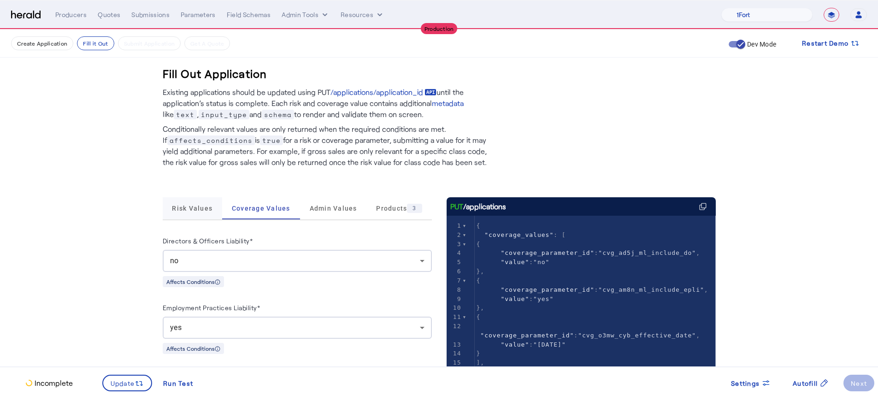
click at [199, 198] on span "Risk Values" at bounding box center [192, 208] width 41 height 22
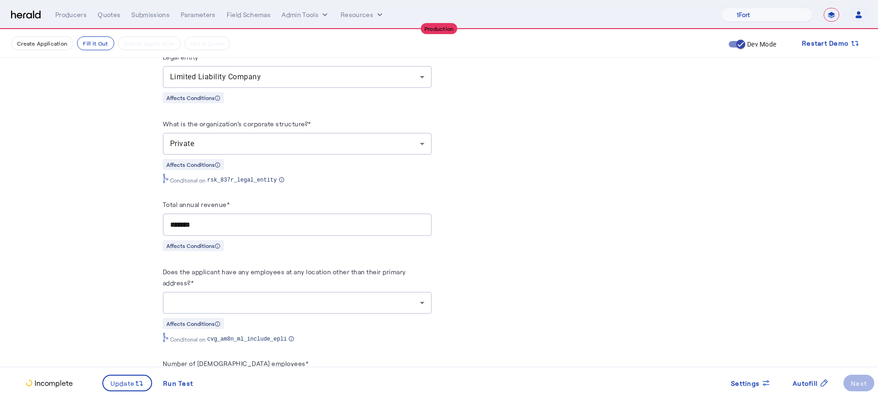
scroll to position [699, 0]
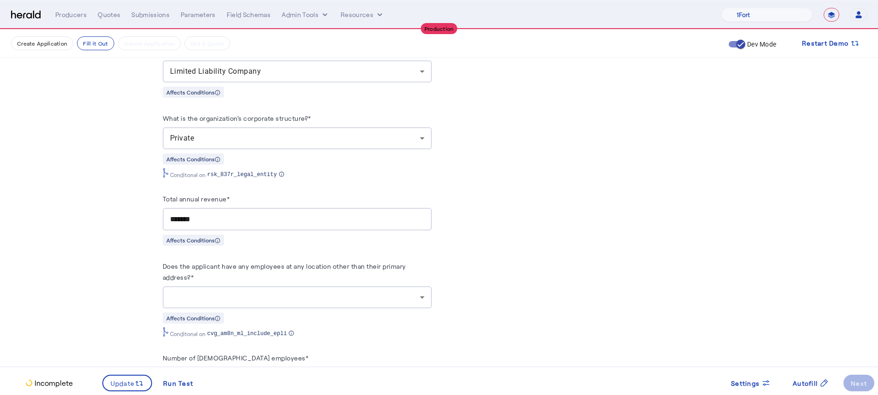
click at [257, 302] on div at bounding box center [297, 297] width 254 height 22
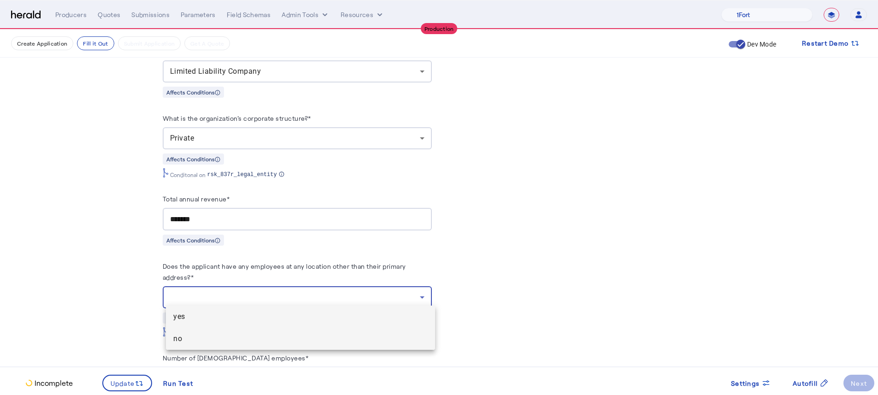
click at [248, 334] on span "no" at bounding box center [300, 338] width 254 height 11
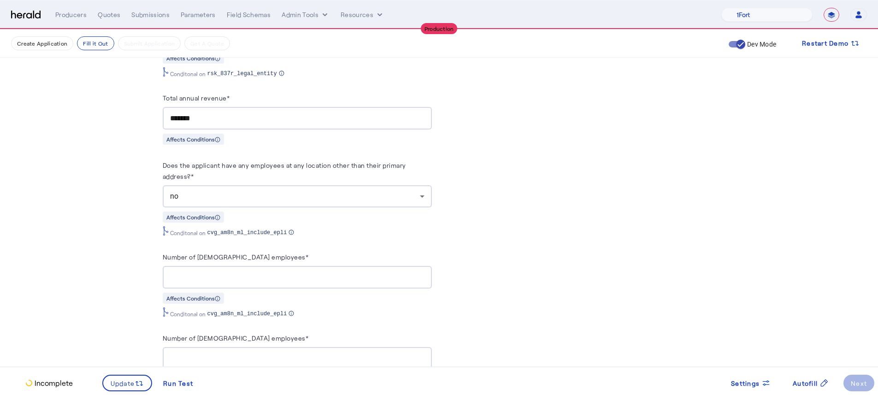
scroll to position [827, 0]
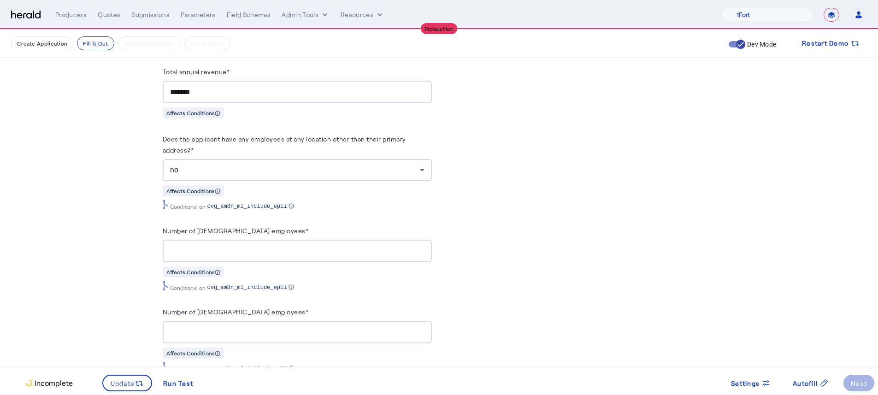
click at [227, 246] on input "Number of full-time employees*" at bounding box center [297, 251] width 254 height 11
type input "**"
click at [281, 329] on input "Number of part-time employees*" at bounding box center [297, 332] width 254 height 11
type input "**"
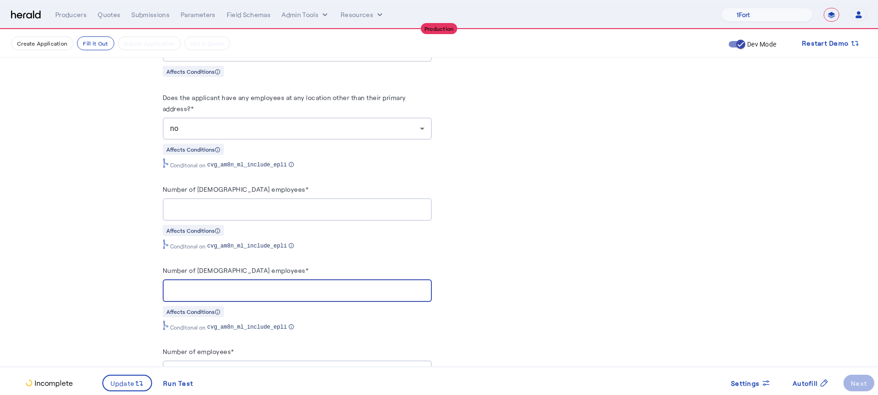
scroll to position [889, 0]
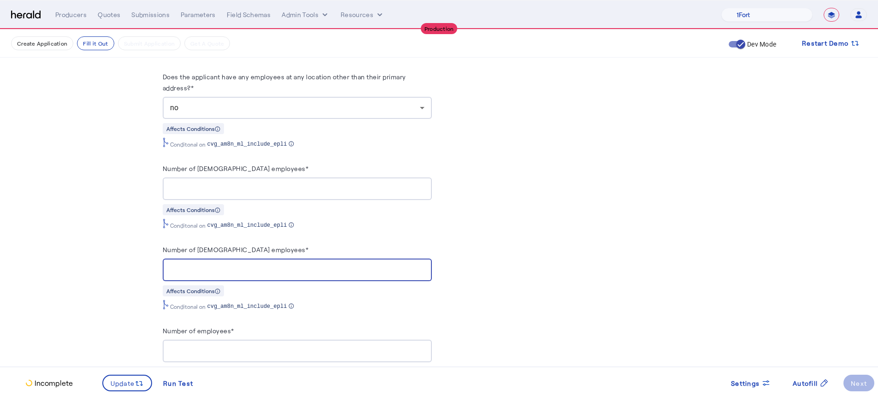
type input "*"
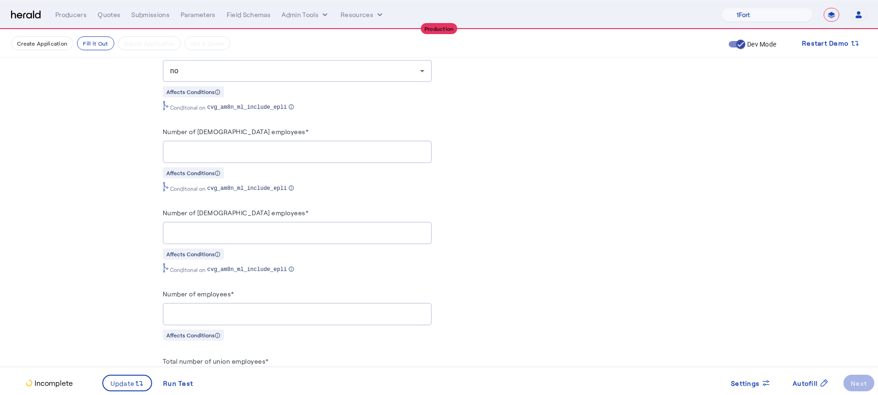
scroll to position [941, 0]
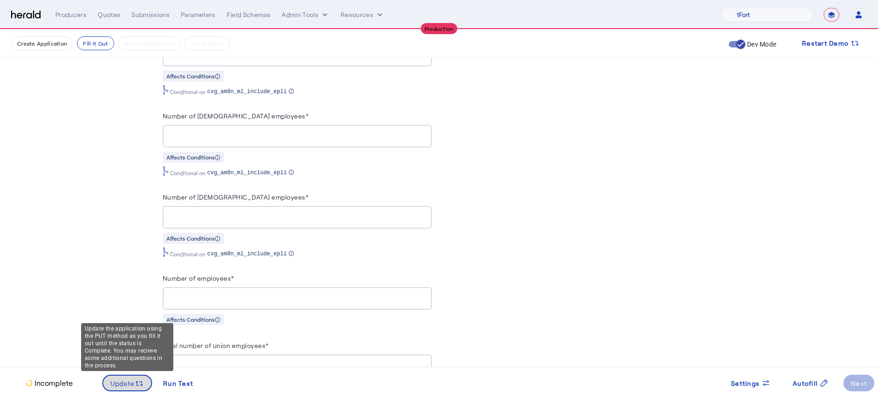
click at [113, 387] on span "Update" at bounding box center [123, 383] width 24 height 10
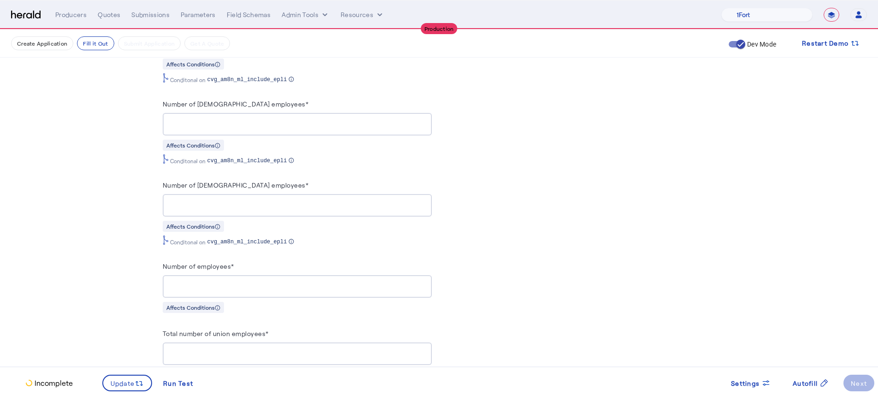
scroll to position [959, 0]
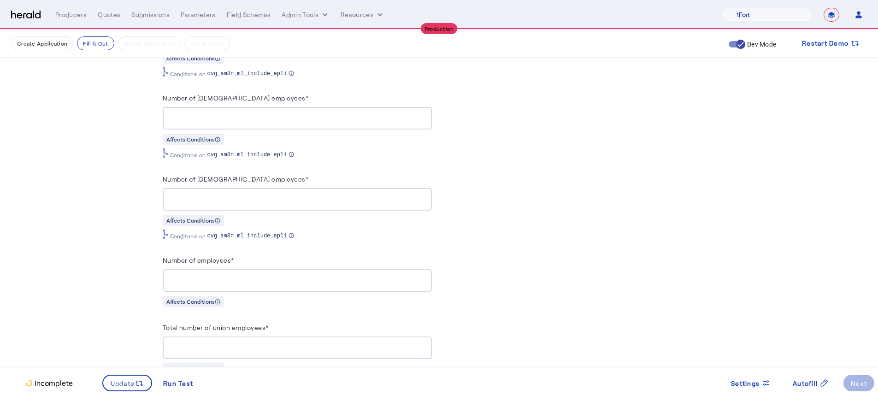
click at [226, 345] on input "Total number of union employees*" at bounding box center [297, 347] width 254 height 11
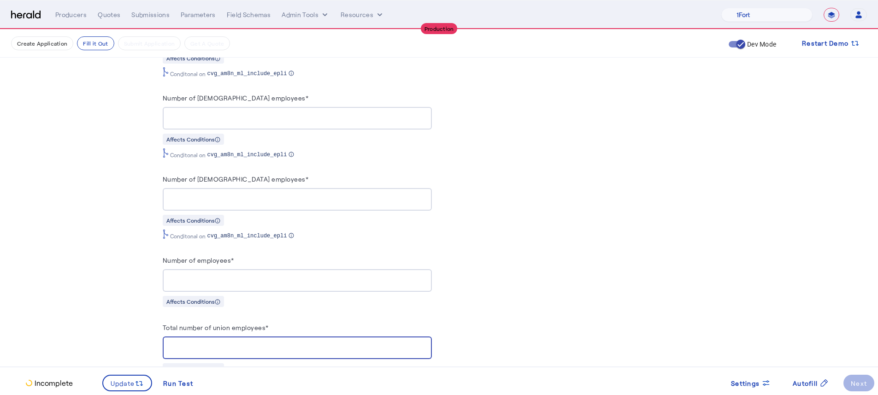
type input "*"
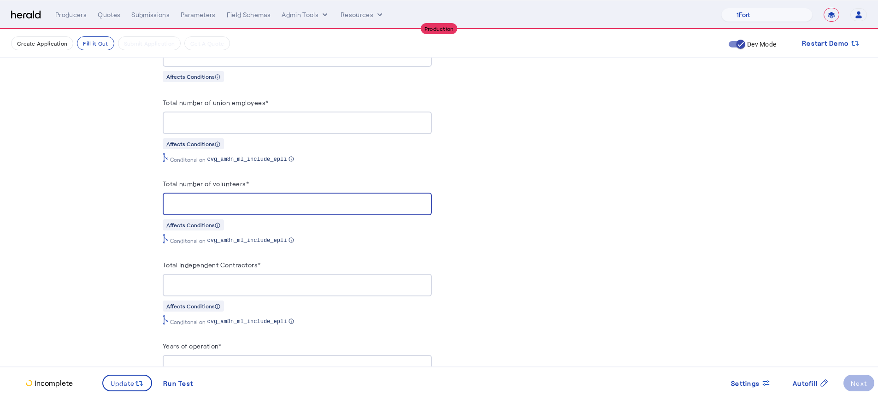
type input "*"
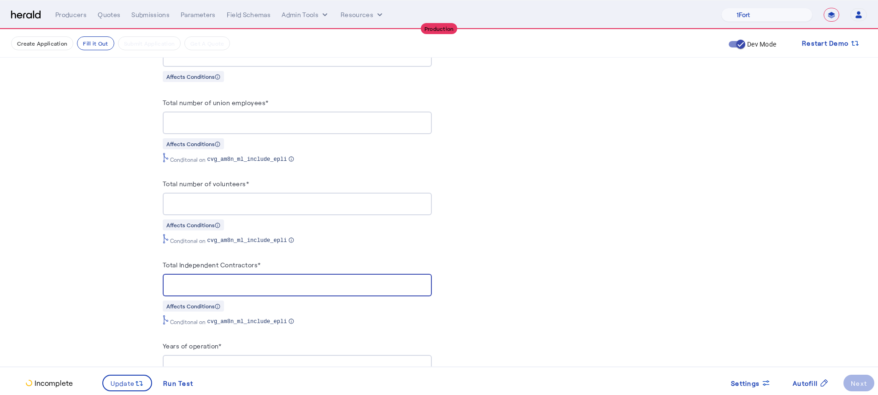
type input "*"
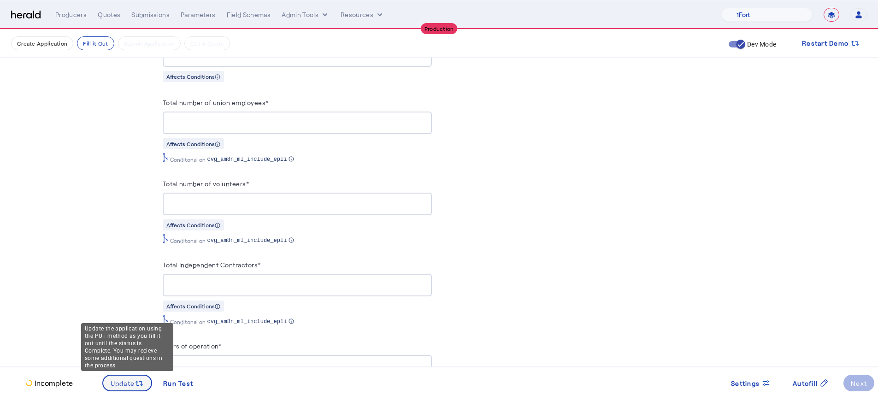
click at [125, 385] on span "Update" at bounding box center [123, 383] width 24 height 10
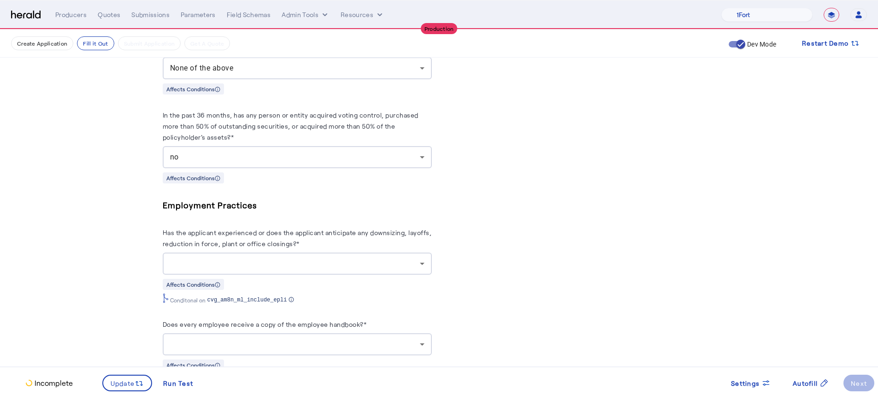
scroll to position [2589, 0]
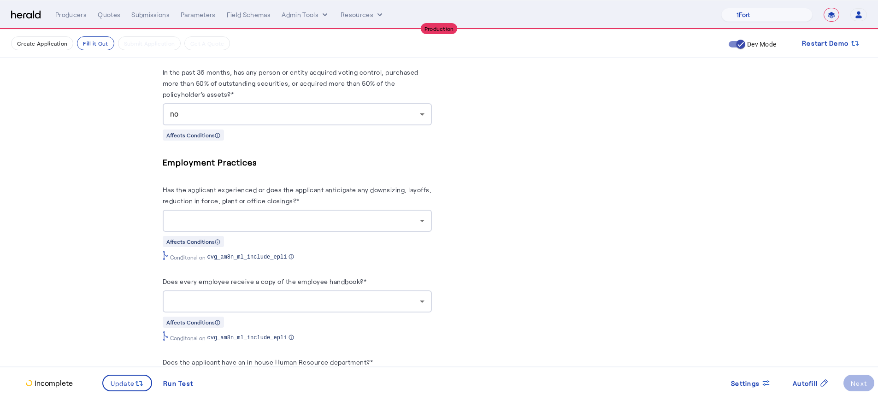
click at [201, 210] on div at bounding box center [297, 221] width 254 height 22
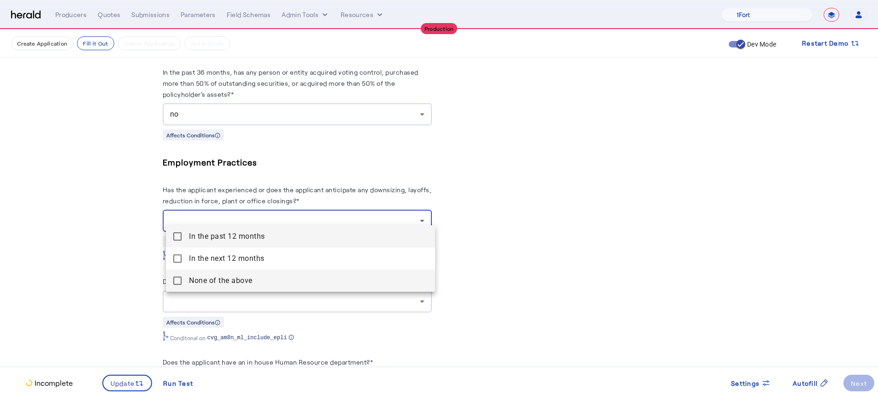
click at [197, 275] on span "None of the above" at bounding box center [308, 280] width 239 height 11
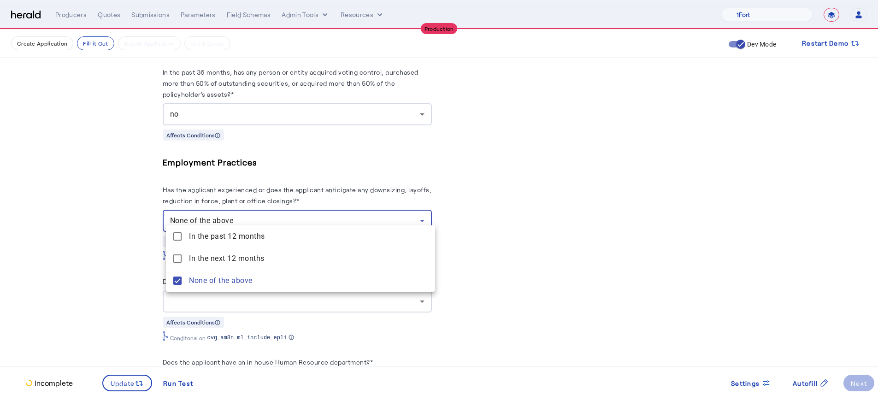
click at [119, 269] on div at bounding box center [439, 197] width 878 height 395
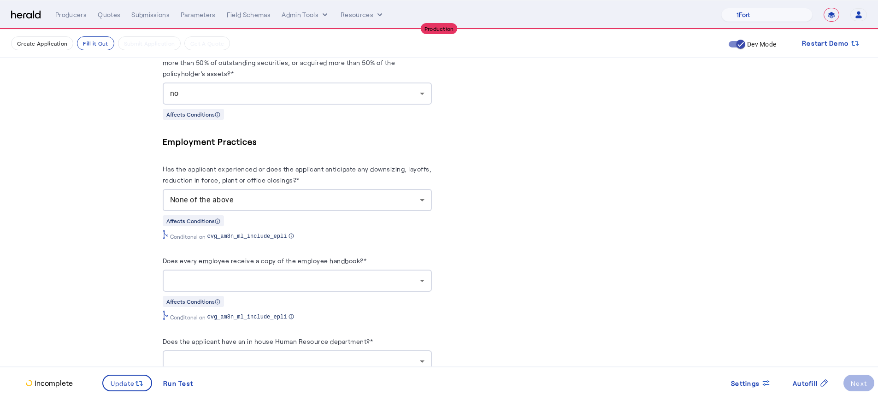
scroll to position [2665, 0]
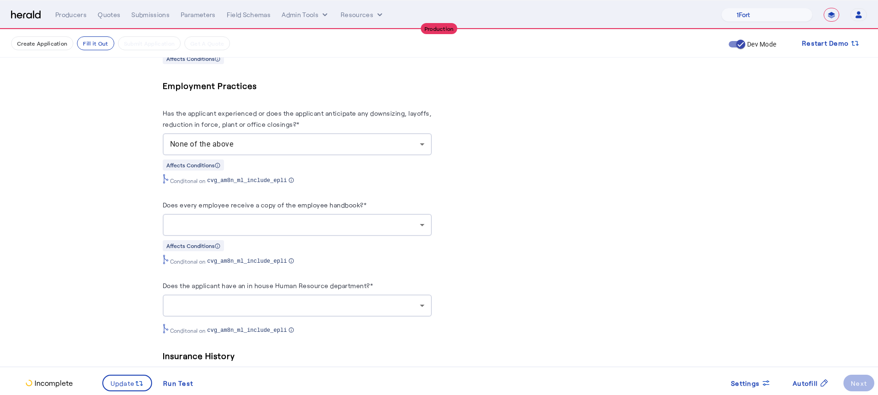
click at [229, 225] on div at bounding box center [297, 225] width 254 height 22
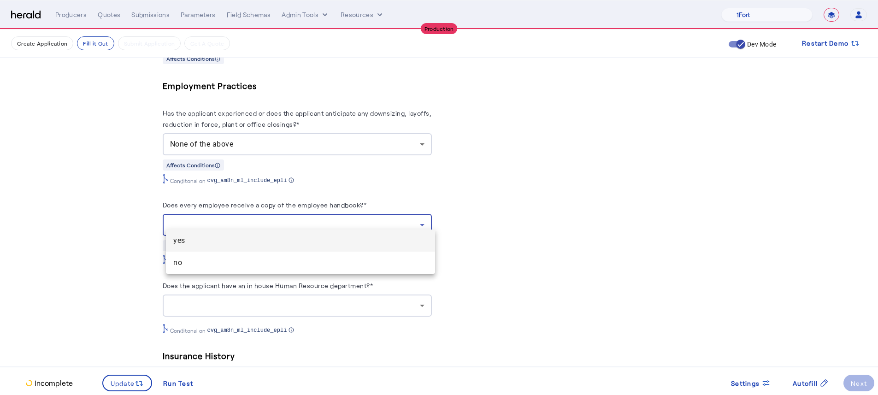
click at [227, 234] on mat-option "yes" at bounding box center [300, 240] width 269 height 22
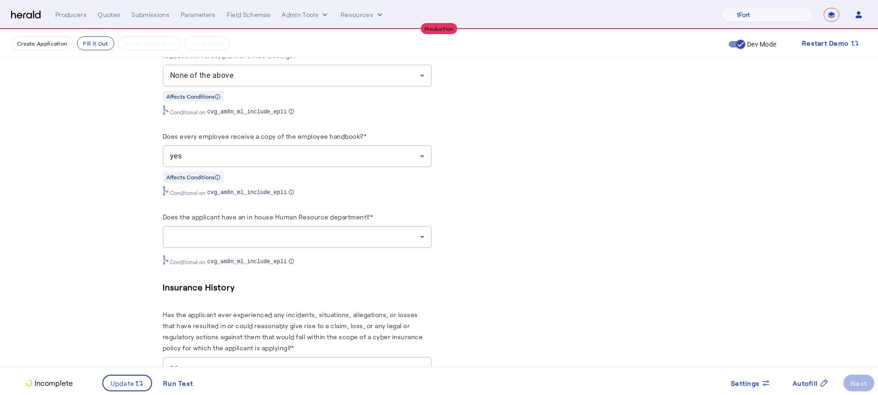
scroll to position [2739, 0]
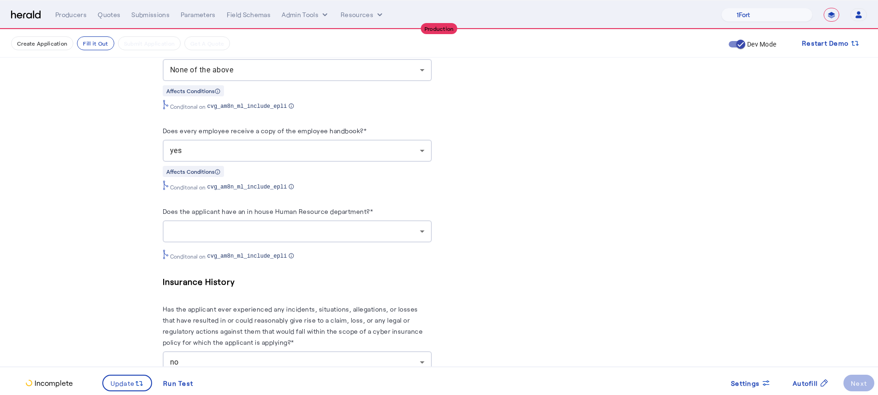
click at [233, 226] on div at bounding box center [295, 231] width 250 height 11
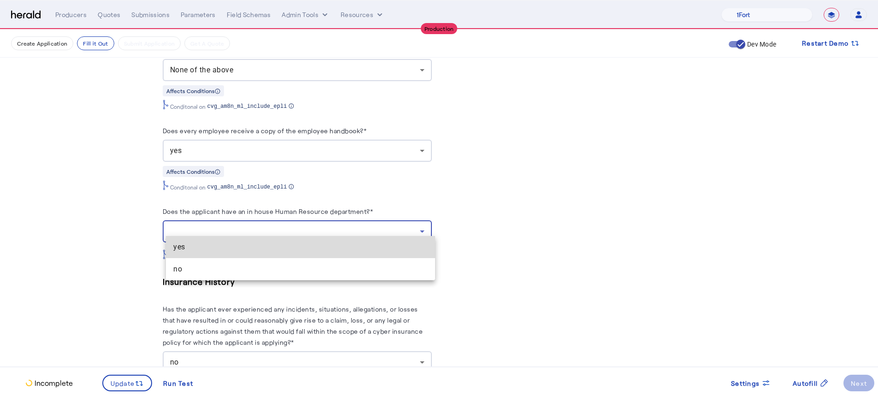
click at [228, 240] on mat-option "yes" at bounding box center [300, 247] width 269 height 22
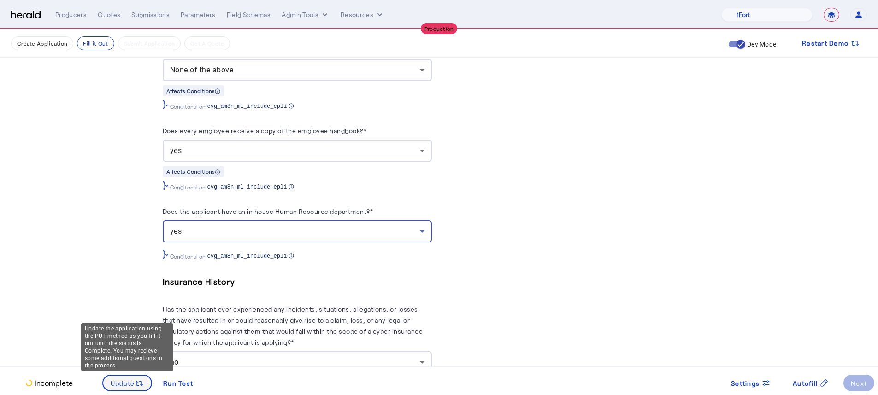
drag, startPoint x: 126, startPoint y: 381, endPoint x: 125, endPoint y: 373, distance: 8.8
click at [126, 381] on span "Update" at bounding box center [123, 383] width 24 height 10
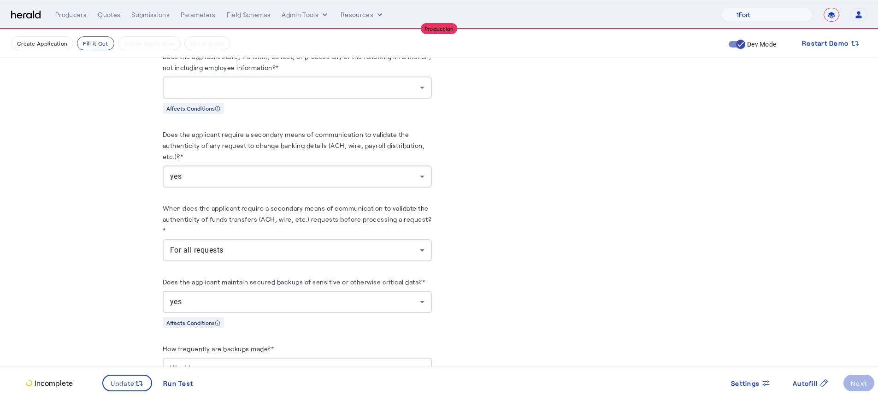
scroll to position [1671, 0]
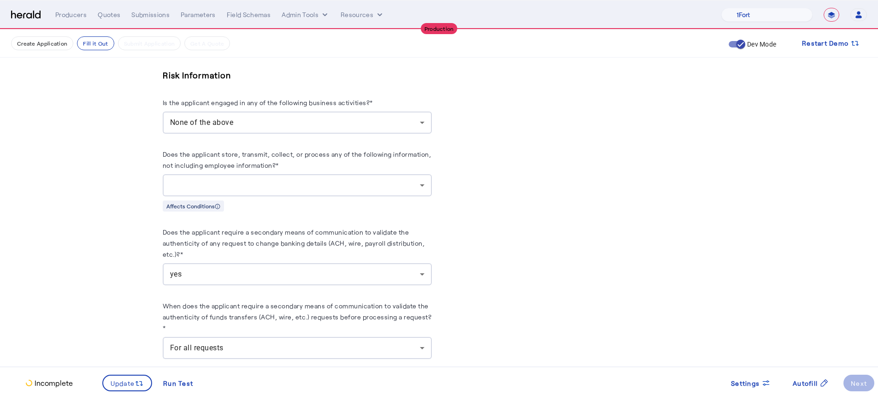
click at [418, 180] on div at bounding box center [295, 185] width 250 height 11
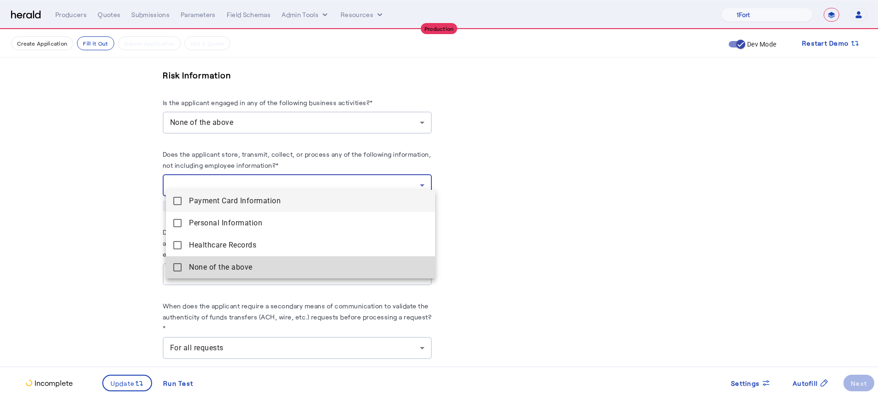
click at [271, 260] on above "None of the above" at bounding box center [300, 267] width 269 height 22
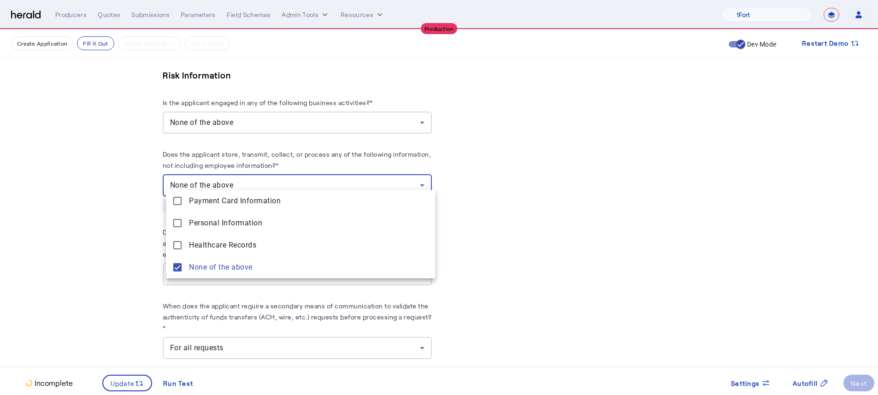
click at [94, 276] on div at bounding box center [439, 197] width 878 height 395
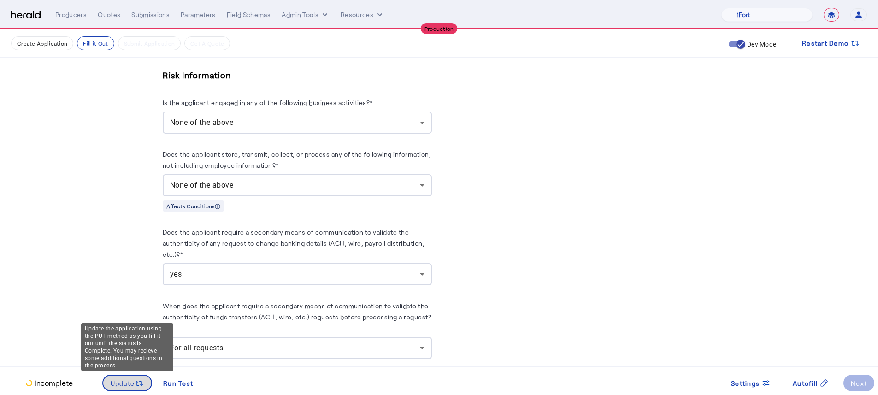
click at [133, 381] on span "Update" at bounding box center [123, 383] width 24 height 10
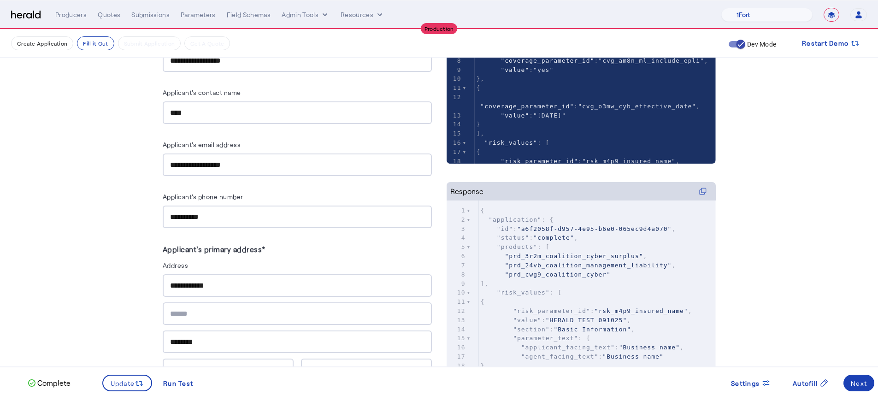
scroll to position [57, 0]
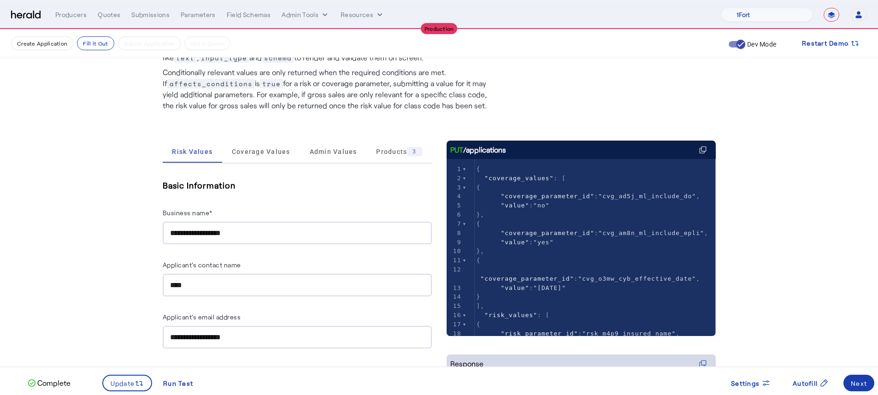
click at [869, 384] on span at bounding box center [858, 383] width 31 height 22
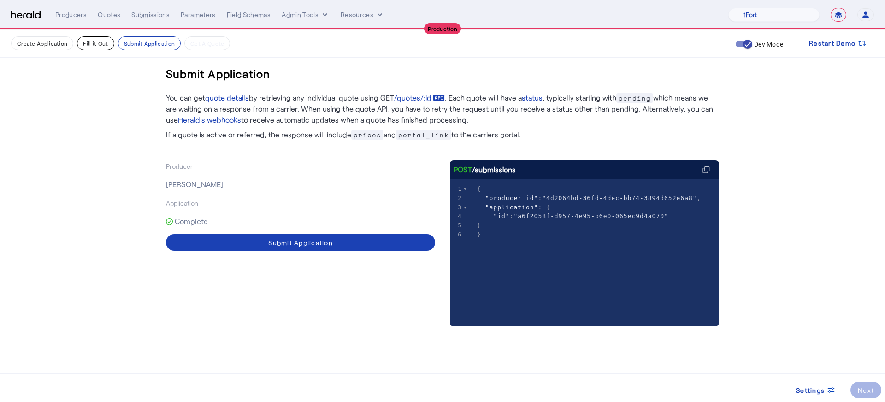
click at [77, 43] on button "Fill it Out" at bounding box center [95, 43] width 37 height 14
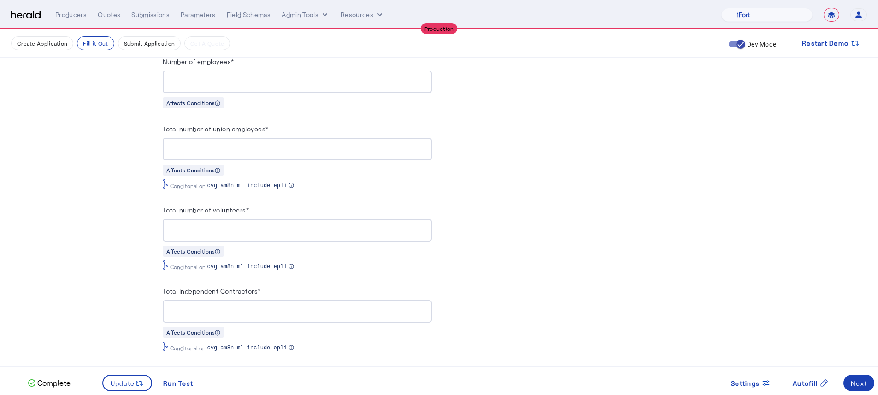
scroll to position [1427, 0]
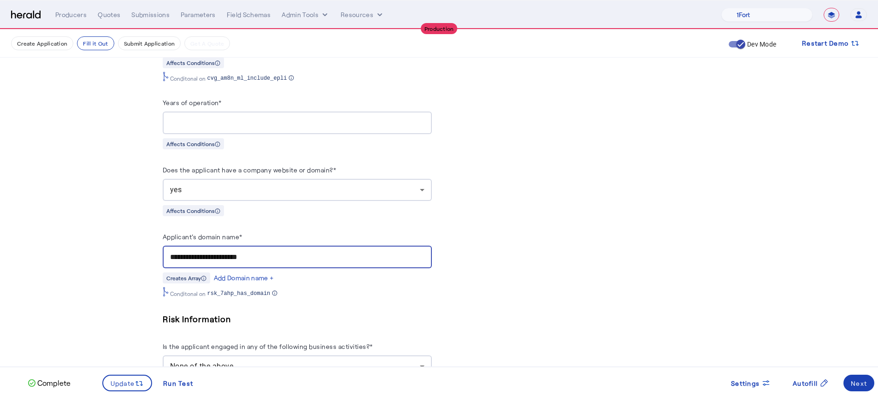
drag, startPoint x: 272, startPoint y: 252, endPoint x: 176, endPoint y: 240, distance: 96.5
click at [176, 246] on div "**********" at bounding box center [297, 257] width 254 height 23
click at [301, 261] on div "**********" at bounding box center [297, 264] width 269 height 66
drag, startPoint x: 246, startPoint y: 248, endPoint x: 192, endPoint y: 248, distance: 53.9
click at [192, 252] on input "**********" at bounding box center [297, 257] width 254 height 11
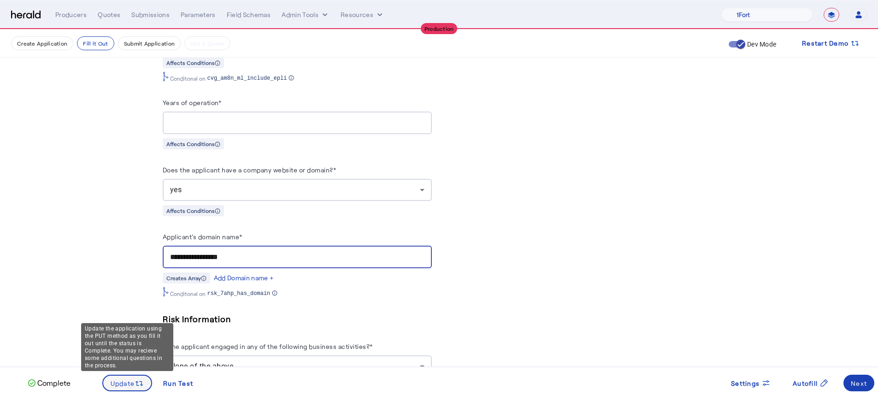
type input "**********"
click at [114, 380] on span "Update" at bounding box center [123, 383] width 24 height 10
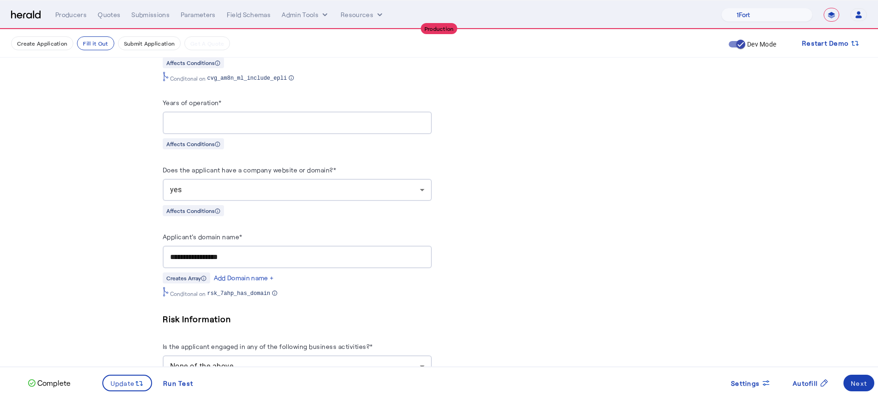
scroll to position [0, 0]
click at [866, 384] on div "Next" at bounding box center [858, 383] width 16 height 10
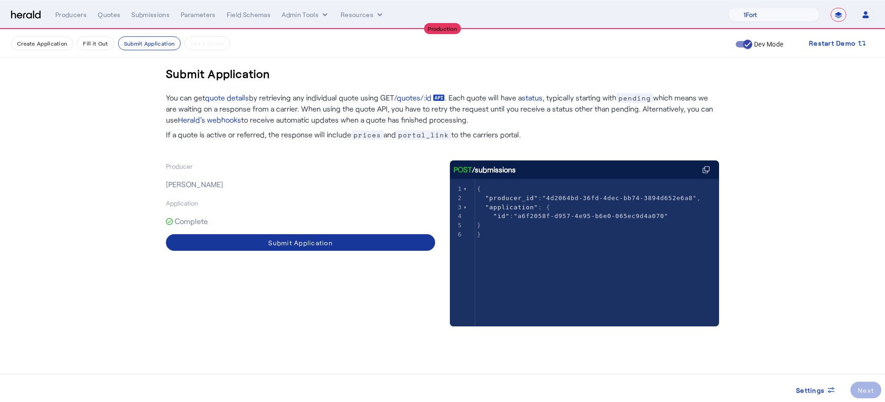
click at [300, 248] on span at bounding box center [300, 242] width 269 height 22
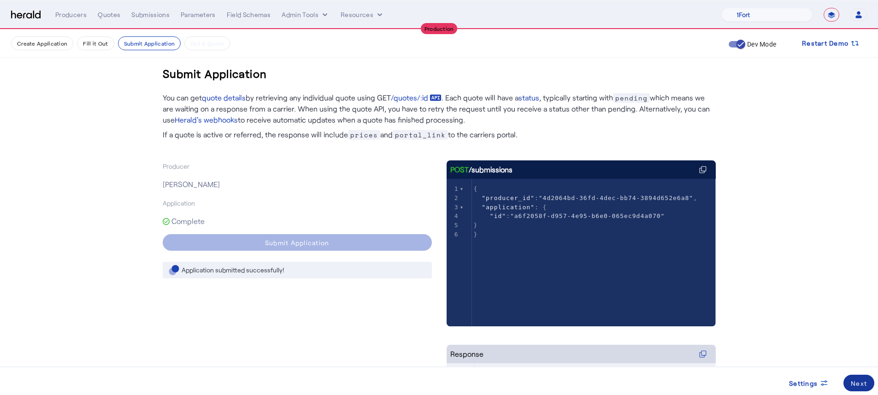
click at [862, 381] on div "Next" at bounding box center [858, 383] width 16 height 10
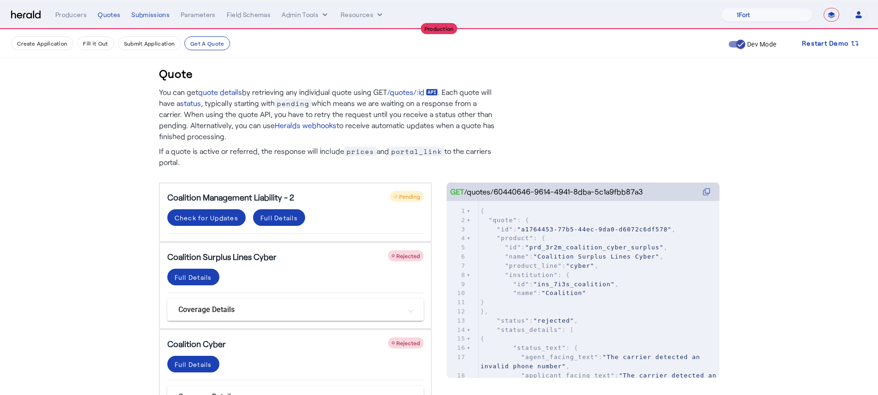
click at [410, 255] on span "Rejected" at bounding box center [407, 255] width 23 height 6
click at [202, 278] on div "Full Details" at bounding box center [193, 277] width 37 height 10
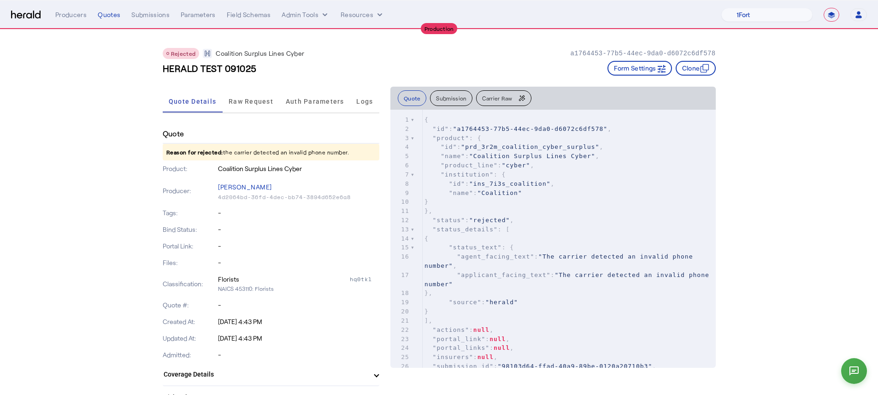
click at [514, 110] on div "xxxxxxxxxx 1 2557 1 { 2 "id" : "a1764453-77b5-44ec-9da0-d6072c6df578" , 3 "prod…" at bounding box center [568, 293] width 293 height 367
click at [510, 101] on span "Carrier Raw" at bounding box center [497, 98] width 30 height 6
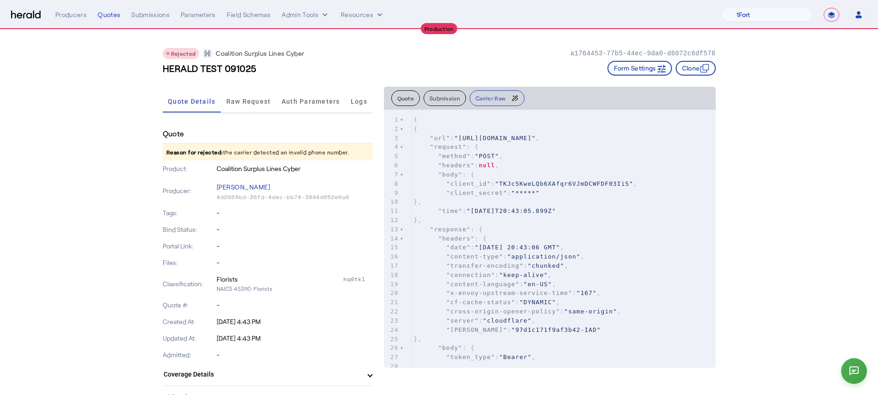
click at [103, 21] on div "**********" at bounding box center [460, 15] width 811 height 14
click at [106, 17] on div "Quotes" at bounding box center [109, 14] width 23 height 9
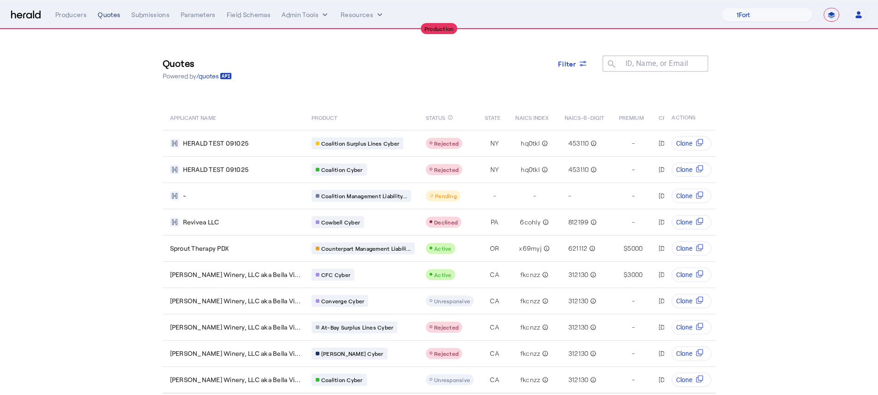
click at [101, 13] on div "Quotes" at bounding box center [109, 14] width 23 height 9
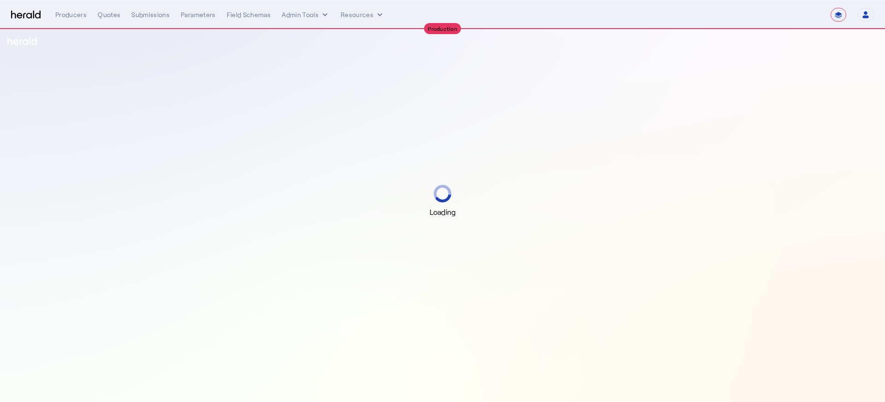
select select "**********"
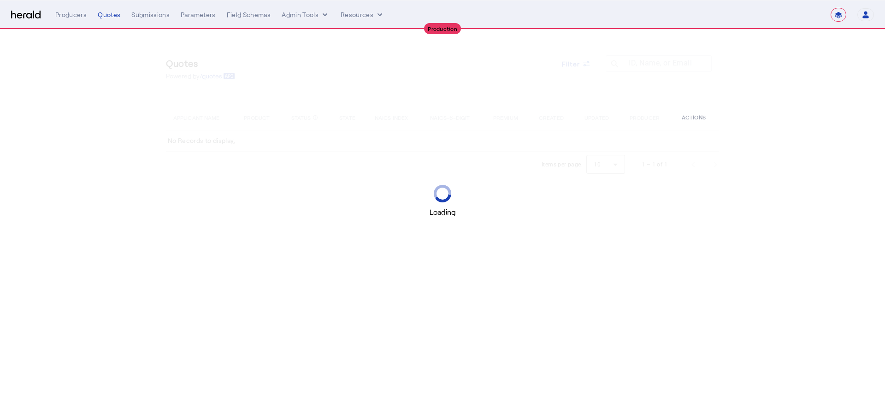
select select "**********"
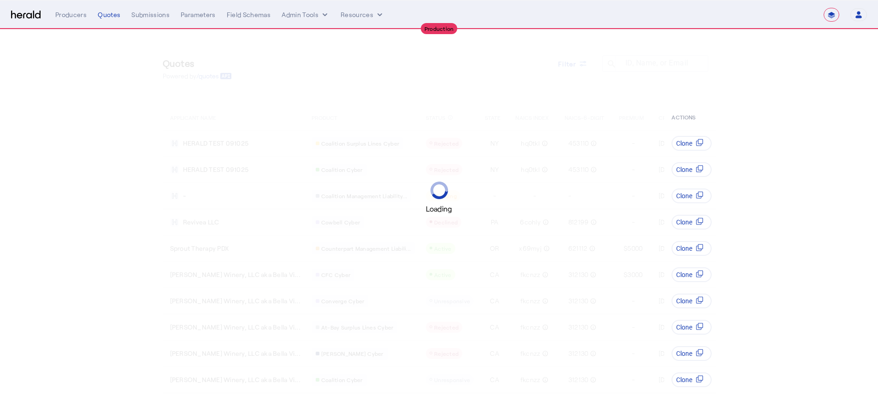
select select "pfm_a9p2_hib_marketplace"
select select "**********"
select select "pfm_a9p2_hib_marketplace"
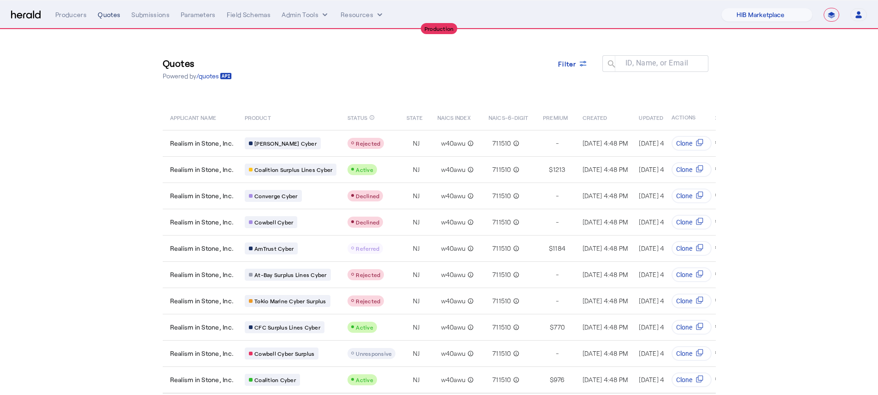
click at [108, 18] on div "Quotes" at bounding box center [109, 14] width 23 height 9
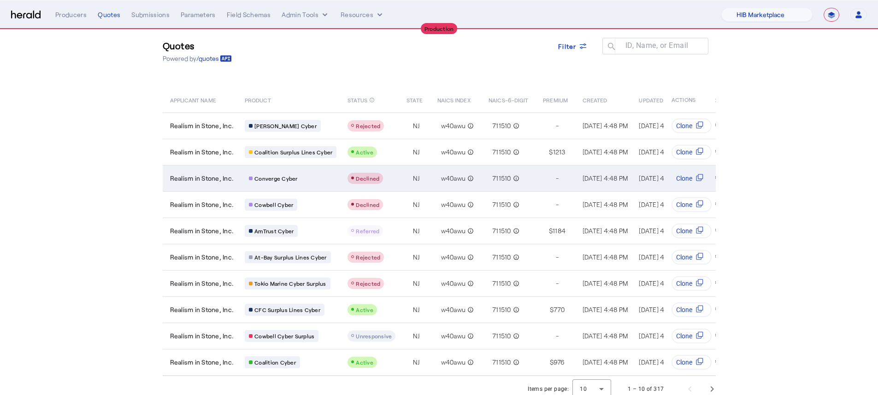
scroll to position [31, 0]
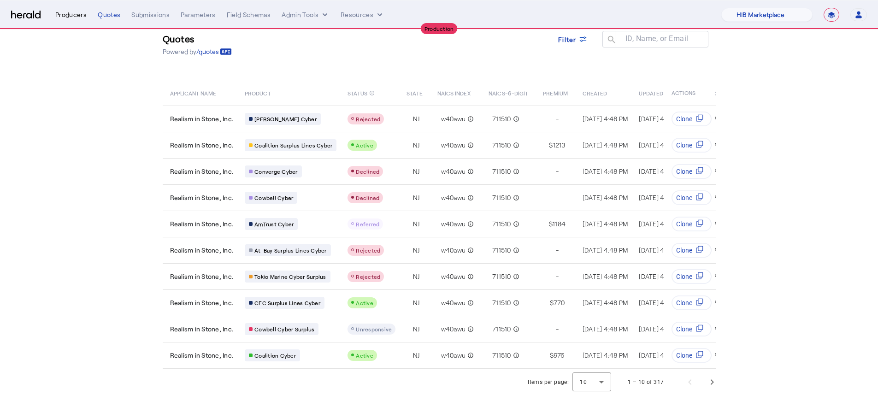
click at [66, 13] on div "Producers" at bounding box center [70, 14] width 31 height 9
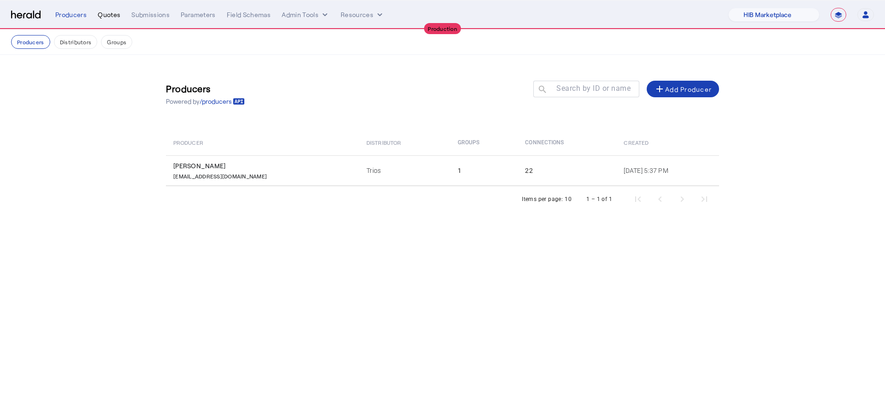
click at [116, 15] on div "Quotes" at bounding box center [109, 14] width 23 height 9
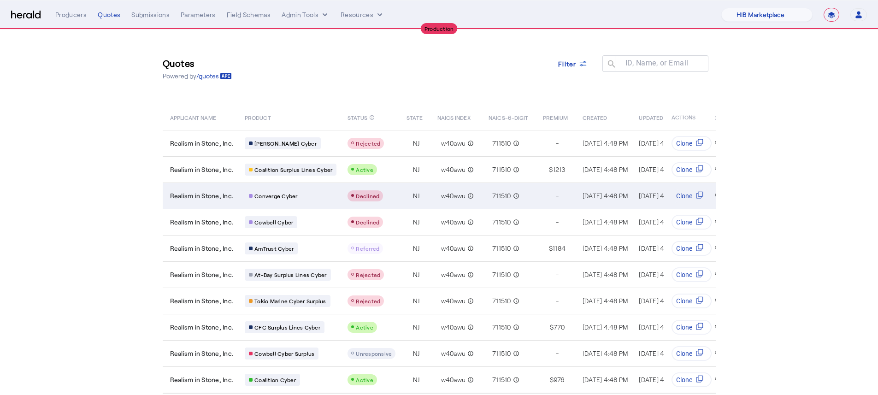
scroll to position [31, 0]
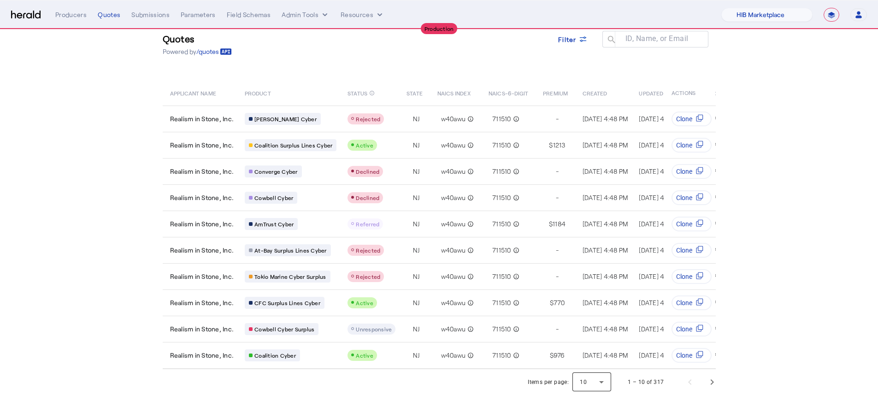
click at [611, 383] on div at bounding box center [591, 382] width 39 height 22
click at [589, 339] on span "25" at bounding box center [596, 335] width 24 height 11
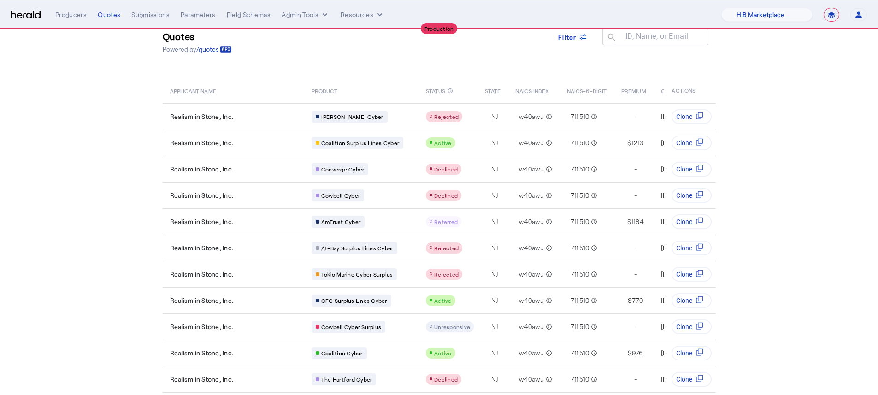
scroll to position [9, 0]
